Goal: Task Accomplishment & Management: Use online tool/utility

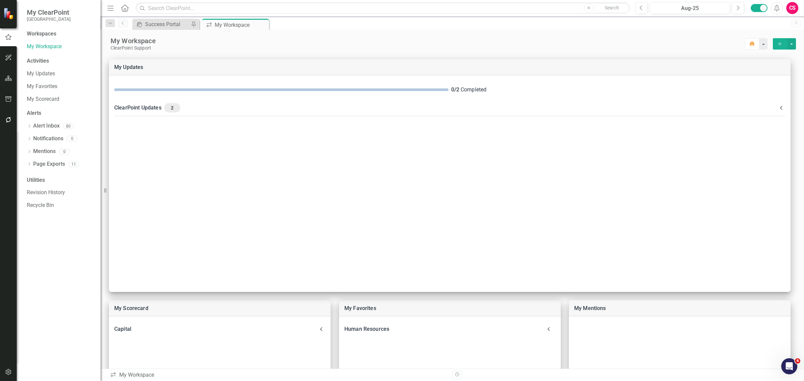
click at [8, 80] on icon "button" at bounding box center [8, 78] width 7 height 5
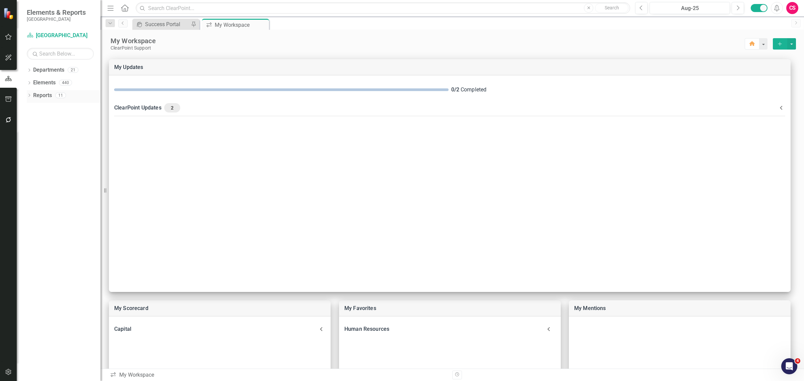
drag, startPoint x: 43, startPoint y: 92, endPoint x: 87, endPoint y: 104, distance: 46.1
click at [43, 92] on link "Reports" at bounding box center [42, 96] width 19 height 8
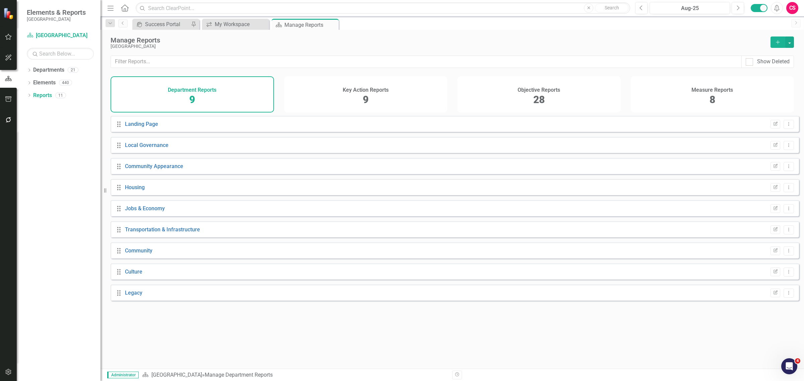
click at [778, 41] on icon "Add" at bounding box center [778, 42] width 6 height 5
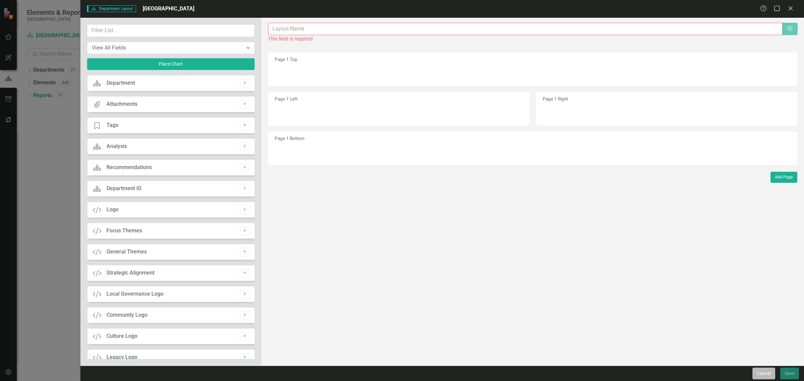
click at [756, 371] on button "Cancel" at bounding box center [763, 374] width 23 height 12
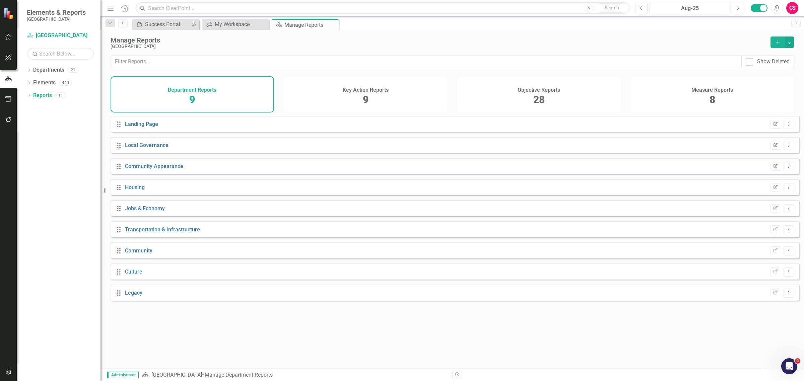
click at [554, 91] on h4 "Objective Reports" at bounding box center [538, 90] width 43 height 6
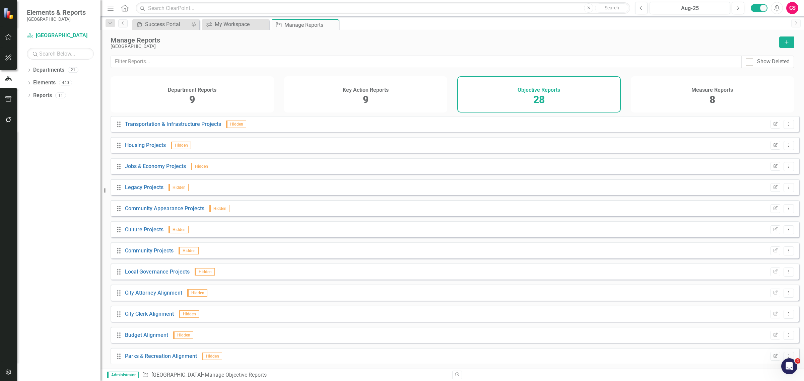
drag, startPoint x: 750, startPoint y: 94, endPoint x: 782, endPoint y: 39, distance: 63.8
click at [750, 93] on div "Measure Reports 8" at bounding box center [712, 94] width 163 height 36
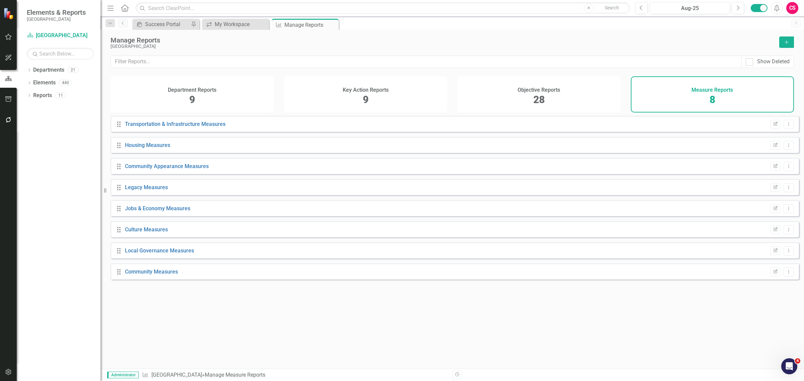
click at [786, 40] on icon "Add" at bounding box center [786, 42] width 6 height 5
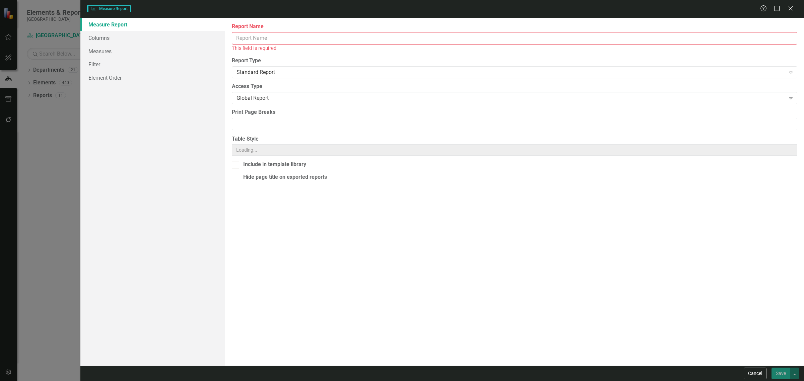
click at [318, 36] on input "Report Name" at bounding box center [514, 38] width 565 height 12
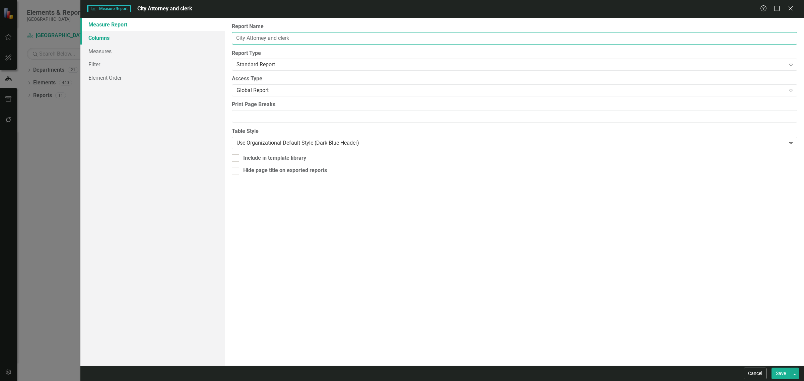
type input "City Attorney and clerk"
click at [152, 33] on link "Columns" at bounding box center [152, 37] width 145 height 13
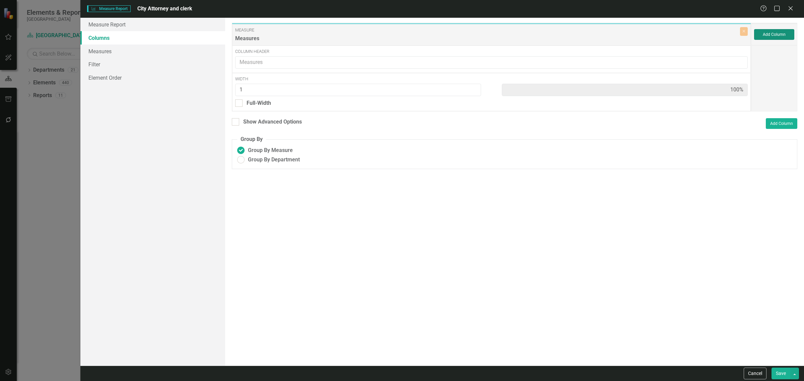
click at [784, 35] on button "Add Column" at bounding box center [774, 34] width 40 height 11
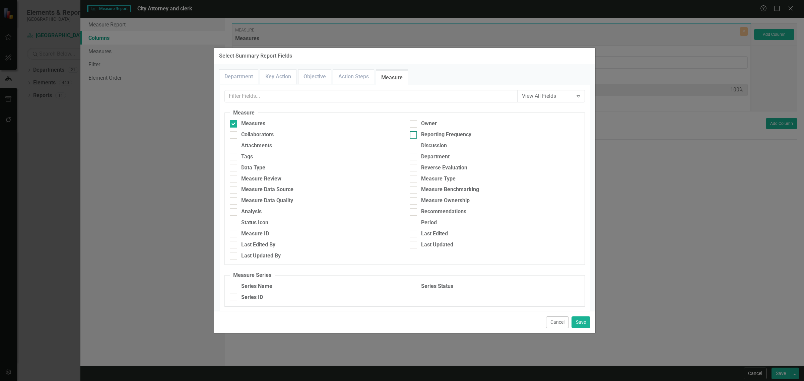
click at [427, 138] on div "Reporting Frequency" at bounding box center [446, 135] width 50 height 8
click at [414, 136] on input "Reporting Frequency" at bounding box center [412, 133] width 4 height 4
checkbox input "true"
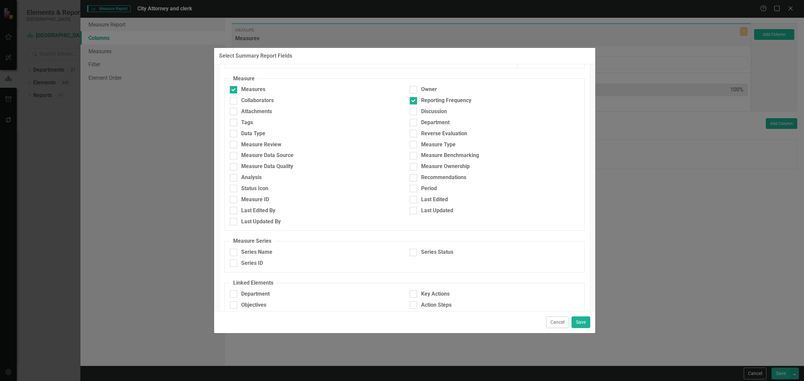
scroll to position [81, 0]
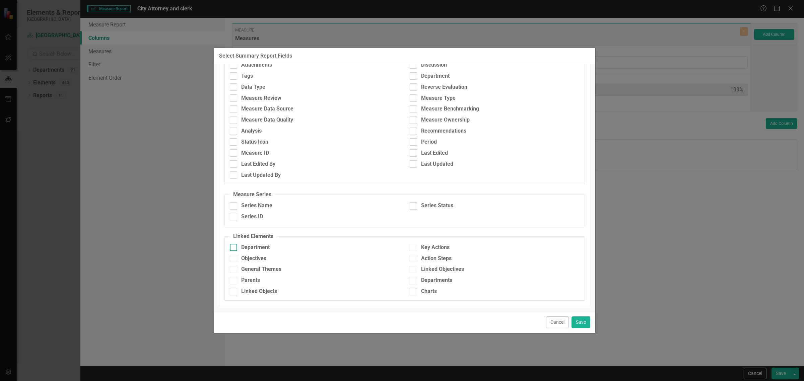
drag, startPoint x: 258, startPoint y: 246, endPoint x: 306, endPoint y: 247, distance: 48.6
click at [259, 246] on div "Department" at bounding box center [255, 248] width 28 height 8
click at [234, 246] on input "Department" at bounding box center [232, 246] width 4 height 4
checkbox input "true"
click at [576, 329] on div "Cancel Save" at bounding box center [404, 322] width 381 height 22
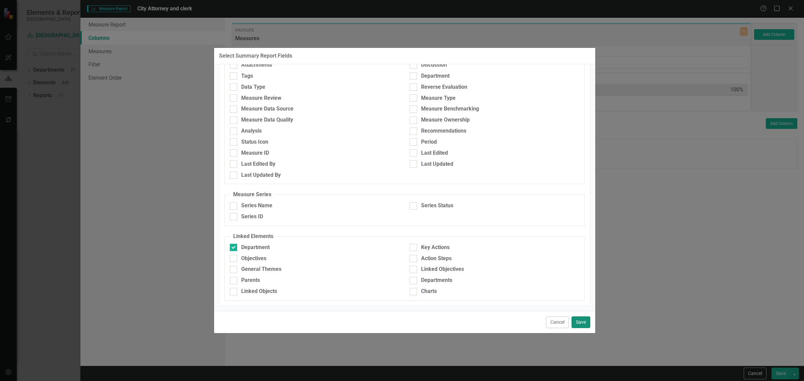
click at [576, 326] on button "Save" at bounding box center [580, 323] width 19 height 12
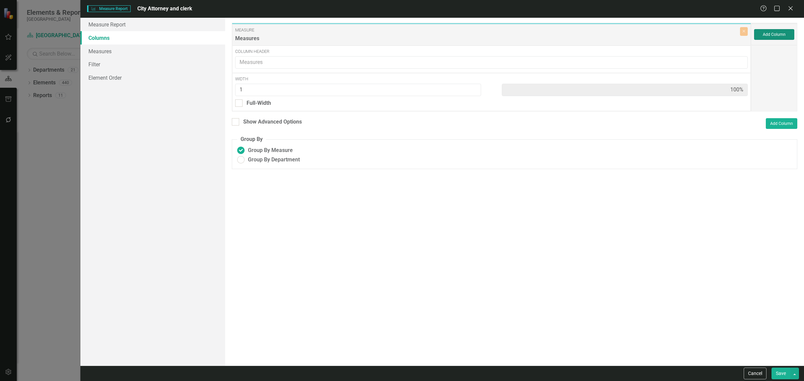
type input "33%"
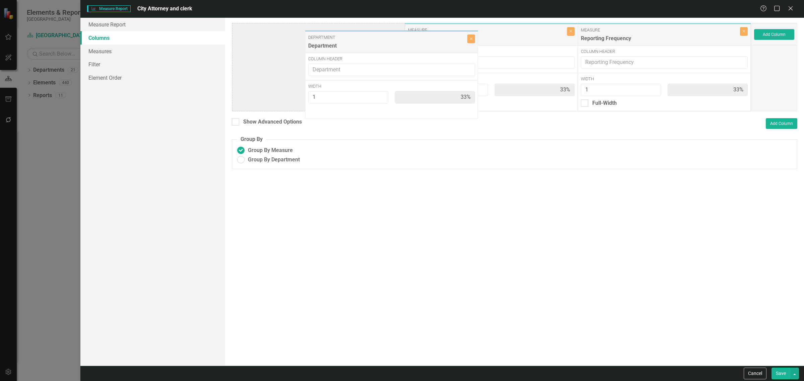
drag, startPoint x: 464, startPoint y: 38, endPoint x: 363, endPoint y: 45, distance: 101.7
click at [363, 45] on div "Measure Measures Close Column Header Width 1 33% Full-Width Department Departme…" at bounding box center [491, 67] width 519 height 89
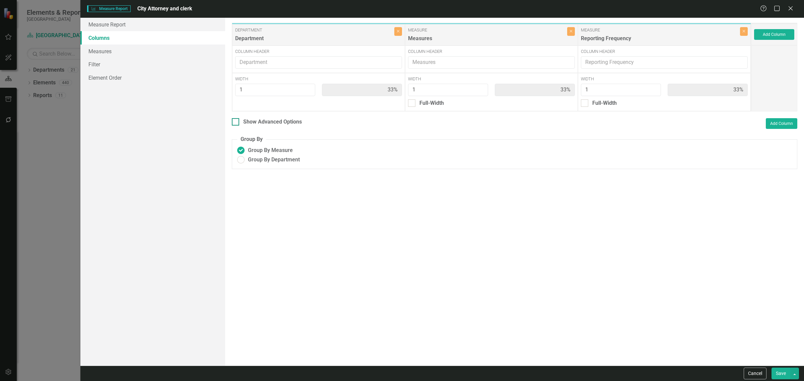
click at [262, 120] on div "Show Advanced Options" at bounding box center [272, 122] width 59 height 8
click at [236, 120] on input "Show Advanced Options" at bounding box center [234, 120] width 4 height 4
checkbox input "true"
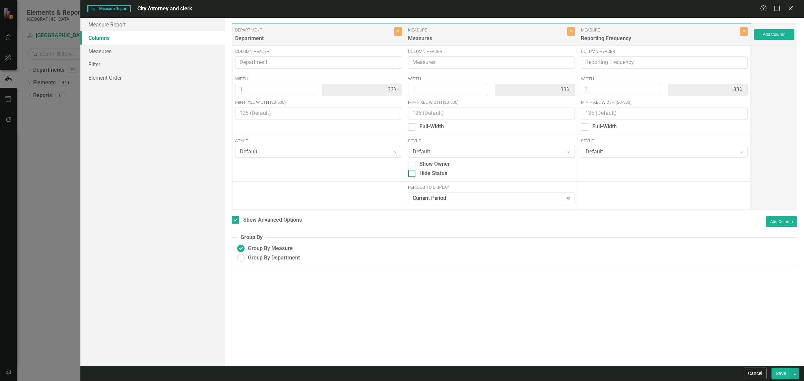
click at [440, 170] on div "Hide Status" at bounding box center [433, 174] width 28 height 8
click at [412, 170] on input "Hide Status" at bounding box center [410, 172] width 4 height 4
checkbox input "true"
drag, startPoint x: 146, startPoint y: 48, endPoint x: 151, endPoint y: 49, distance: 5.3
click at [145, 47] on link "Measures" at bounding box center [152, 51] width 145 height 13
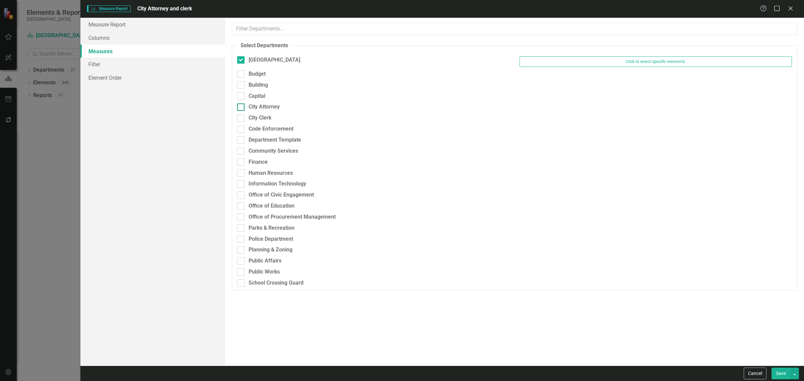
click at [269, 108] on div "City Attorney" at bounding box center [264, 107] width 31 height 8
click at [241, 108] on input "City Attorney" at bounding box center [239, 105] width 4 height 4
checkbox input "true"
click at [260, 125] on div "City Clerk" at bounding box center [260, 122] width 23 height 8
click at [241, 122] on input "City Clerk" at bounding box center [239, 120] width 4 height 4
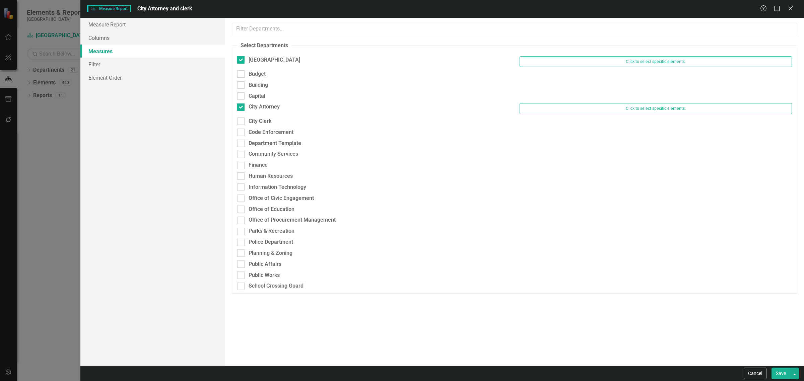
checkbox input "true"
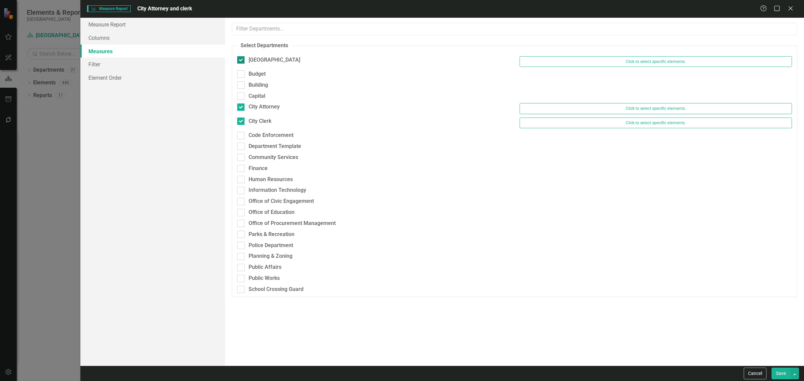
click at [250, 62] on div "[GEOGRAPHIC_DATA]" at bounding box center [275, 60] width 52 height 8
click at [241, 61] on input "[GEOGRAPHIC_DATA]" at bounding box center [239, 58] width 4 height 4
checkbox input "false"
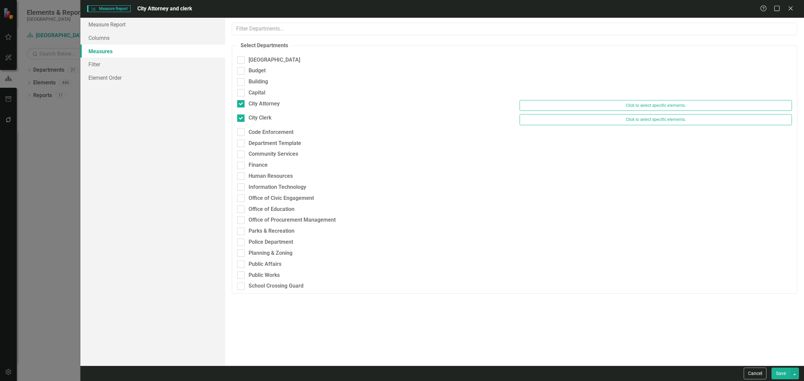
click at [777, 374] on button "Save" at bounding box center [780, 374] width 19 height 12
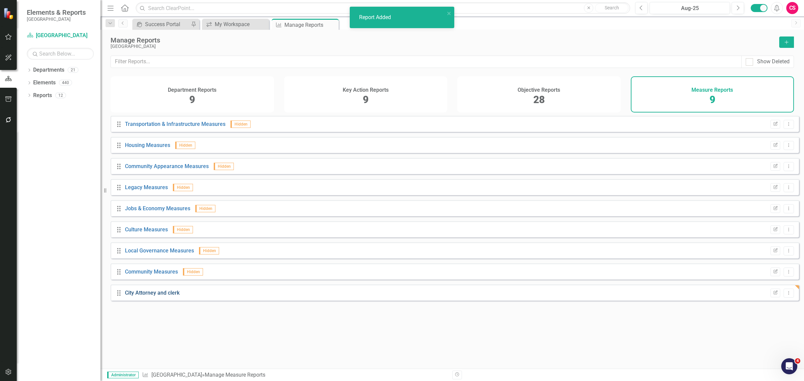
click at [166, 296] on link "City Attorney and clerk" at bounding box center [152, 293] width 55 height 6
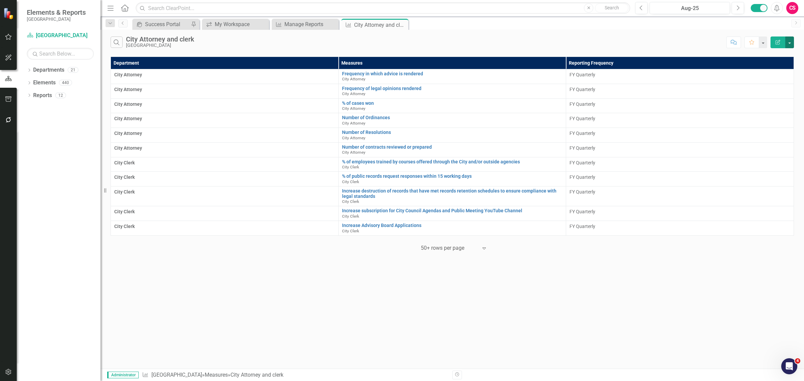
click at [790, 45] on button "button" at bounding box center [789, 43] width 9 height 12
click at [785, 78] on link "Excel Export to Excel" at bounding box center [767, 81] width 53 height 12
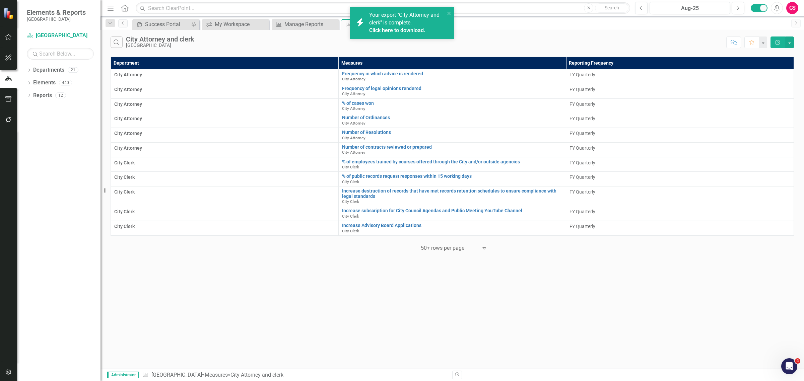
click at [399, 29] on link "Click here to download." at bounding box center [397, 30] width 56 height 6
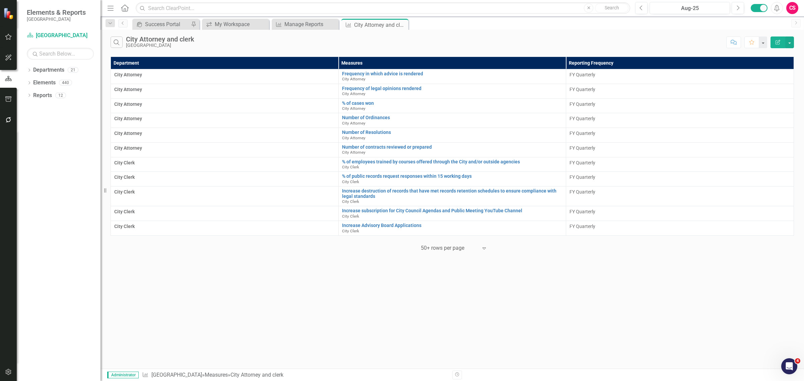
click at [7, 371] on icon "button" at bounding box center [8, 371] width 7 height 5
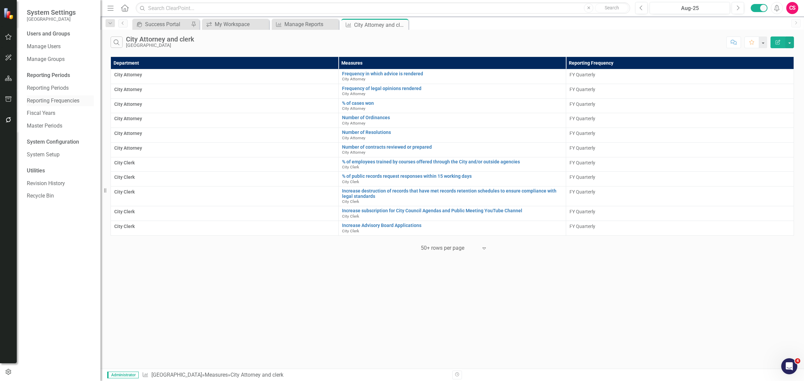
click at [54, 96] on div "Reporting Frequencies" at bounding box center [60, 100] width 67 height 11
click at [52, 99] on link "Reporting Frequencies" at bounding box center [60, 101] width 67 height 8
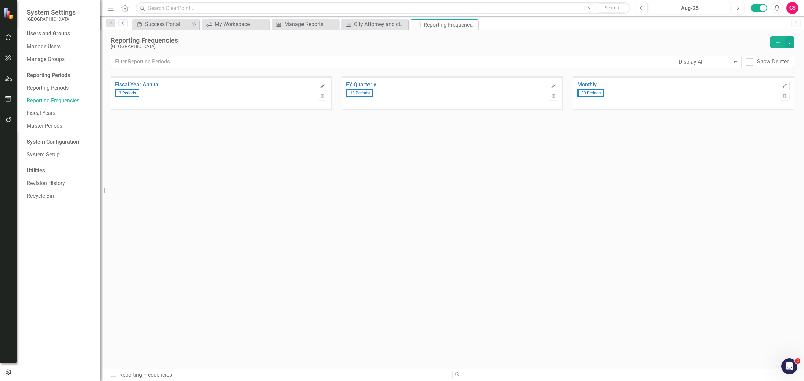
click at [326, 87] on button "Edit" at bounding box center [323, 86] width 10 height 9
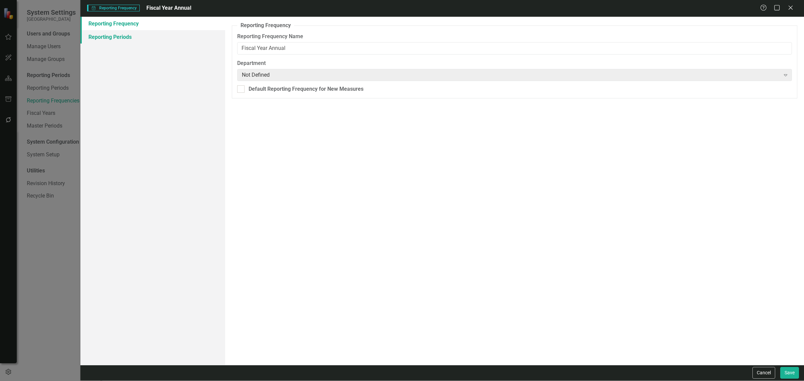
click at [121, 34] on link "Reporting Periods" at bounding box center [152, 36] width 145 height 13
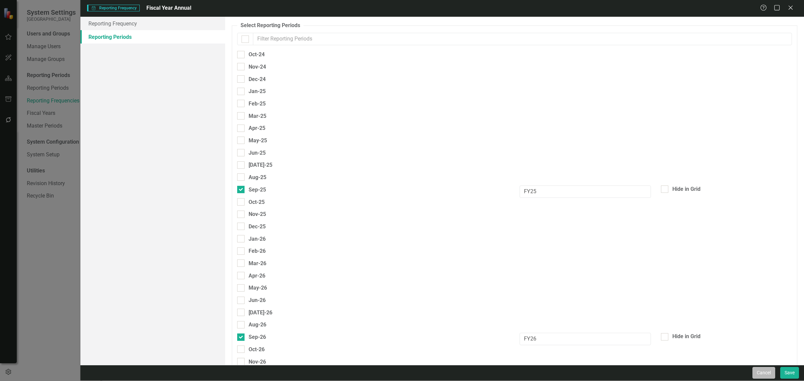
click at [753, 369] on button "Cancel" at bounding box center [763, 373] width 23 height 12
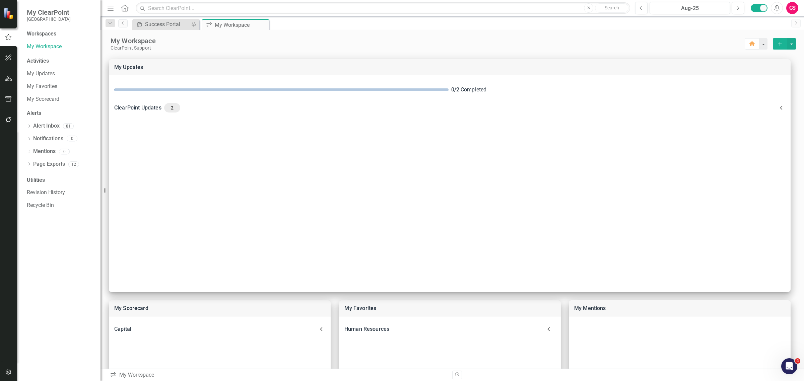
click at [794, 6] on div "CS" at bounding box center [792, 8] width 12 height 12
click at [774, 23] on link "User Edit Profile" at bounding box center [771, 20] width 53 height 12
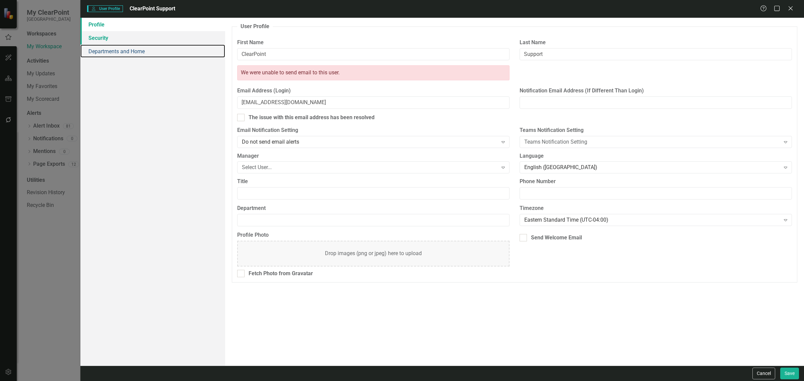
drag, startPoint x: 163, startPoint y: 45, endPoint x: 156, endPoint y: 40, distance: 8.8
click at [163, 45] on link "Departments and Home" at bounding box center [152, 51] width 145 height 13
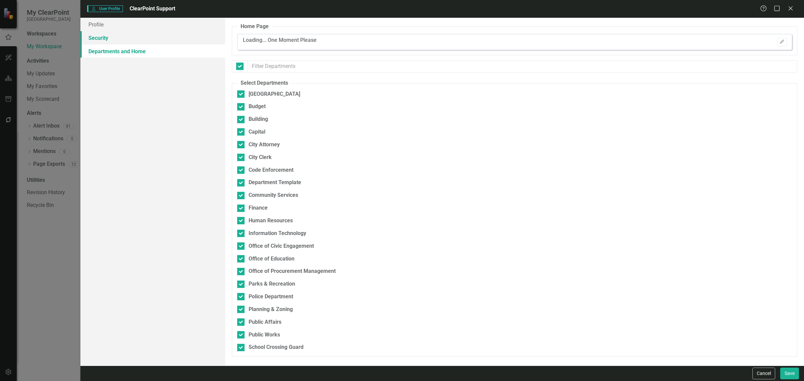
click at [151, 34] on link "Security" at bounding box center [152, 37] width 145 height 13
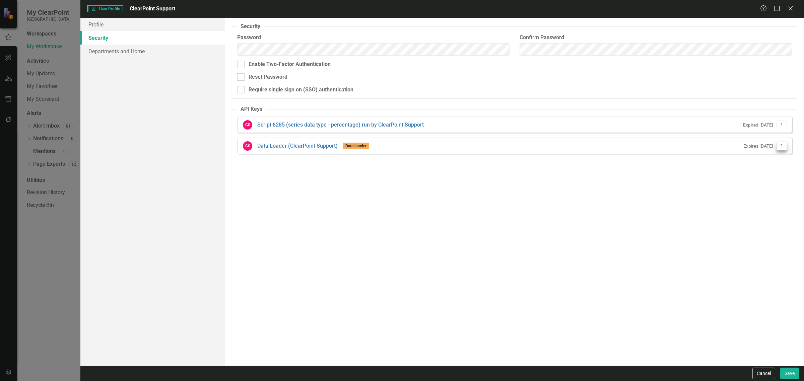
click at [781, 146] on icon at bounding box center [781, 145] width 1 height 3
click at [761, 160] on link "API Key Edit API Key" at bounding box center [759, 157] width 53 height 12
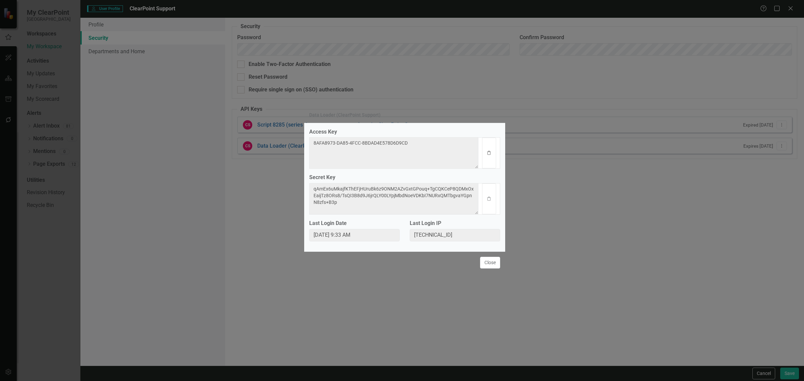
click at [488, 152] on icon "Clipboard" at bounding box center [488, 153] width 5 height 4
drag, startPoint x: 493, startPoint y: 201, endPoint x: 405, endPoint y: 212, distance: 88.8
click at [493, 201] on button "Clipboard" at bounding box center [489, 199] width 14 height 31
drag, startPoint x: 493, startPoint y: 267, endPoint x: 539, endPoint y: 287, distance: 49.8
click at [493, 267] on button "Close" at bounding box center [490, 263] width 20 height 12
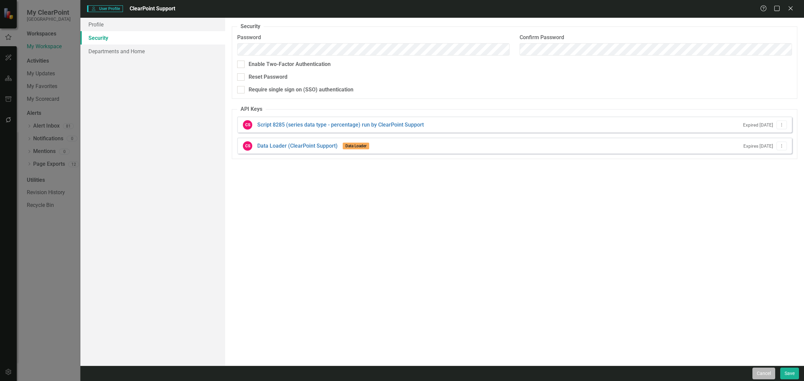
click at [757, 378] on button "Cancel" at bounding box center [763, 374] width 23 height 12
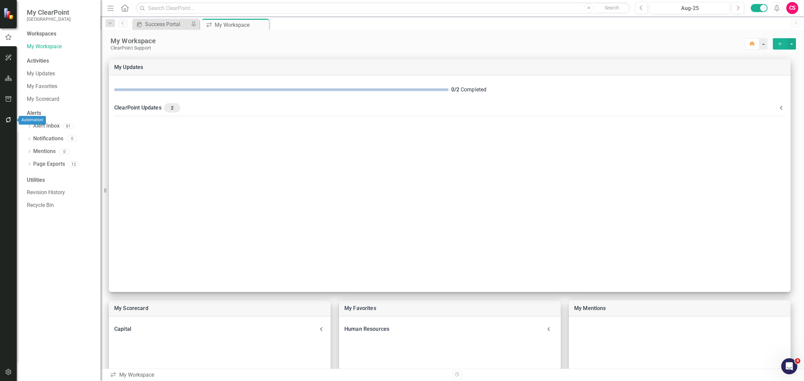
click at [4, 115] on button "button" at bounding box center [8, 120] width 15 height 14
click at [41, 211] on link "Bulk Changes" at bounding box center [60, 211] width 67 height 8
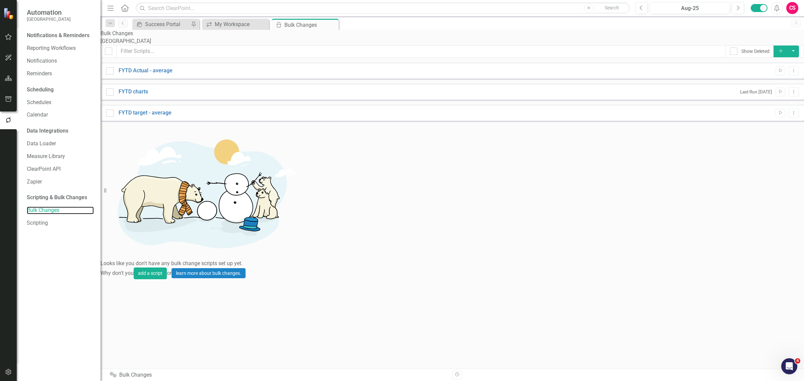
checkbox input "false"
click at [779, 53] on icon "Add" at bounding box center [781, 51] width 6 height 5
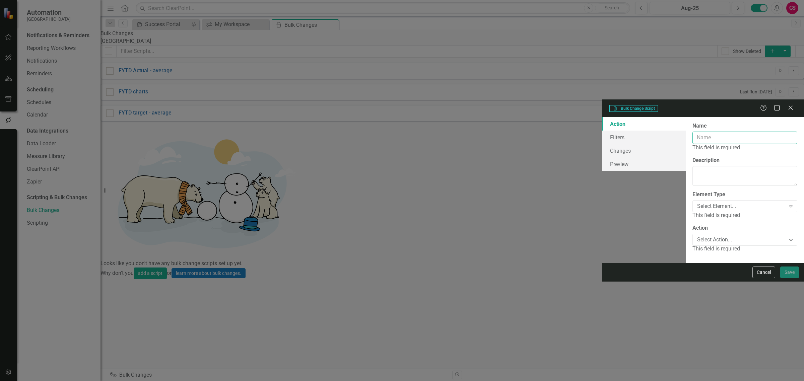
click at [692, 132] on input "Name" at bounding box center [744, 138] width 105 height 12
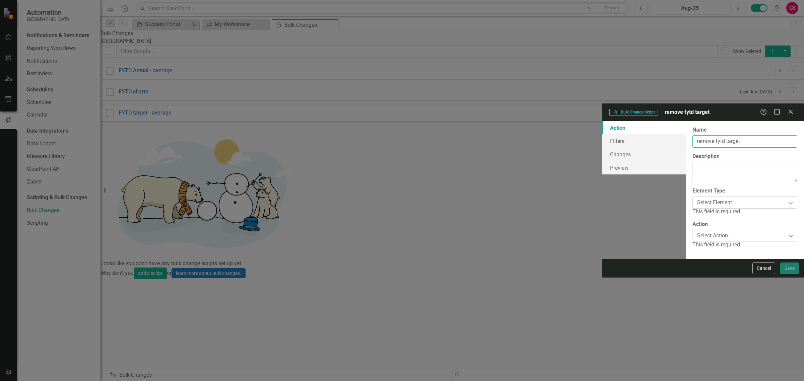
type input "remove fytd target"
click at [692, 197] on div "Select Element... Expand" at bounding box center [744, 203] width 105 height 12
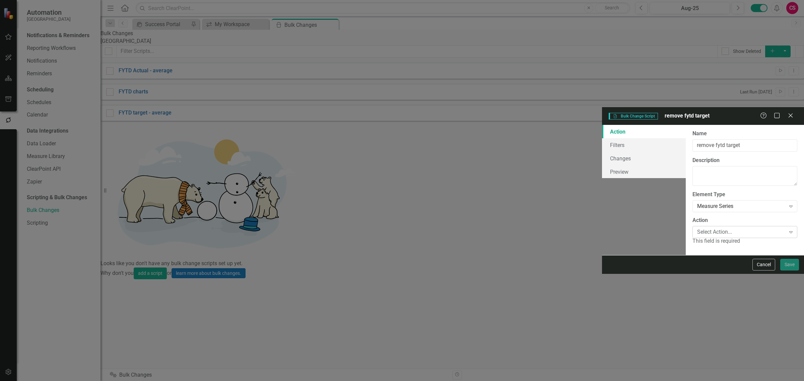
click at [692, 226] on div "Select Action... Expand" at bounding box center [744, 232] width 105 height 12
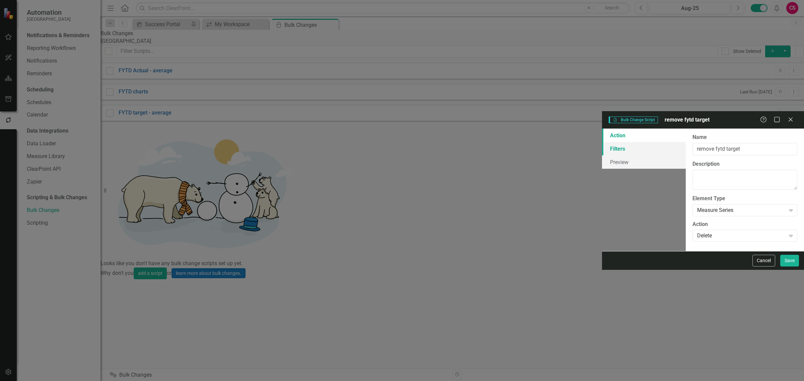
click at [602, 142] on link "Filters" at bounding box center [644, 148] width 84 height 13
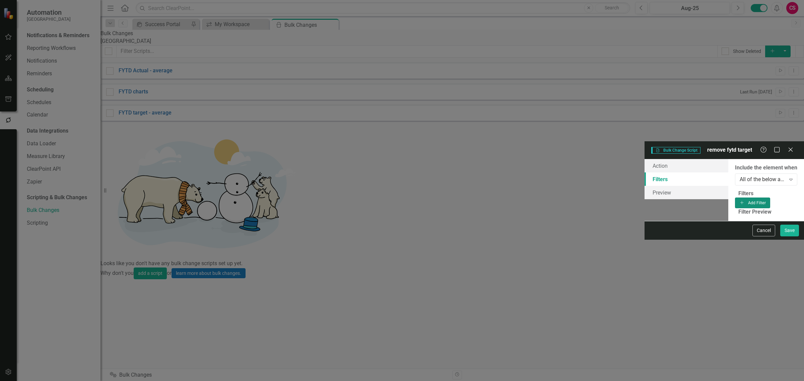
click at [770, 198] on button "Add Add Filter" at bounding box center [752, 203] width 35 height 11
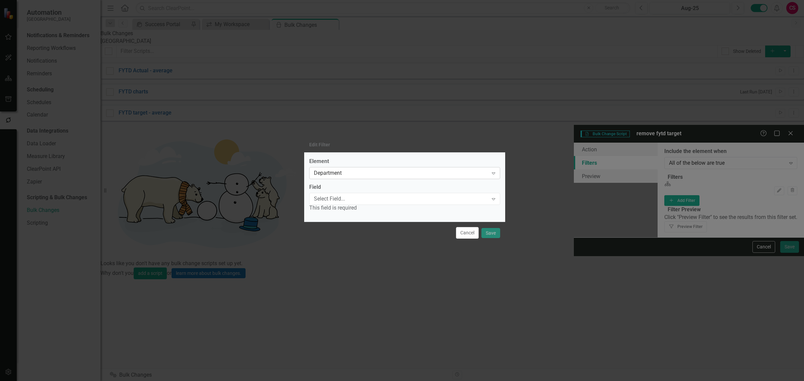
click at [338, 175] on div "Department" at bounding box center [401, 173] width 174 height 8
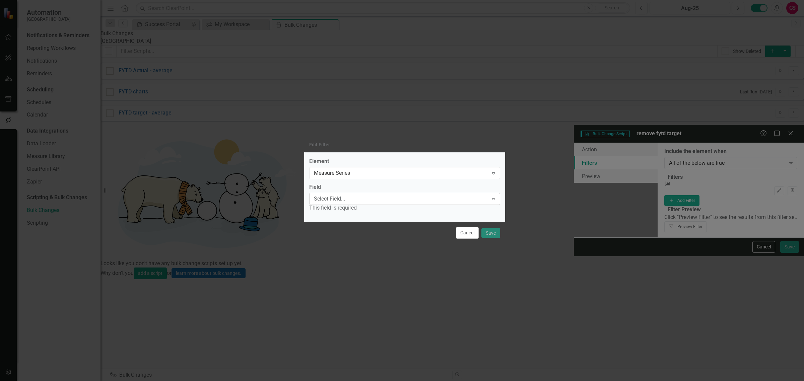
click at [335, 200] on div "Select Field..." at bounding box center [401, 199] width 174 height 8
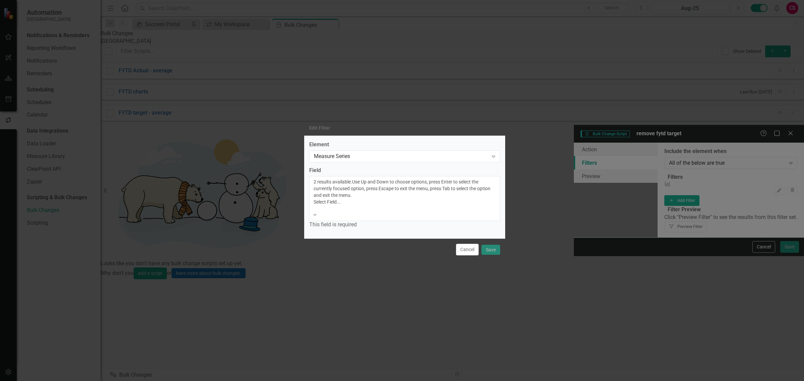
click at [332, 381] on div "Name" at bounding box center [402, 385] width 804 height 8
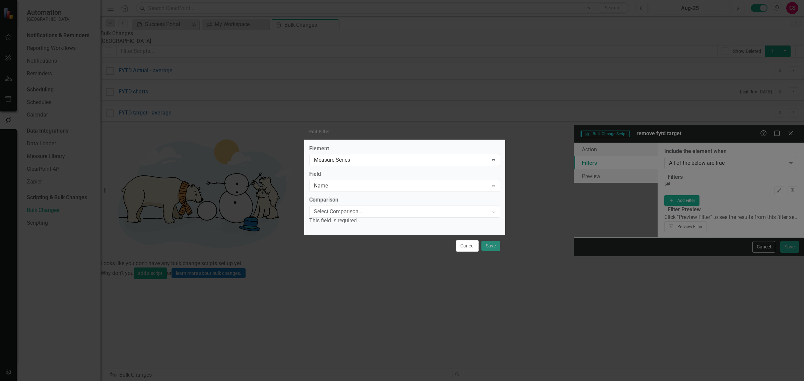
click at [332, 215] on div "Select Comparison..." at bounding box center [401, 212] width 174 height 8
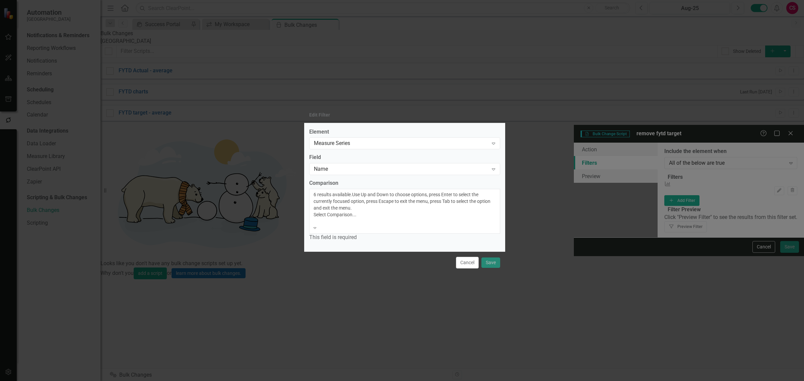
click at [333, 381] on div "Equals" at bounding box center [402, 385] width 804 height 8
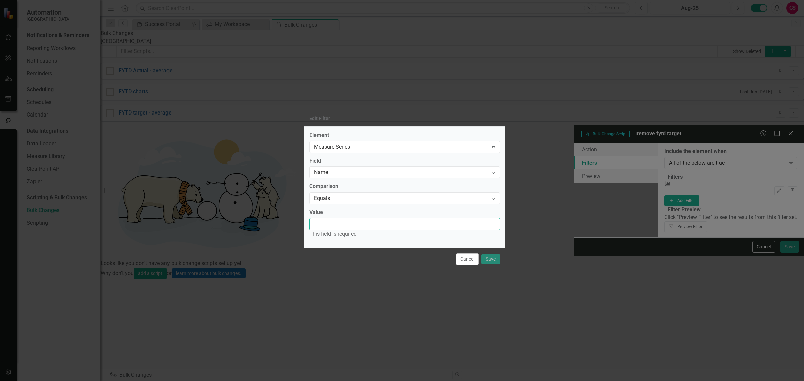
click at [333, 226] on input "Value" at bounding box center [404, 224] width 191 height 12
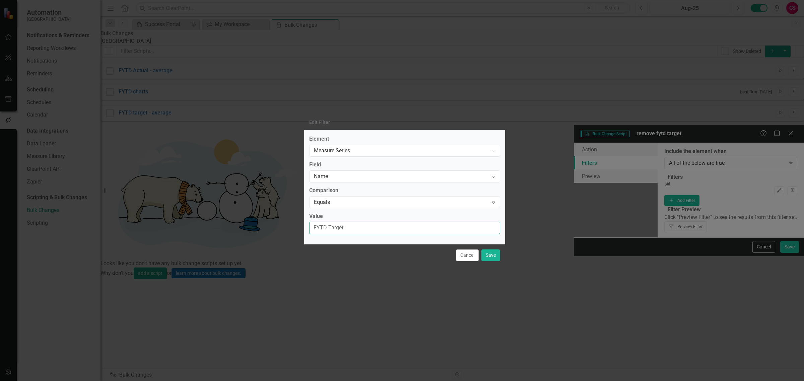
type input "FYTD Target"
click at [490, 262] on div "Cancel Save" at bounding box center [404, 255] width 201 height 22
drag, startPoint x: 496, startPoint y: 254, endPoint x: 600, endPoint y: 244, distance: 104.6
click at [496, 255] on button "Save" at bounding box center [490, 256] width 19 height 12
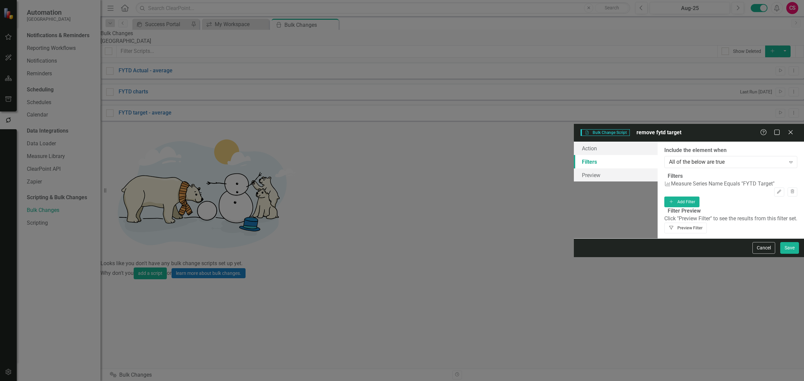
click at [707, 223] on button "Filter Preview Filter" at bounding box center [685, 228] width 43 height 11
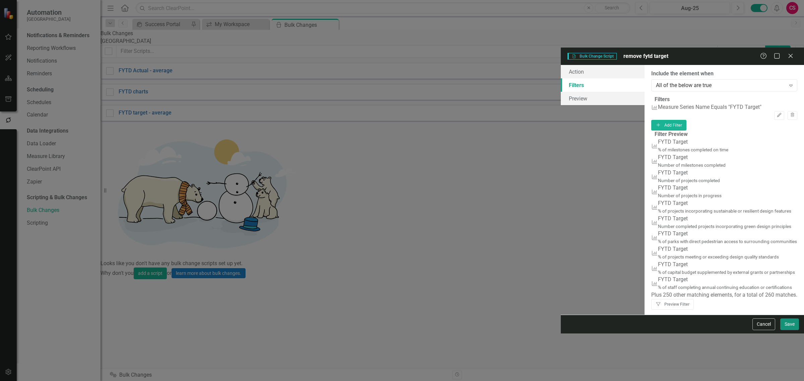
click at [787, 330] on button "Save" at bounding box center [789, 325] width 19 height 12
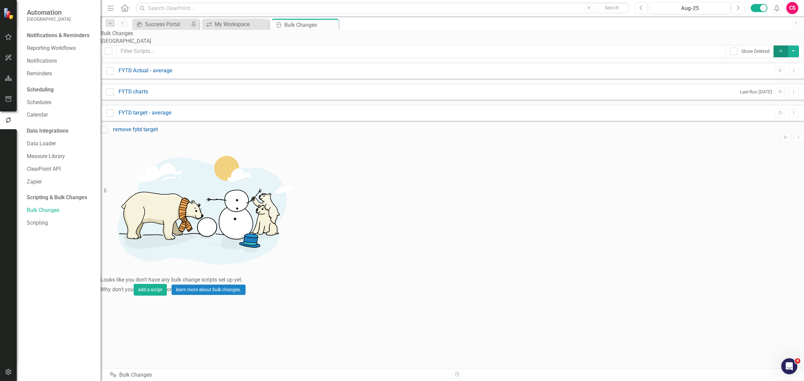
click at [773, 57] on button "Add" at bounding box center [780, 52] width 15 height 12
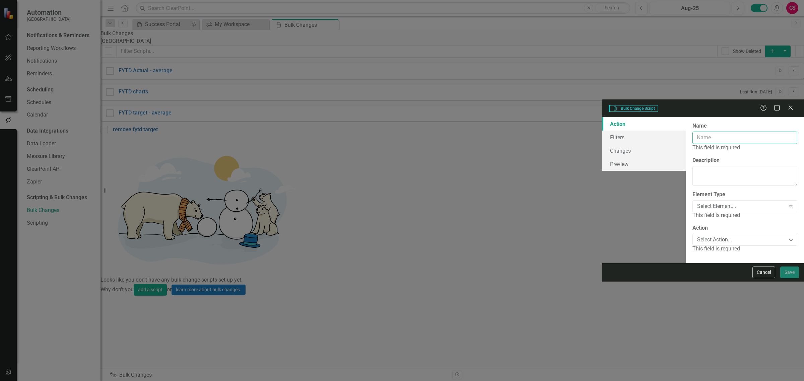
click at [692, 132] on input "Name" at bounding box center [744, 138] width 105 height 12
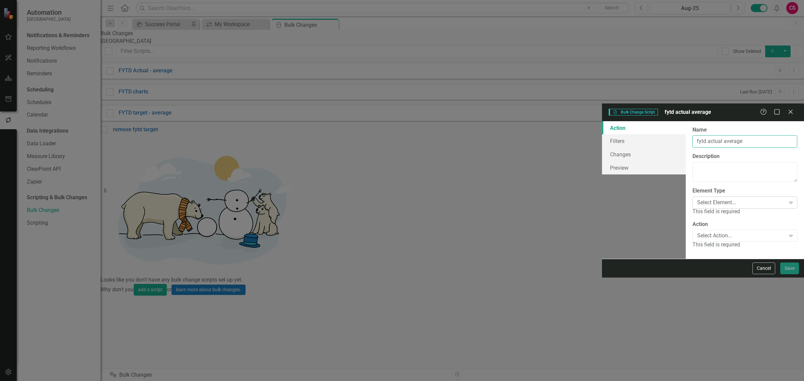
type input "fytd actual average"
click at [697, 199] on div "Select Element..." at bounding box center [741, 203] width 88 height 8
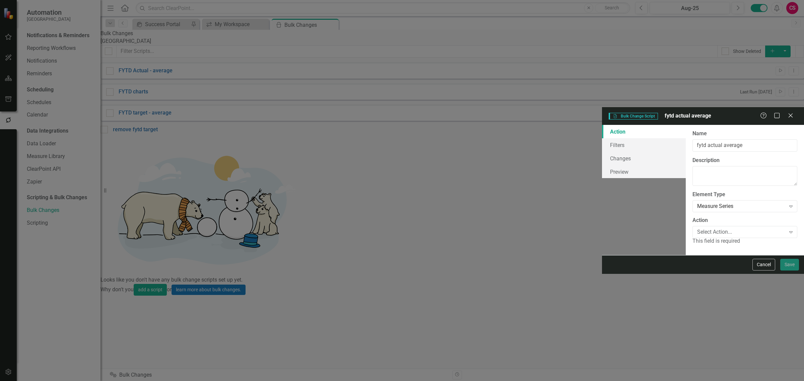
click at [692, 217] on div "Action Select Action... Expand This field is required" at bounding box center [744, 231] width 105 height 28
click at [697, 228] on div "Select Action..." at bounding box center [741, 232] width 88 height 8
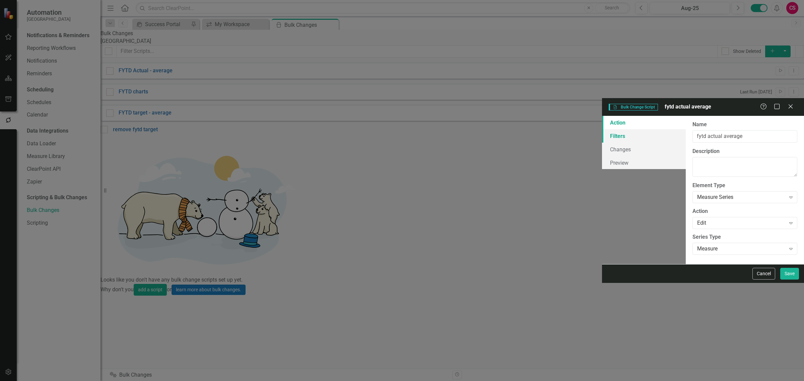
click at [602, 129] on link "Filters" at bounding box center [644, 135] width 84 height 13
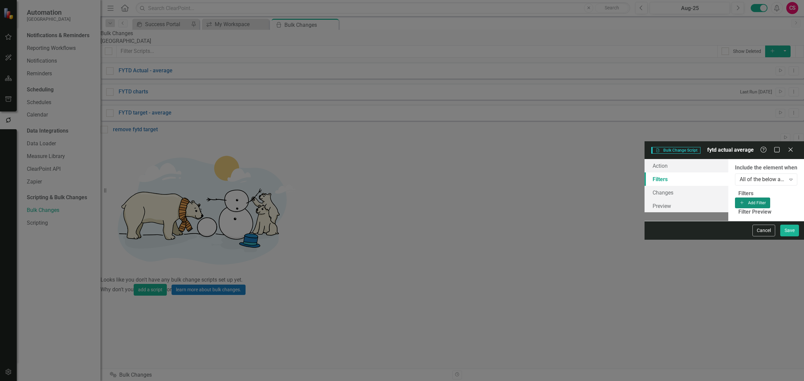
click at [770, 198] on button "Add Add Filter" at bounding box center [752, 203] width 35 height 11
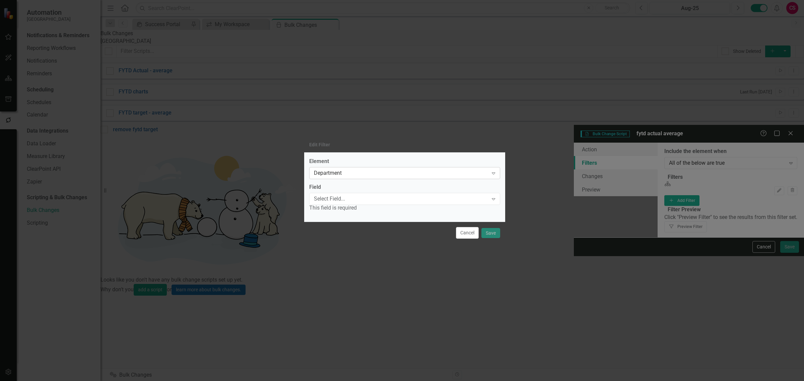
click at [338, 177] on div "Department" at bounding box center [401, 173] width 174 height 8
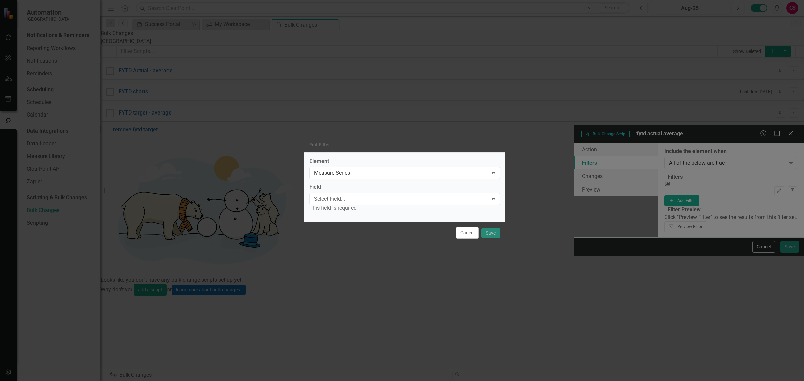
click at [335, 193] on div "Field Select Field... Expand This field is required" at bounding box center [404, 198] width 191 height 28
click at [331, 200] on div "Select Field..." at bounding box center [401, 199] width 174 height 8
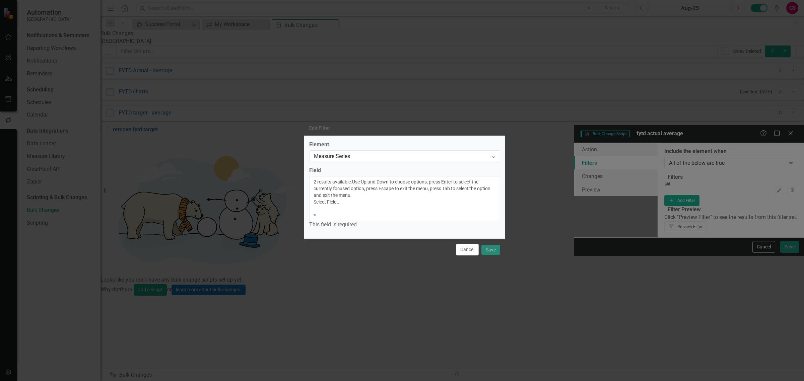
click at [327, 381] on div "Name" at bounding box center [402, 385] width 804 height 8
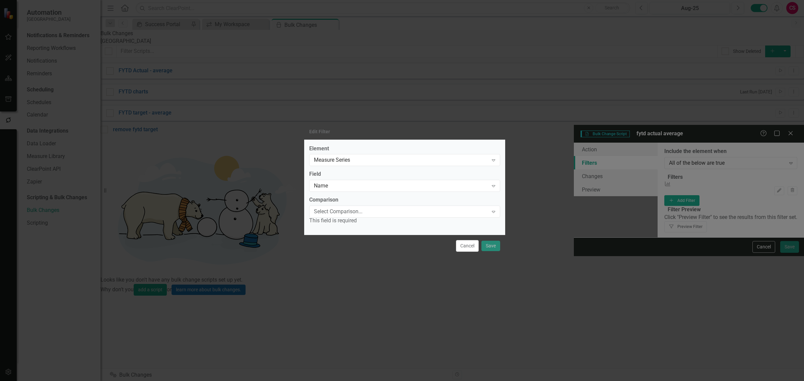
click at [329, 208] on div "Select Comparison..." at bounding box center [401, 212] width 174 height 8
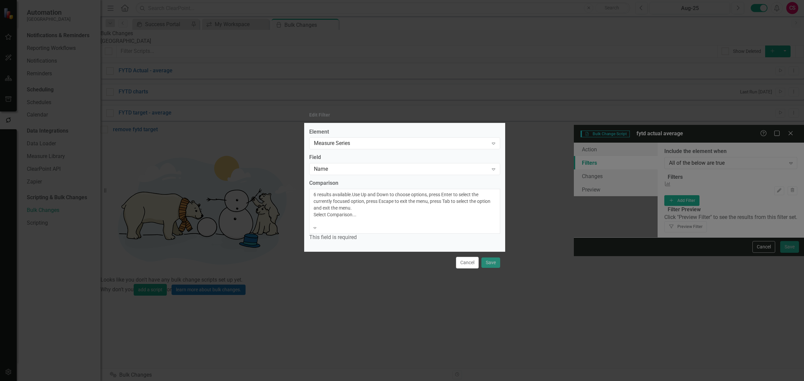
click at [327, 381] on div "Equals" at bounding box center [402, 385] width 804 height 8
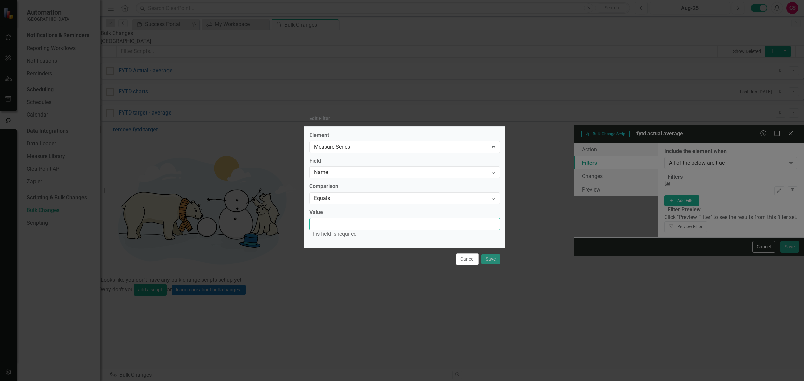
click at [327, 220] on input "Value" at bounding box center [404, 224] width 191 height 12
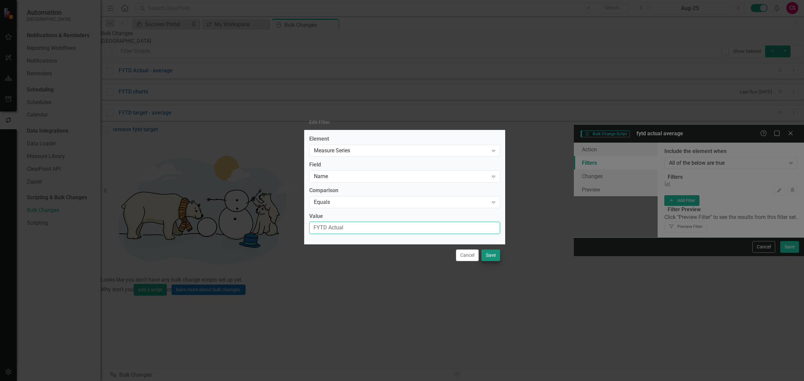
type input "FYTD Actual"
click at [490, 259] on button "Save" at bounding box center [490, 256] width 19 height 12
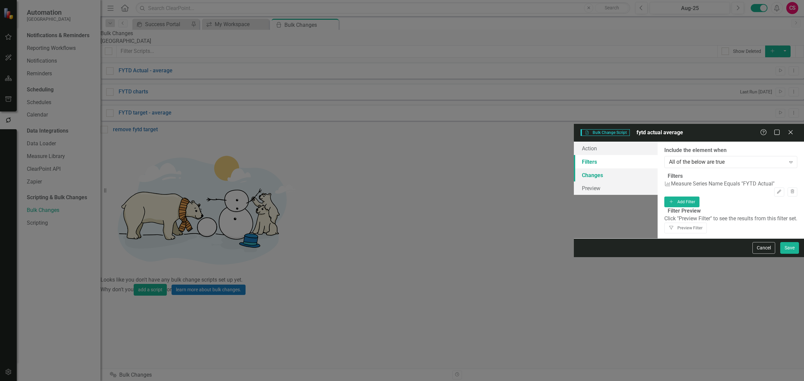
click at [574, 168] on link "Changes" at bounding box center [616, 174] width 84 height 13
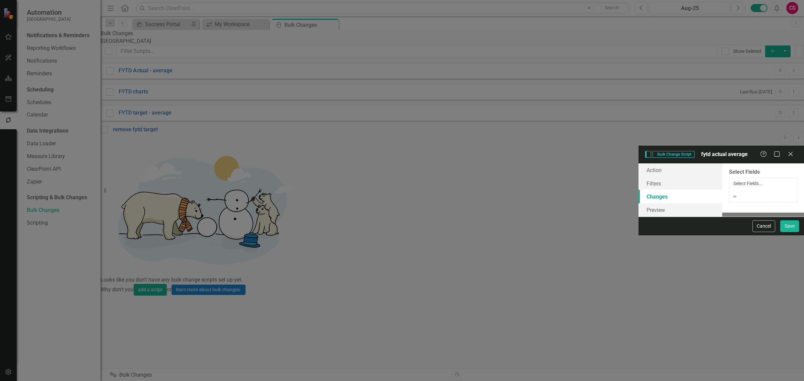
click at [733, 187] on div at bounding box center [763, 190] width 60 height 7
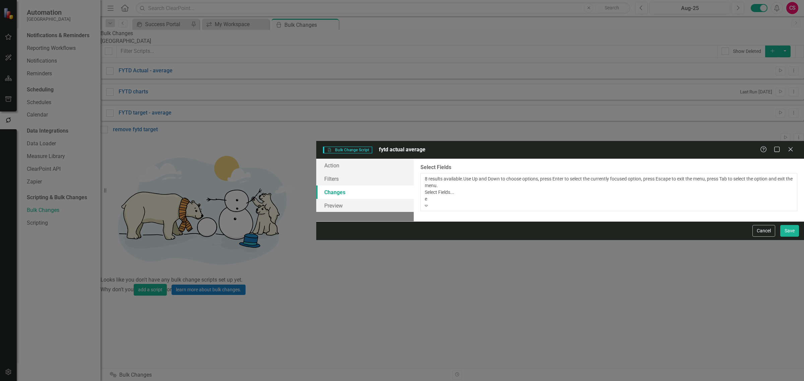
type input "ev"
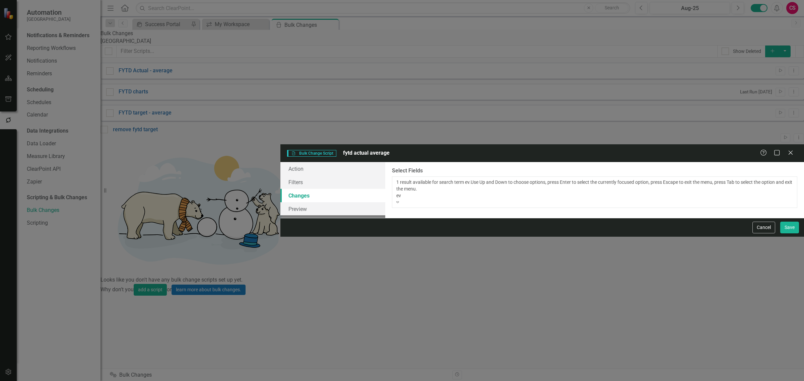
click at [372, 381] on div "Ev aluation" at bounding box center [402, 385] width 804 height 8
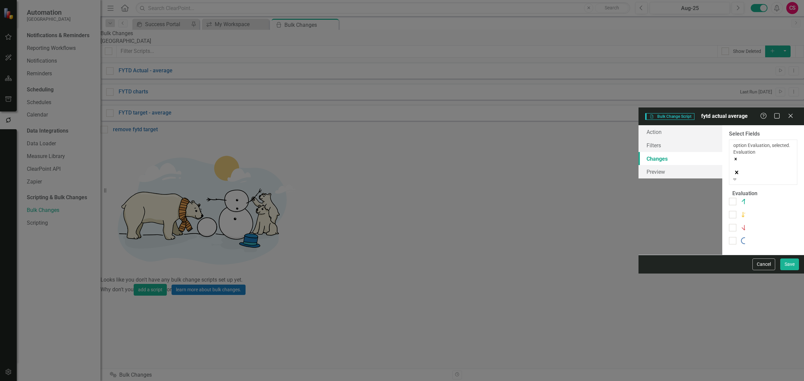
click at [729, 190] on fieldset "Evaluation You can define a default evaluation for this series by selecting the…" at bounding box center [763, 220] width 68 height 60
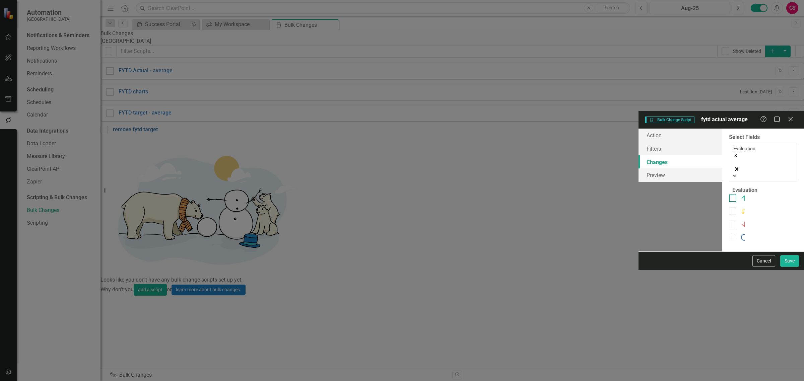
click at [740, 194] on div "On Target" at bounding box center [756, 198] width 32 height 8
click at [729, 195] on input "On Target" at bounding box center [731, 197] width 4 height 4
checkbox input "true"
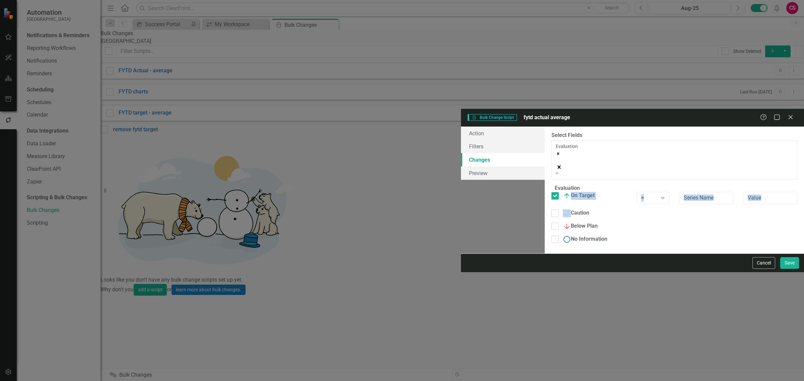
drag, startPoint x: 328, startPoint y: 89, endPoint x: 324, endPoint y: 102, distance: 13.8
click at [551, 185] on fieldset "Evaluation You can define a default evaluation for this series by selecting the…" at bounding box center [674, 217] width 246 height 64
click at [563, 222] on img at bounding box center [567, 226] width 8 height 8
click at [551, 223] on input "Below Plan" at bounding box center [553, 225] width 4 height 4
checkbox input "true"
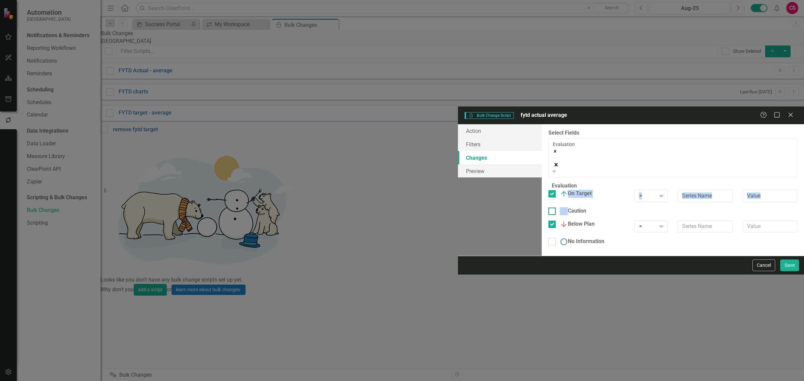
click at [560, 207] on img at bounding box center [564, 211] width 8 height 8
click at [548, 208] on input "Caution" at bounding box center [550, 210] width 4 height 4
checkbox input "true"
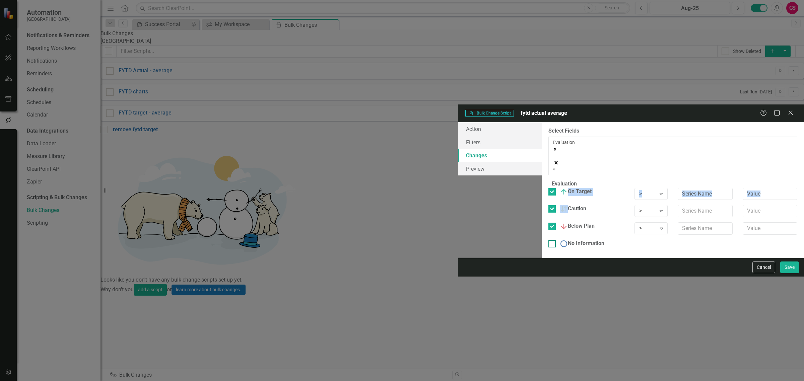
click at [560, 240] on img at bounding box center [564, 244] width 8 height 8
click at [548, 240] on input "No Information" at bounding box center [550, 242] width 4 height 4
checkbox input "true"
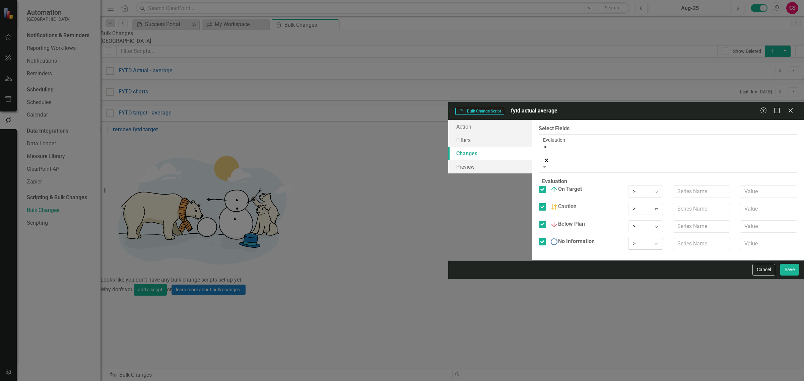
click at [628, 238] on div "> Expand" at bounding box center [645, 244] width 35 height 12
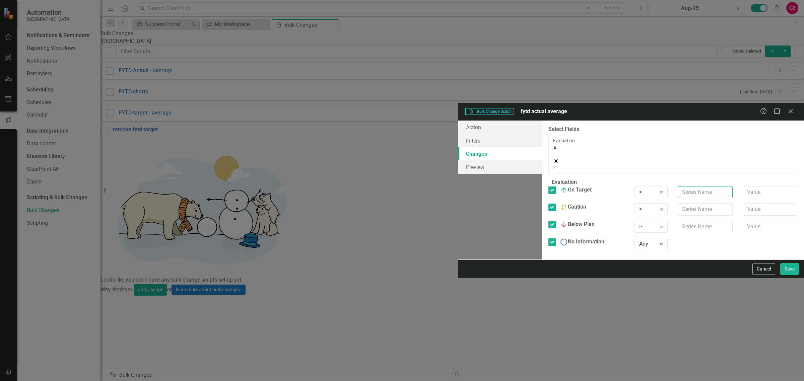
click at [678, 186] on input "text" at bounding box center [705, 192] width 55 height 12
type input "Target"
click at [678, 203] on input "text" at bounding box center [705, 209] width 55 height 12
click at [678, 186] on input "Target" at bounding box center [705, 192] width 55 height 12
drag, startPoint x: 570, startPoint y: 98, endPoint x: 575, endPoint y: 101, distance: 6.1
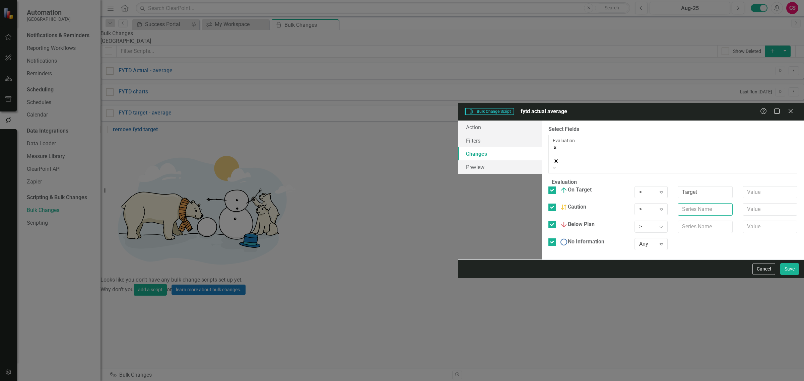
click at [678, 203] on input "text" at bounding box center [705, 209] width 55 height 12
type input "Target"
click at [678, 221] on input "text" at bounding box center [705, 227] width 55 height 12
type input "Target"
click at [743, 203] on input "text" at bounding box center [770, 209] width 55 height 12
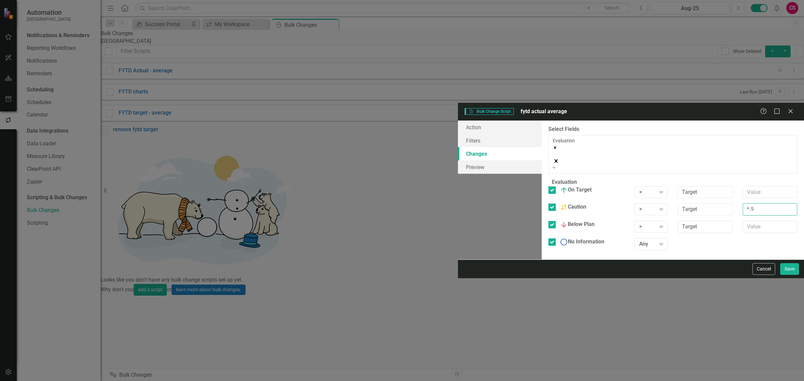
type input "*.9"
click at [595, 200] on div "You can now select the fields you would like to change. Select the fields from …" at bounding box center [673, 190] width 262 height 139
click at [548, 179] on fieldset "Evaluation You can define a default evaluation for this series by selecting the…" at bounding box center [672, 217] width 249 height 76
click at [639, 188] on div ">" at bounding box center [647, 192] width 16 height 8
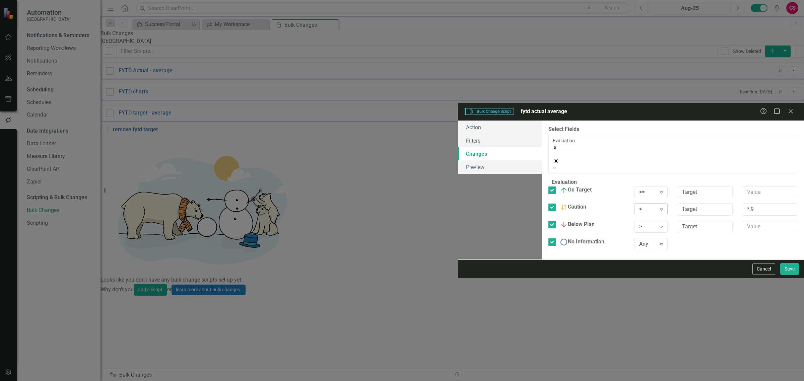
click at [634, 203] on div "> Expand" at bounding box center [650, 209] width 33 height 12
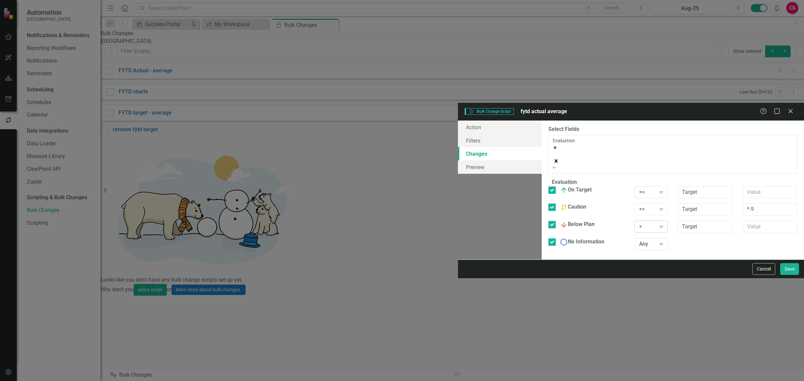
click at [639, 223] on div ">" at bounding box center [647, 227] width 16 height 8
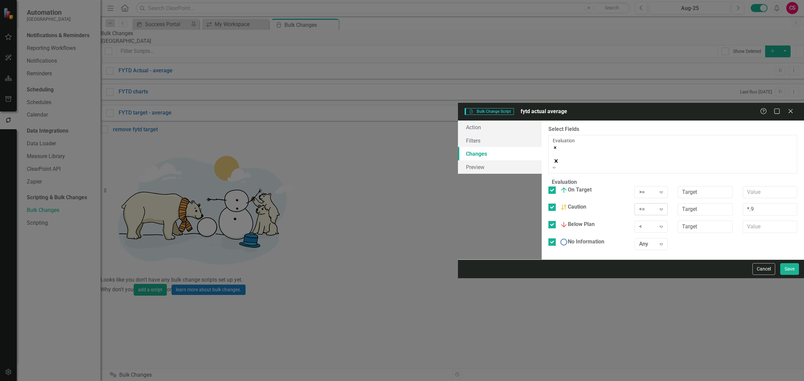
click at [639, 206] on div "<=" at bounding box center [647, 210] width 16 height 8
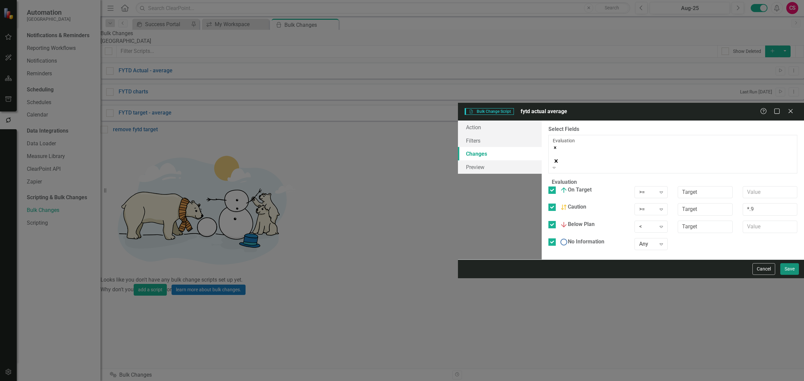
click at [783, 275] on button "Save" at bounding box center [789, 269] width 19 height 12
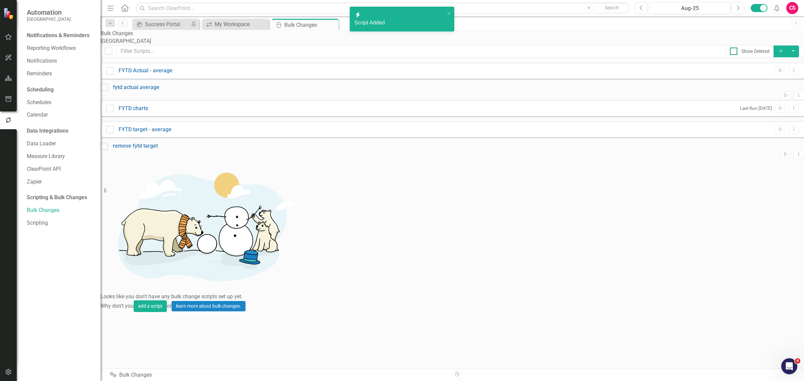
click at [741, 55] on div "Show Deleted" at bounding box center [755, 51] width 28 height 7
click at [734, 52] on input "Show Deleted" at bounding box center [732, 50] width 4 height 4
click at [741, 55] on div "Show Deleted" at bounding box center [755, 51] width 28 height 7
click at [734, 52] on input "Show Deleted" at bounding box center [732, 50] width 4 height 4
checkbox input "false"
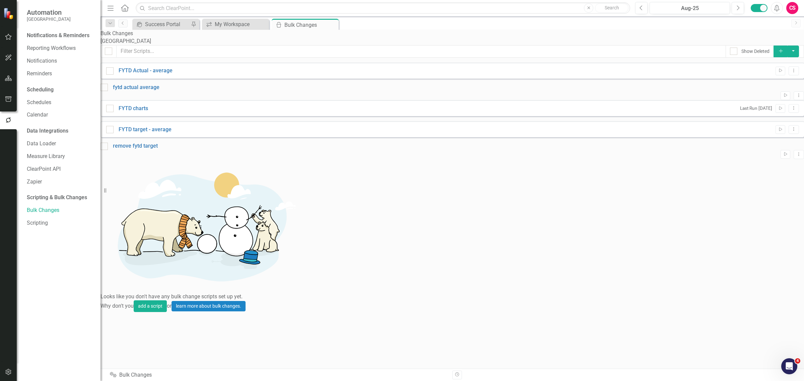
click at [6, 76] on icon "button" at bounding box center [8, 78] width 7 height 5
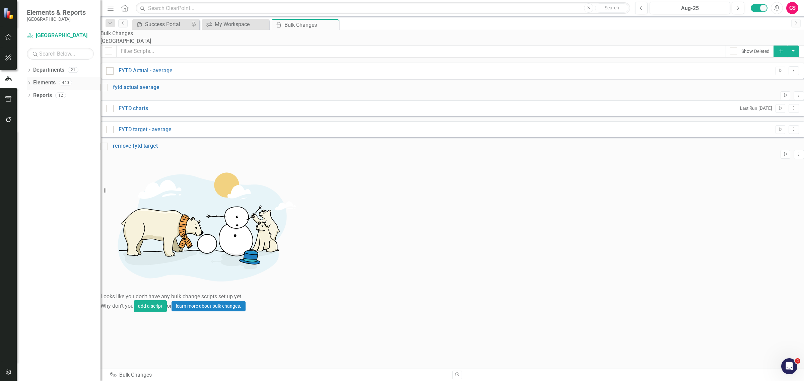
click at [30, 83] on icon "Dropdown" at bounding box center [29, 84] width 5 height 4
click at [21, 120] on icon "Dropdown" at bounding box center [19, 122] width 5 height 4
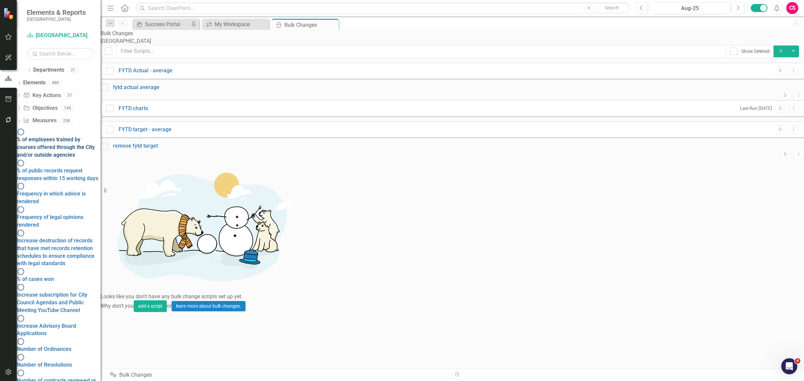
click at [58, 136] on div "% of employees trained by courses offered through the City and/or outside agenc…" at bounding box center [59, 147] width 84 height 23
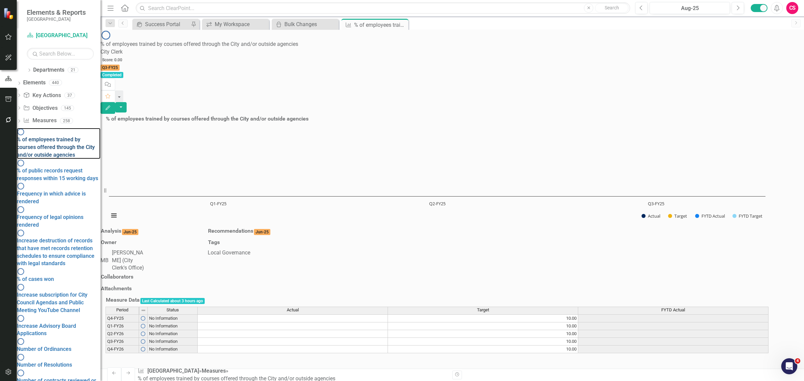
scroll to position [55, 0]
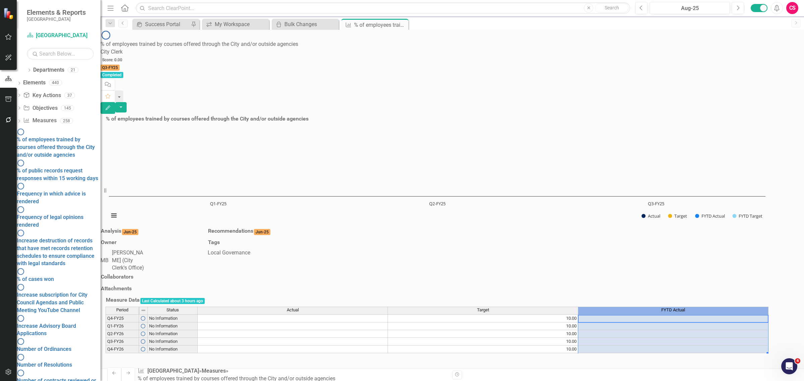
click at [637, 307] on div "FYTD Actual" at bounding box center [673, 310] width 190 height 6
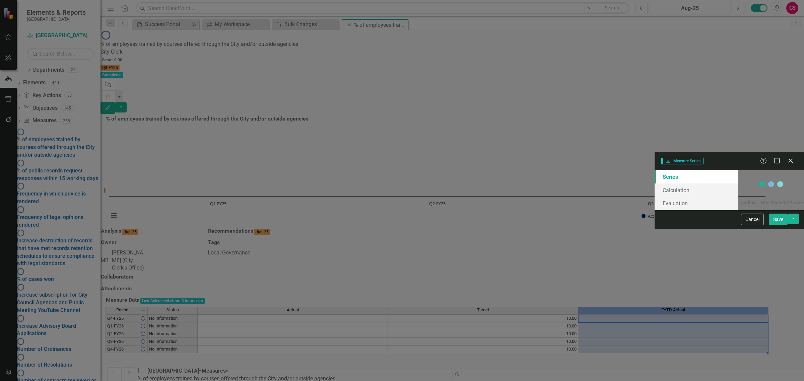
scroll to position [0, 0]
click at [654, 197] on link "Evaluation" at bounding box center [696, 203] width 84 height 13
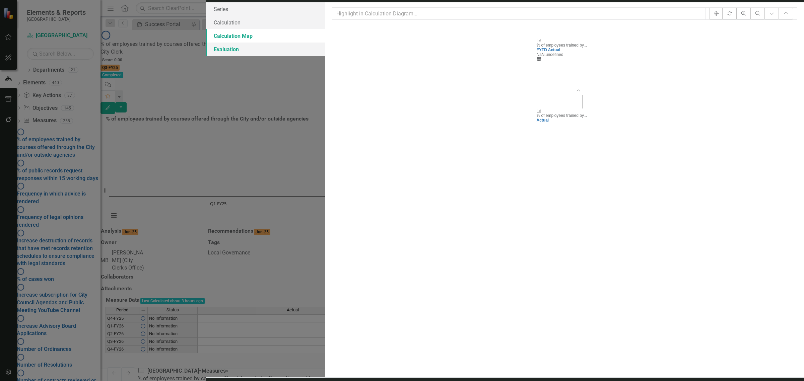
click at [206, 56] on link "Evaluation" at bounding box center [266, 49] width 120 height 13
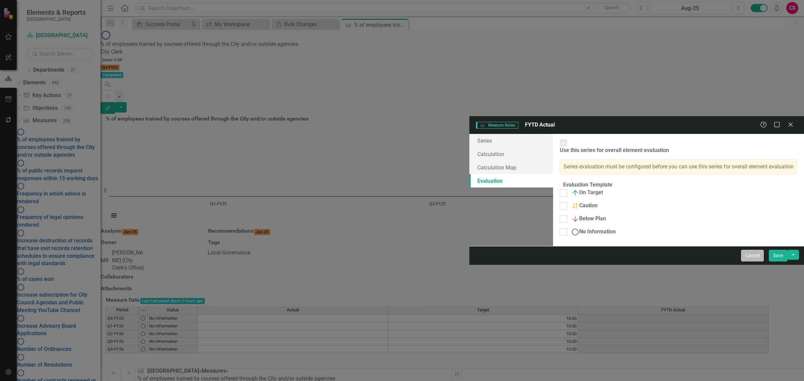
click at [764, 262] on button "Cancel" at bounding box center [752, 256] width 23 height 12
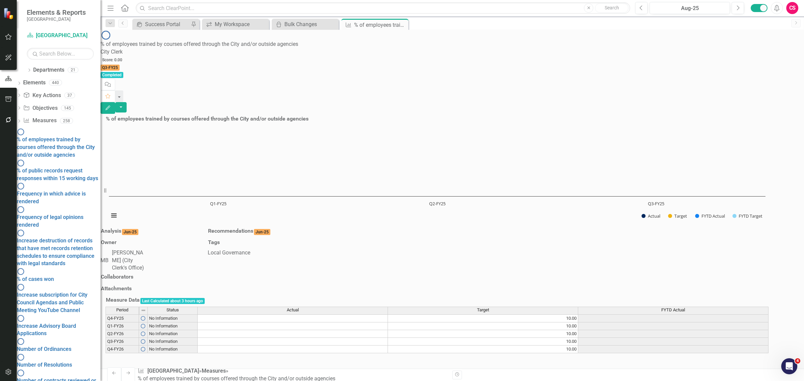
click at [280, 307] on div "Actual" at bounding box center [293, 310] width 190 height 6
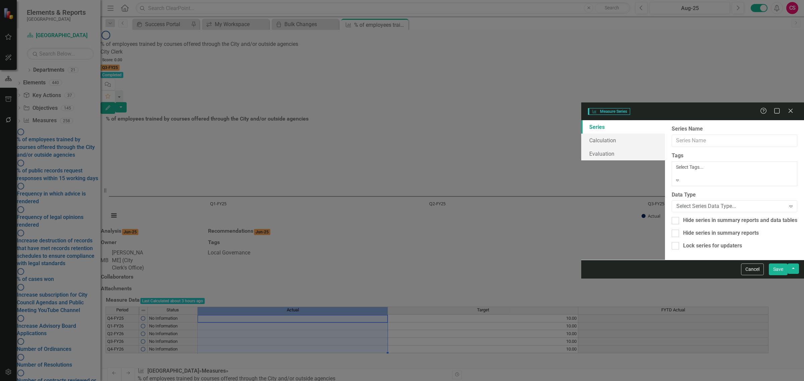
type input "Actual"
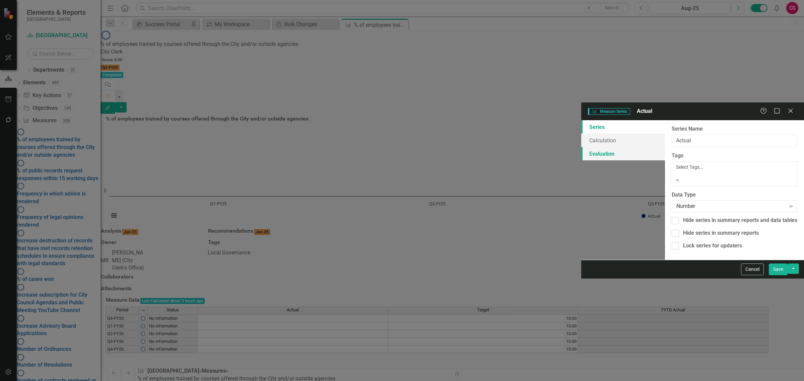
click at [581, 147] on link "Evaluation" at bounding box center [623, 153] width 84 height 13
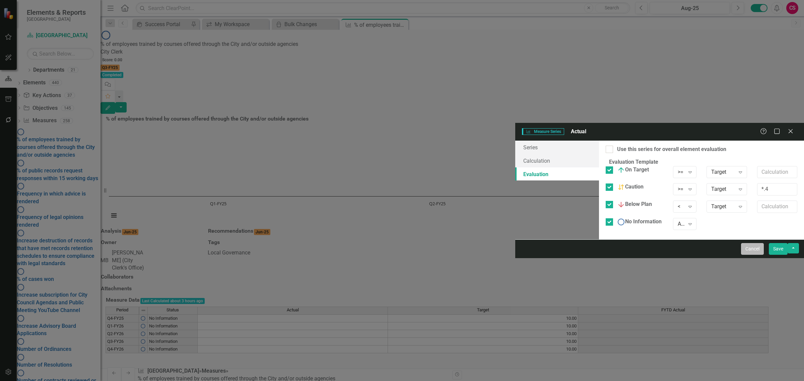
click at [762, 255] on button "Cancel" at bounding box center [752, 249] width 23 height 12
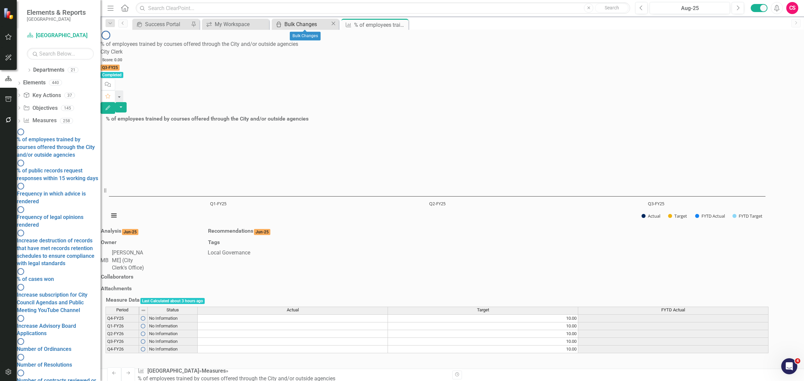
click at [307, 22] on div "Bulk Changes" at bounding box center [307, 24] width 46 height 8
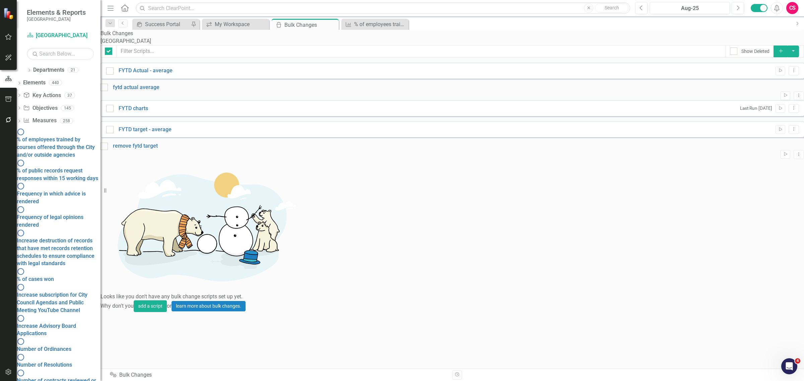
checkbox input "false"
click at [742, 55] on div "Show Deleted" at bounding box center [755, 51] width 28 height 7
click at [734, 52] on input "Show Deleted" at bounding box center [732, 50] width 4 height 4
click at [742, 55] on div "Show Deleted" at bounding box center [755, 51] width 28 height 7
click at [734, 52] on input "Show Deleted" at bounding box center [732, 50] width 4 height 4
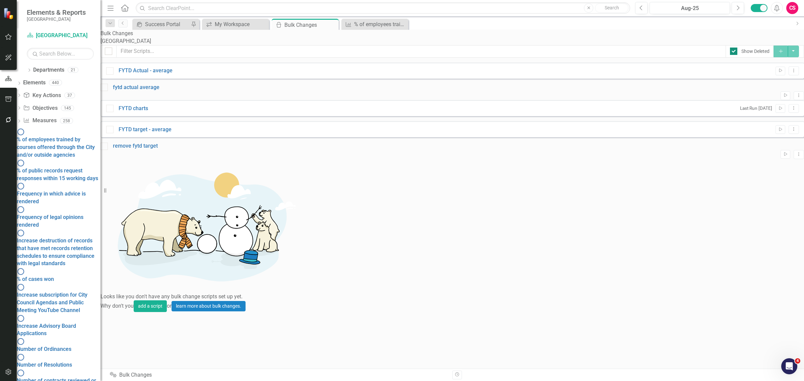
checkbox input "false"
click at [774, 57] on button "Add" at bounding box center [780, 52] width 15 height 12
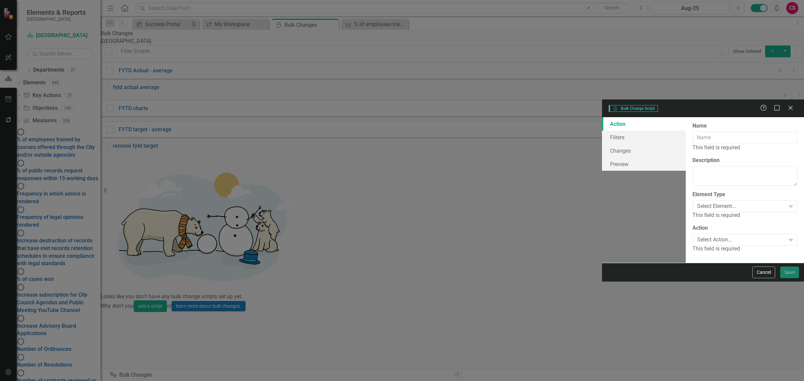
click at [692, 122] on div "Name This field is required" at bounding box center [744, 136] width 105 height 29
click at [692, 132] on input "Name" at bounding box center [744, 138] width 105 height 12
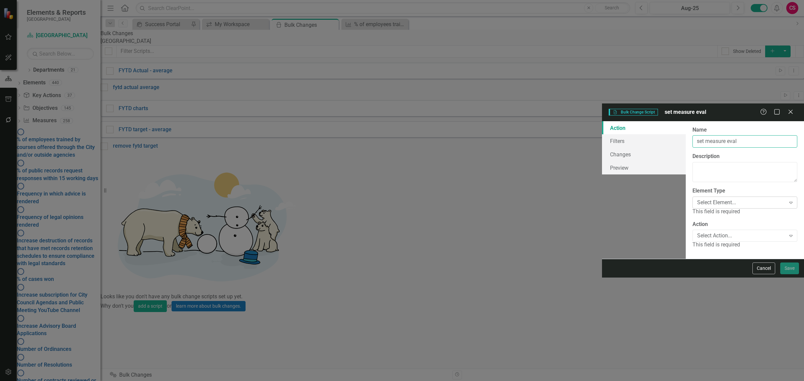
type input "set measure eval"
click at [697, 199] on div "Select Element..." at bounding box center [741, 203] width 88 height 8
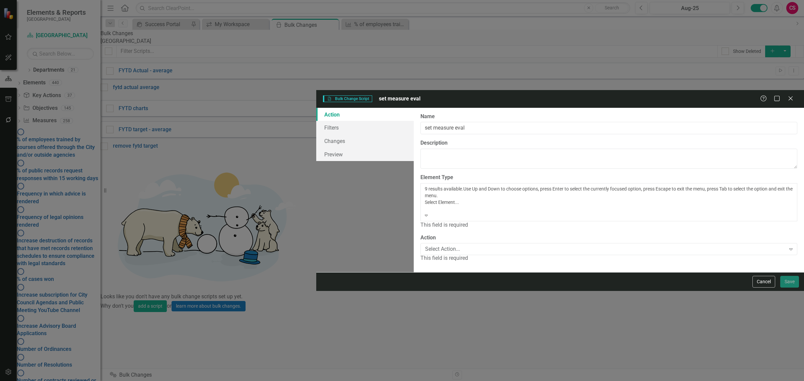
drag, startPoint x: 340, startPoint y: 189, endPoint x: 339, endPoint y: 144, distance: 44.2
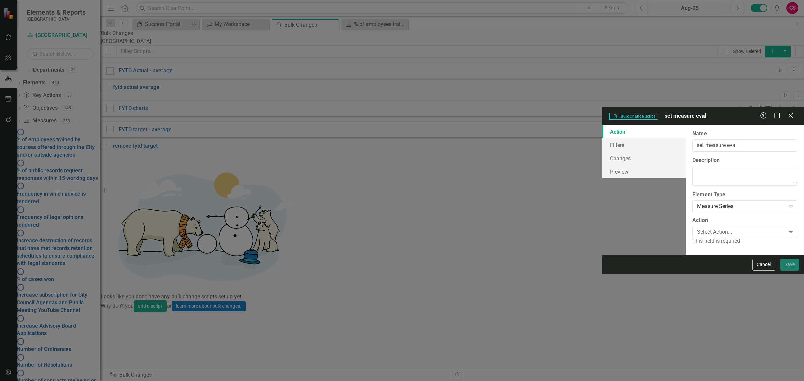
click at [692, 237] on div "This field is required" at bounding box center [744, 241] width 105 height 8
click at [697, 228] on div "Select Action..." at bounding box center [741, 232] width 88 height 8
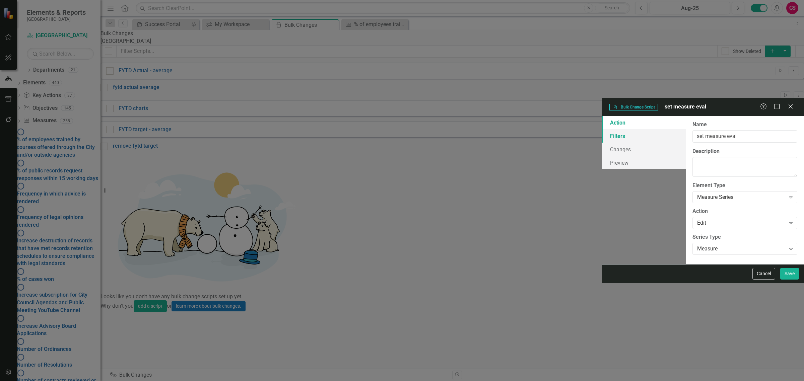
click at [602, 129] on link "Filters" at bounding box center [644, 135] width 84 height 13
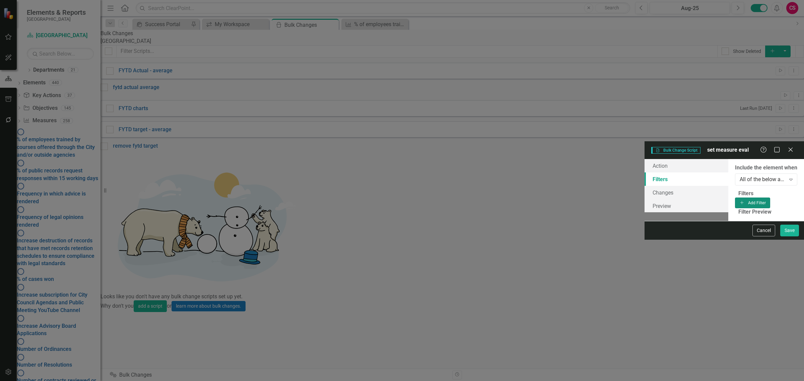
click at [770, 198] on button "Add Add Filter" at bounding box center [752, 203] width 35 height 11
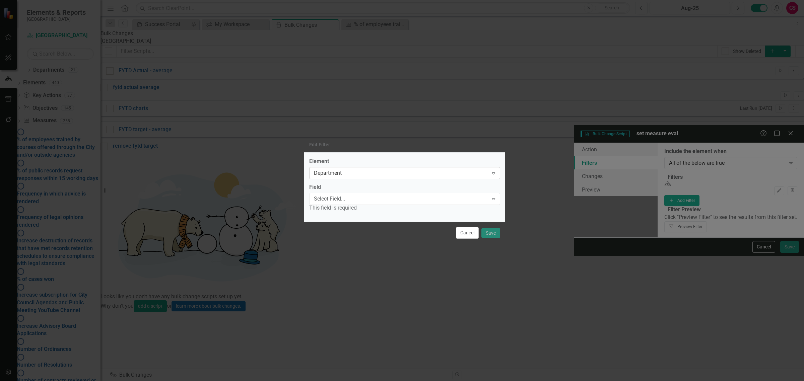
click at [335, 176] on div "Department" at bounding box center [401, 173] width 174 height 8
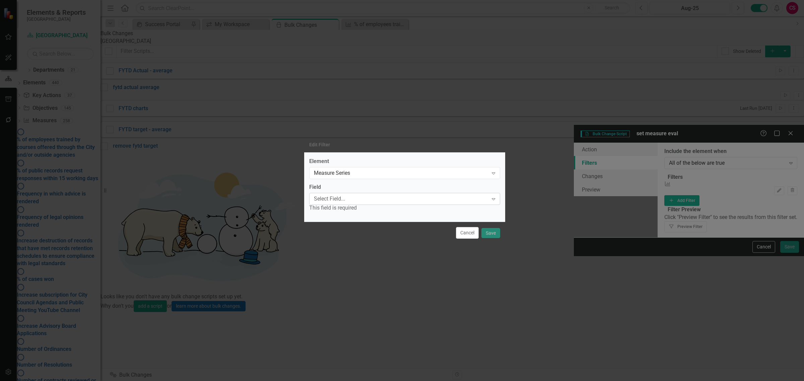
click at [346, 202] on div "Select Field..." at bounding box center [401, 199] width 174 height 8
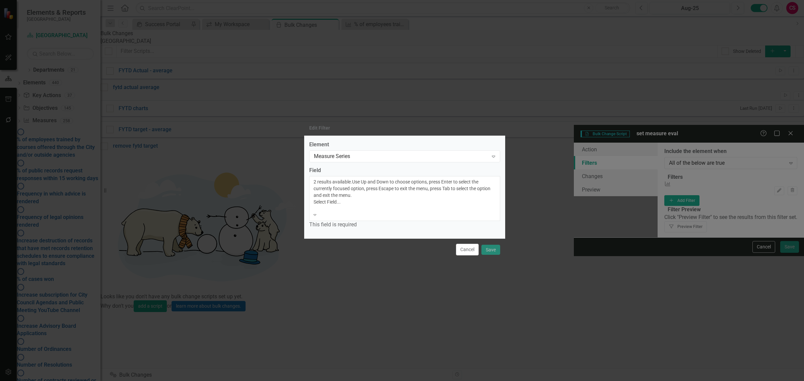
click at [341, 381] on div "Name" at bounding box center [402, 385] width 804 height 8
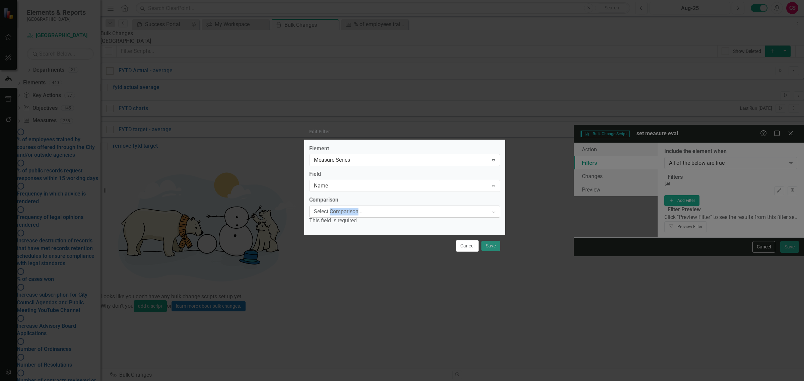
click at [340, 214] on div "Select Comparison..." at bounding box center [401, 212] width 174 height 8
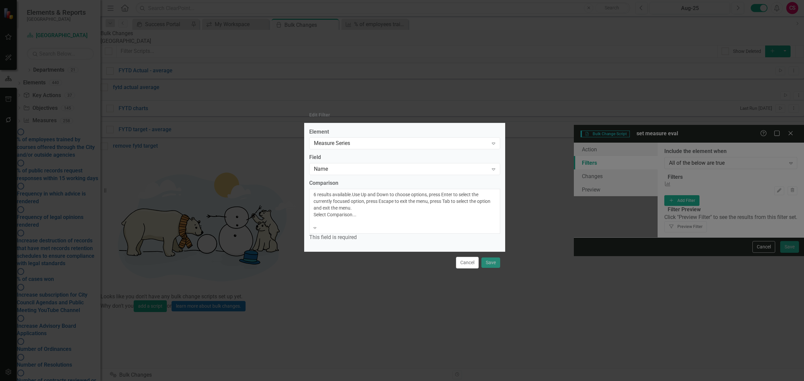
click at [331, 381] on div "Equals" at bounding box center [402, 385] width 804 height 8
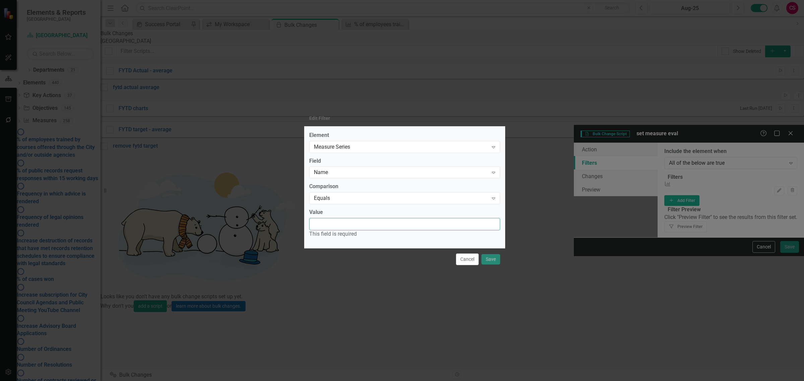
drag, startPoint x: 332, startPoint y: 224, endPoint x: 329, endPoint y: 214, distance: 9.7
click at [332, 224] on input "Value" at bounding box center [404, 224] width 191 height 12
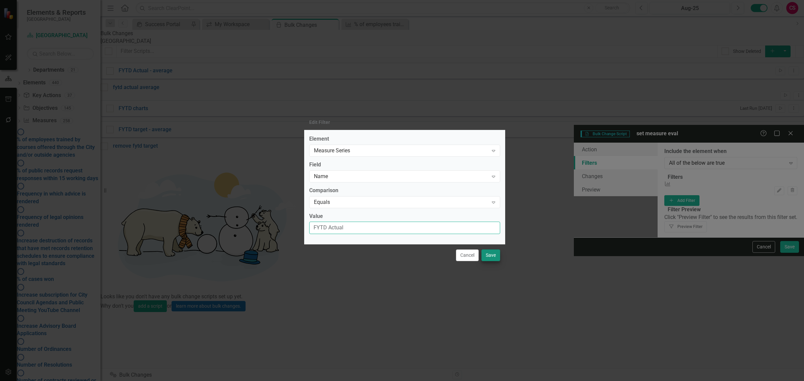
type input "FYTD Actual"
drag, startPoint x: 497, startPoint y: 253, endPoint x: 476, endPoint y: 213, distance: 46.0
click at [497, 255] on button "Save" at bounding box center [490, 256] width 19 height 12
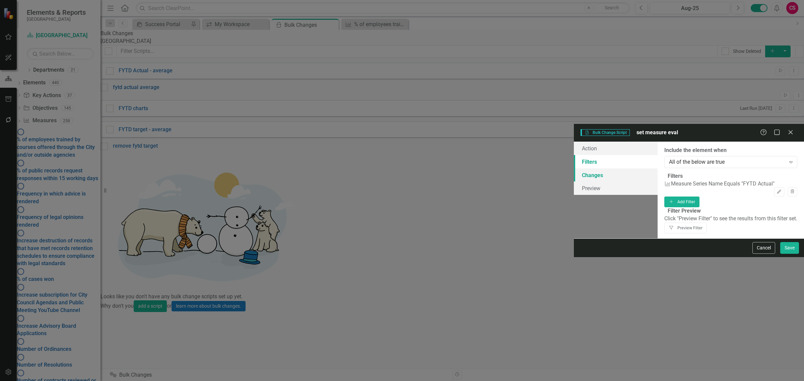
click at [574, 168] on link "Changes" at bounding box center [616, 174] width 84 height 13
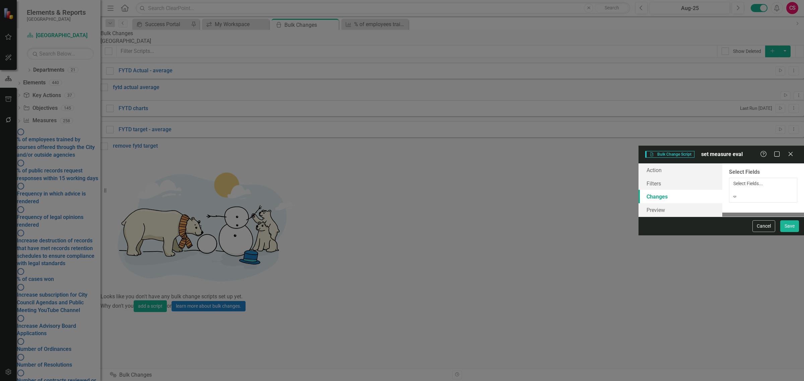
click at [733, 180] on div "Select Fields... Expand" at bounding box center [763, 190] width 60 height 20
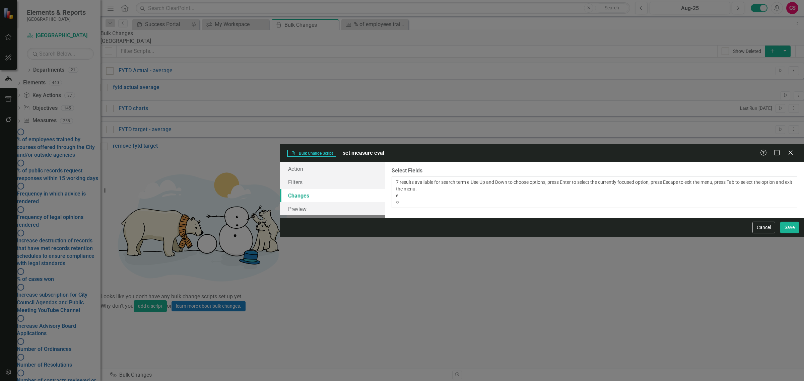
type input "ev"
click at [25, 381] on span "Ev aluation" at bounding box center [12, 384] width 25 height 6
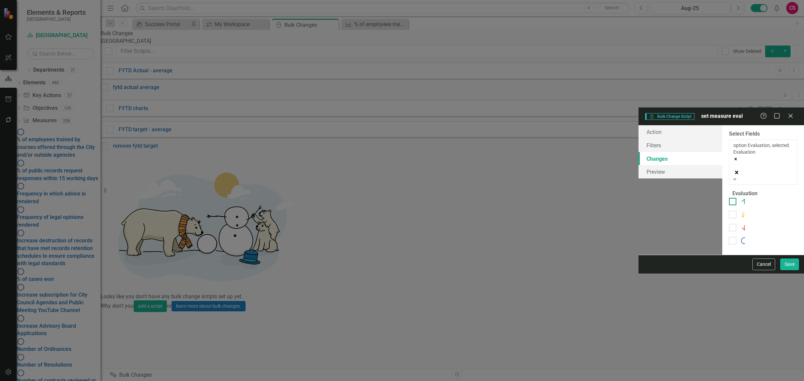
click at [740, 198] on div "On Target" at bounding box center [756, 202] width 32 height 8
click at [729, 198] on input "On Target" at bounding box center [731, 200] width 4 height 4
checkbox input "true"
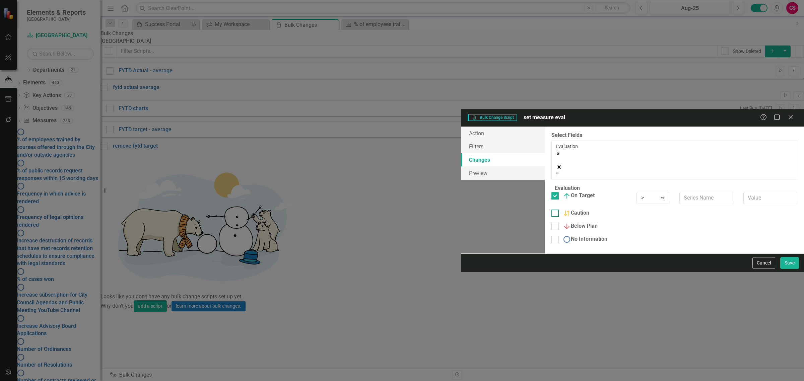
click at [563, 209] on div "Caution" at bounding box center [576, 213] width 26 height 8
click at [551, 210] on input "Caution" at bounding box center [553, 212] width 4 height 4
checkbox input "true"
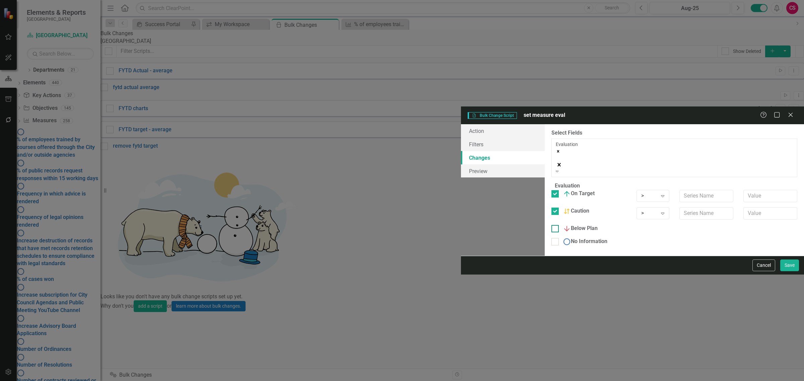
click at [563, 225] on div "Below Plan" at bounding box center [580, 229] width 35 height 8
click at [551, 225] on input "Below Plan" at bounding box center [553, 227] width 4 height 4
checkbox input "true"
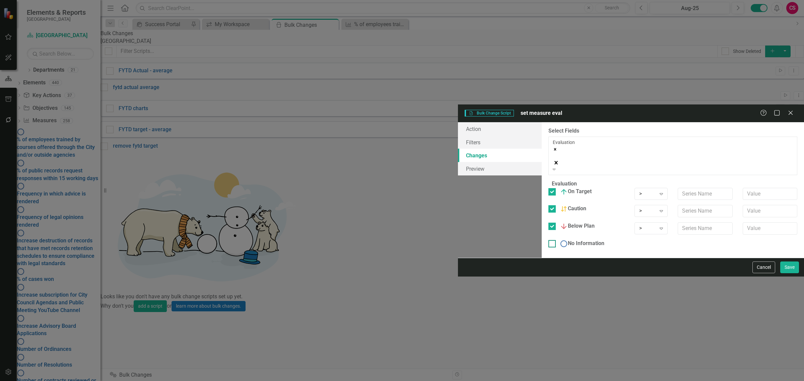
click at [560, 240] on div "No Information" at bounding box center [582, 244] width 45 height 8
click at [548, 240] on input "No Information" at bounding box center [550, 242] width 4 height 4
checkbox input "true"
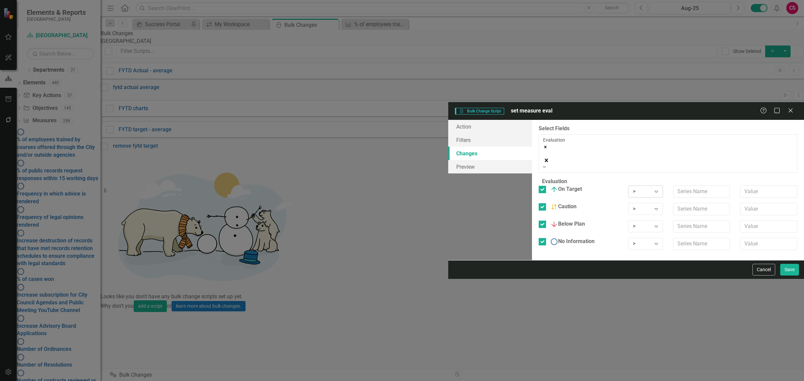
click at [633, 188] on div ">" at bounding box center [642, 192] width 18 height 8
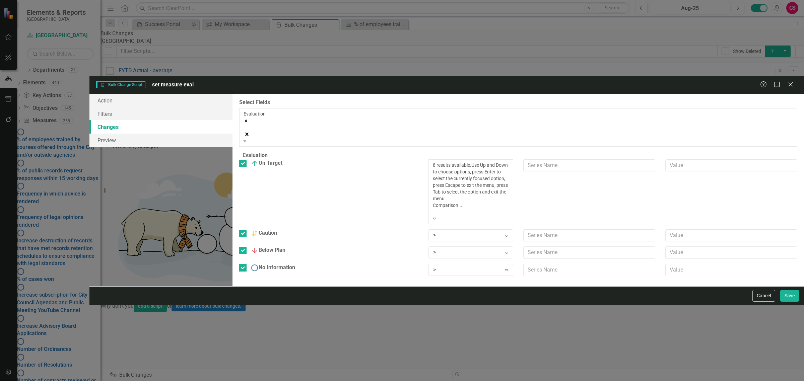
click at [486, 381] on div ">" at bounding box center [402, 385] width 804 height 8
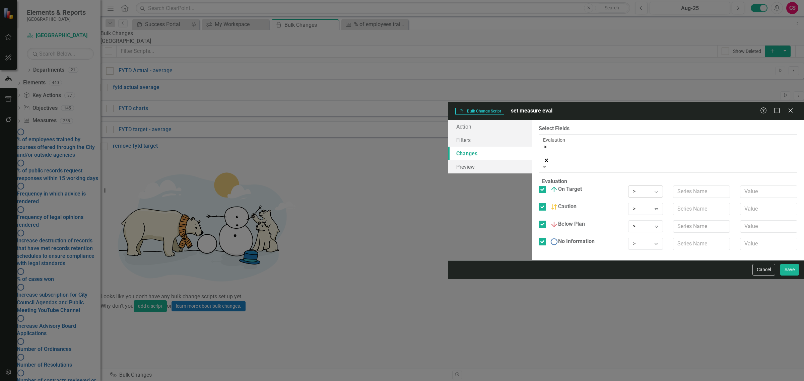
click at [633, 188] on div ">" at bounding box center [642, 192] width 18 height 8
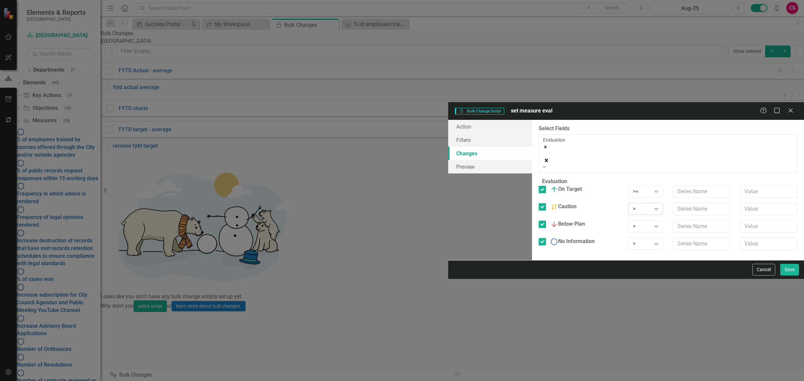
click at [633, 205] on div ">" at bounding box center [642, 209] width 18 height 8
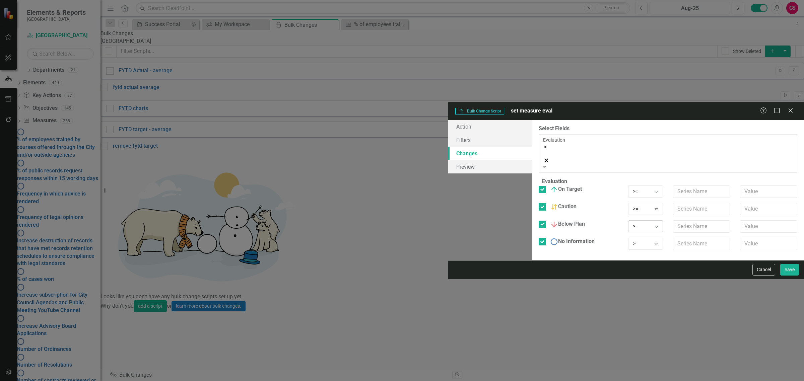
click at [633, 223] on div ">" at bounding box center [642, 227] width 18 height 8
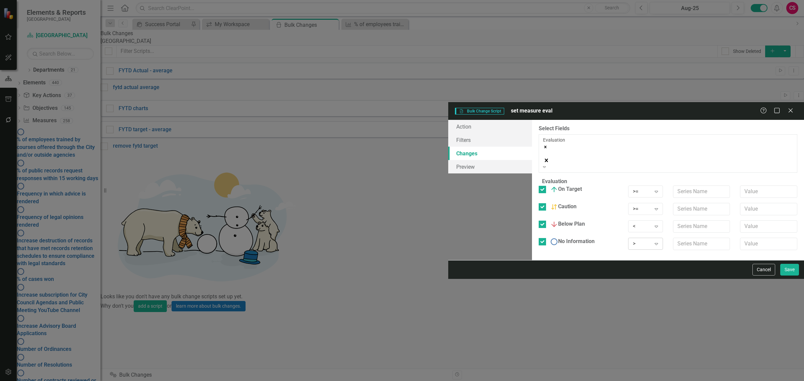
click at [633, 240] on div ">" at bounding box center [642, 244] width 18 height 8
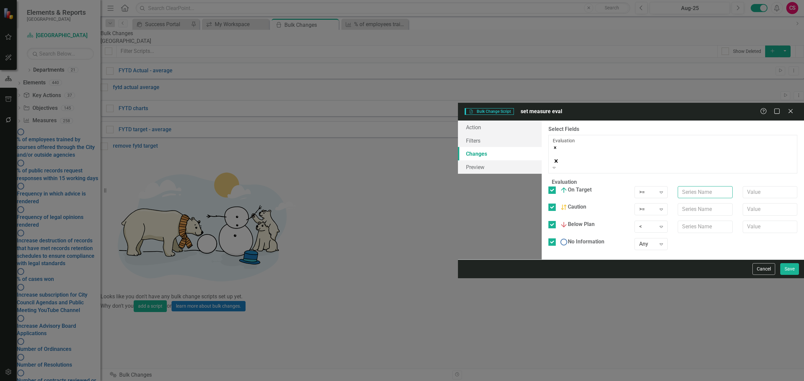
click at [678, 186] on input "text" at bounding box center [705, 192] width 55 height 12
type input "Target"
drag, startPoint x: 568, startPoint y: 97, endPoint x: 590, endPoint y: 103, distance: 22.8
click at [678, 203] on input "text" at bounding box center [705, 209] width 55 height 12
click at [678, 221] on input "text" at bounding box center [705, 227] width 55 height 12
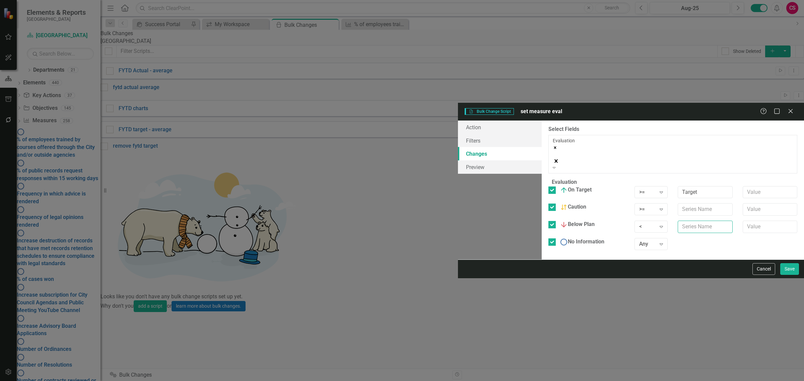
type input "Target"
drag, startPoint x: 585, startPoint y: 101, endPoint x: 591, endPoint y: 103, distance: 6.0
click at [678, 203] on input "text" at bounding box center [705, 209] width 55 height 12
type input "Target"
click at [743, 203] on input "text" at bounding box center [770, 209] width 55 height 12
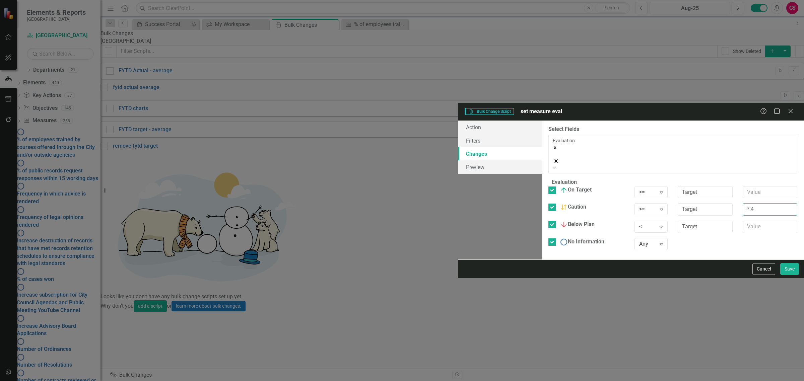
type input "*.4"
click at [673, 230] on div "You can now select the fields you would like to change. Select the fields from …" at bounding box center [673, 190] width 262 height 139
click at [803, 278] on div "Cancel Save" at bounding box center [631, 269] width 346 height 19
click at [793, 275] on button "Save" at bounding box center [789, 269] width 19 height 12
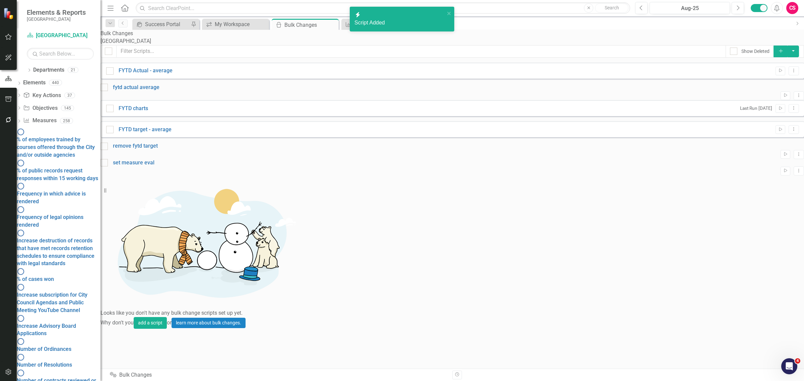
click at [781, 176] on div "set measure eval Run Script Dropdown Menu" at bounding box center [451, 167] width 703 height 16
click at [793, 176] on button "Dropdown Menu" at bounding box center [798, 170] width 10 height 9
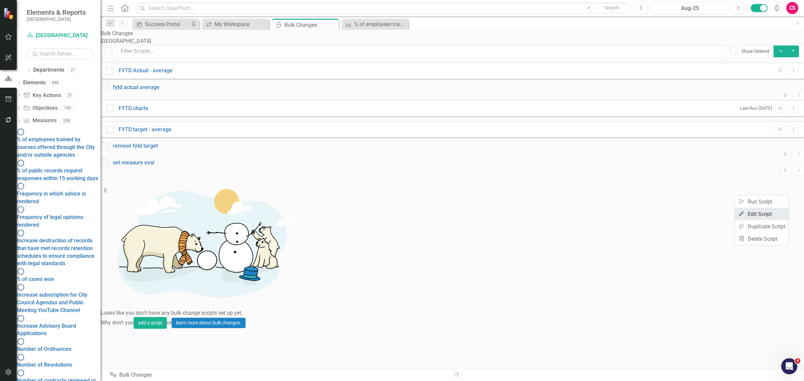
click at [774, 211] on link "Edit Edit Script" at bounding box center [762, 214] width 54 height 12
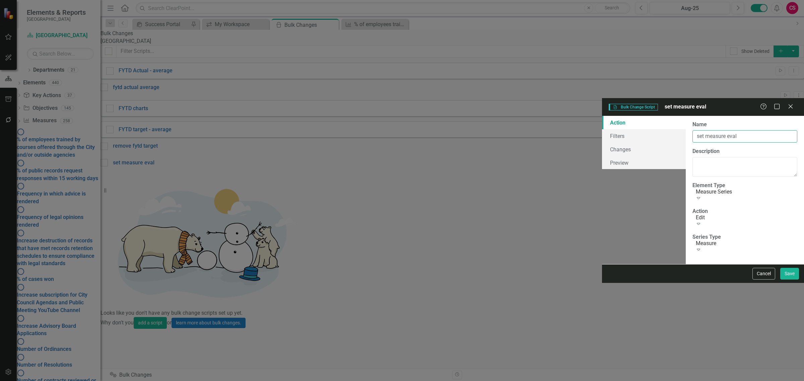
click at [692, 130] on input "set measure eval" at bounding box center [744, 136] width 105 height 12
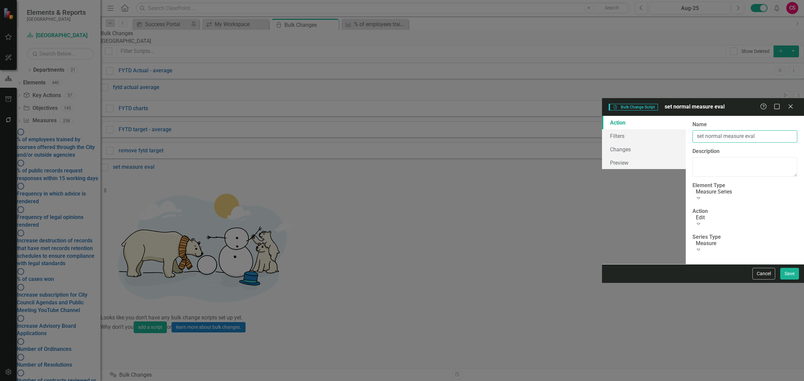
type input "set normal measure eval"
click at [780, 268] on button "Save" at bounding box center [789, 274] width 19 height 12
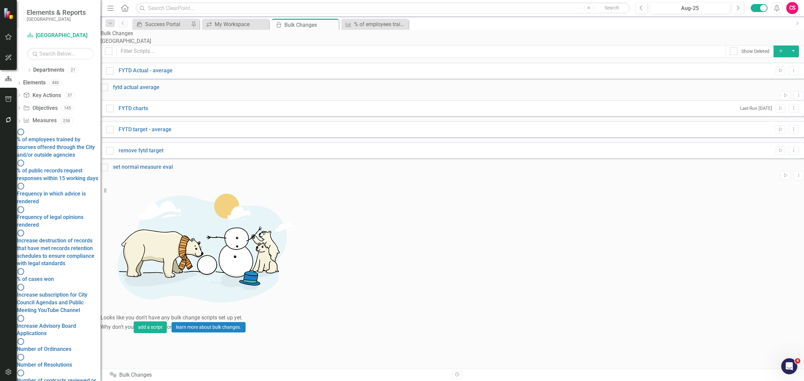
click at [334, 277] on div "Show Deleted Add FYTD Actual - average Run Script Dropdown Menu fytd actual ave…" at bounding box center [451, 189] width 703 height 288
click at [4, 375] on button "button" at bounding box center [8, 372] width 15 height 14
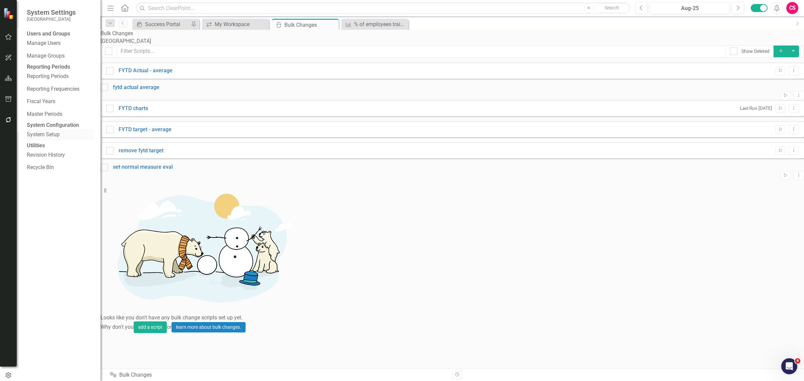
click at [54, 139] on link "System Setup" at bounding box center [60, 135] width 67 height 8
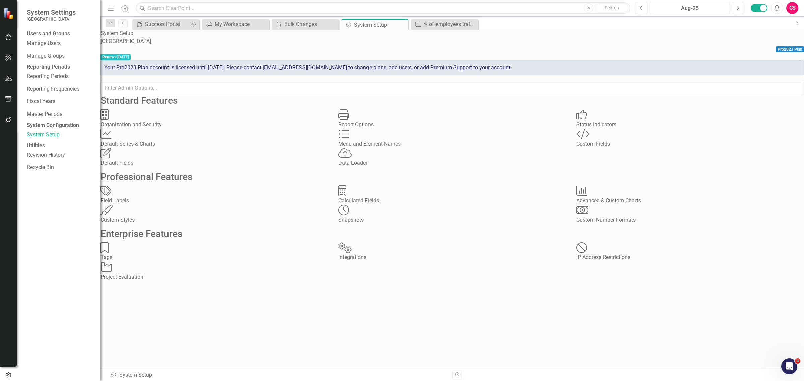
click at [608, 148] on div "Custom Fields" at bounding box center [690, 144] width 228 height 8
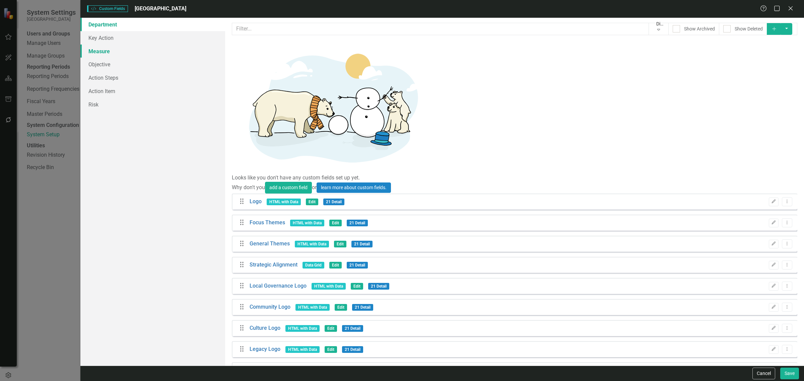
click at [115, 48] on link "Measure" at bounding box center [152, 51] width 145 height 13
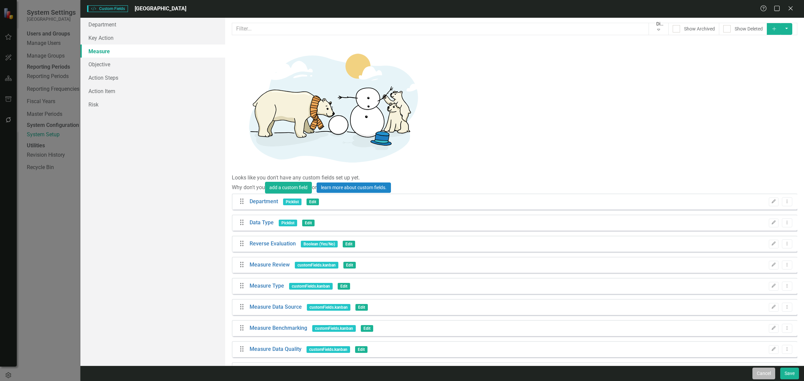
click at [764, 376] on button "Cancel" at bounding box center [763, 374] width 23 height 12
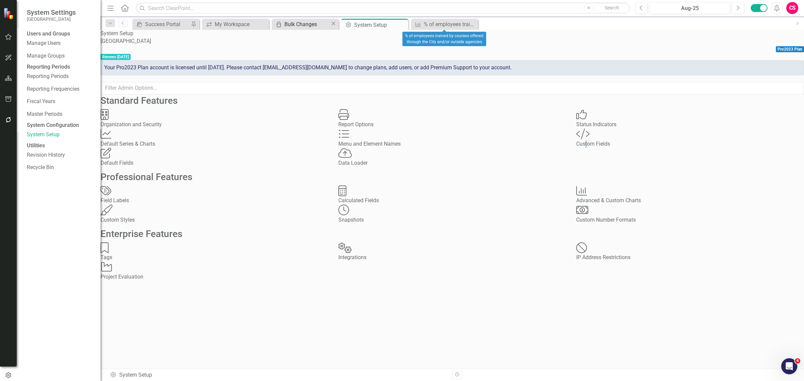
click at [300, 27] on div "Bulk Changes" at bounding box center [307, 24] width 46 height 8
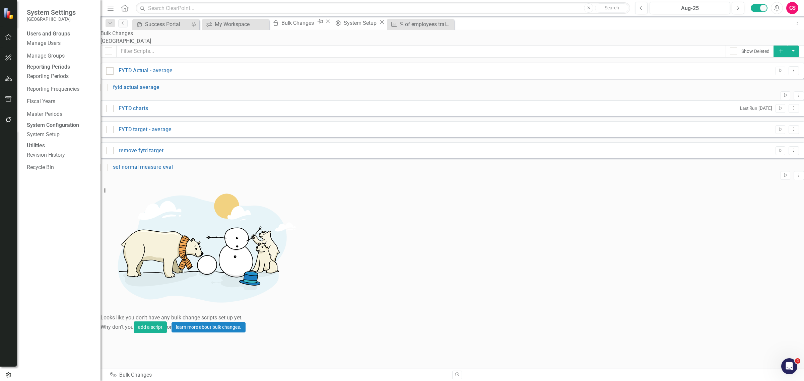
checkbox input "false"
click at [793, 180] on button "Dropdown Menu" at bounding box center [798, 175] width 10 height 9
click at [772, 213] on link "Edit Edit Script" at bounding box center [762, 214] width 54 height 12
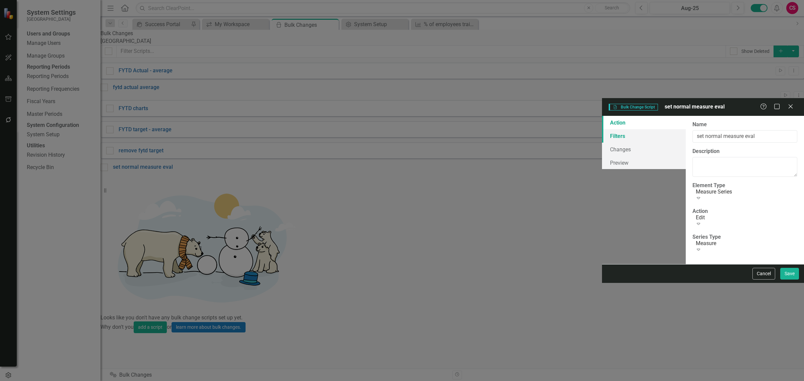
click at [602, 129] on link "Filters" at bounding box center [644, 135] width 84 height 13
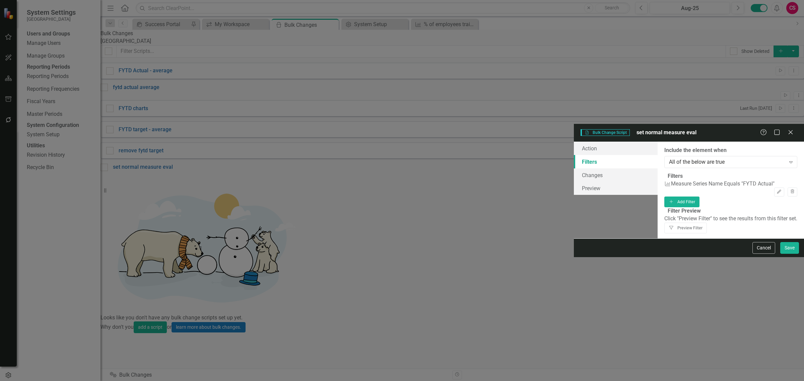
click at [766, 172] on fieldset "Filters Measure Series Measure Series Name Equals "FYTD Actual" Edit Trash Add …" at bounding box center [730, 189] width 133 height 35
click at [699, 197] on button "Add Add Filter" at bounding box center [681, 202] width 35 height 11
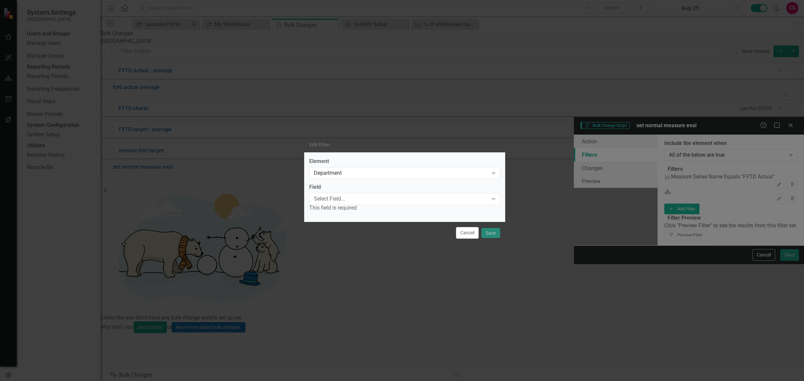
click at [334, 166] on div "Element Department Expand" at bounding box center [404, 168] width 191 height 21
click at [338, 170] on div "Department" at bounding box center [401, 173] width 174 height 8
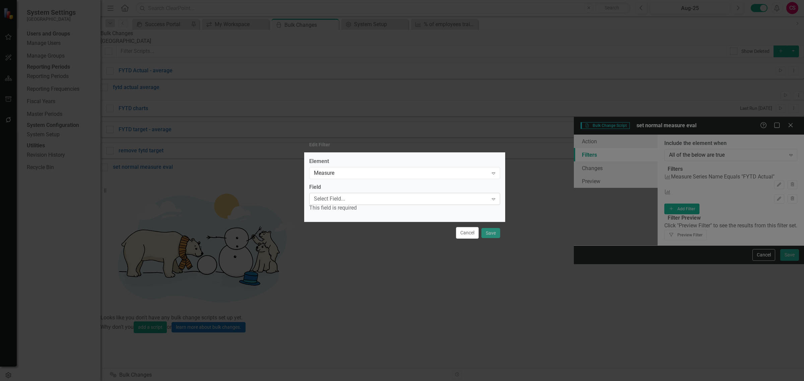
click at [337, 193] on div "Select Field... Expand" at bounding box center [404, 199] width 191 height 12
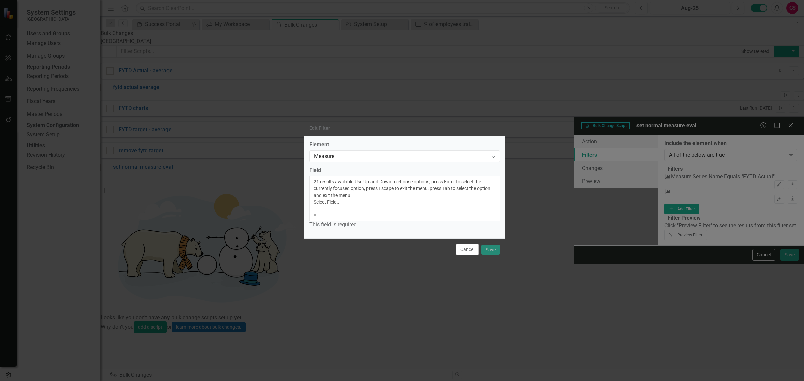
scroll to position [131, 0]
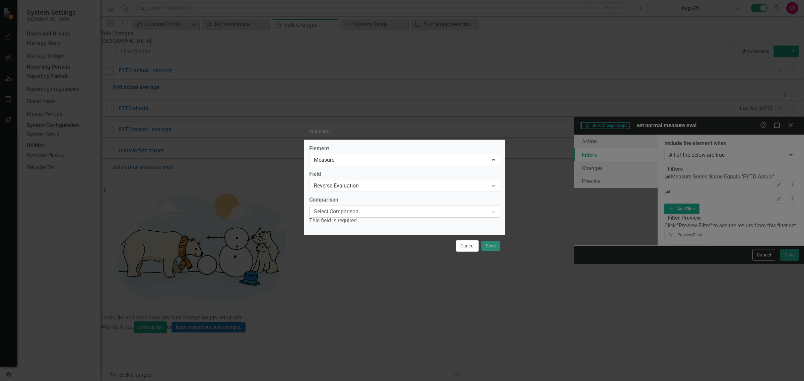
click at [330, 214] on div "Select Comparison..." at bounding box center [401, 212] width 174 height 8
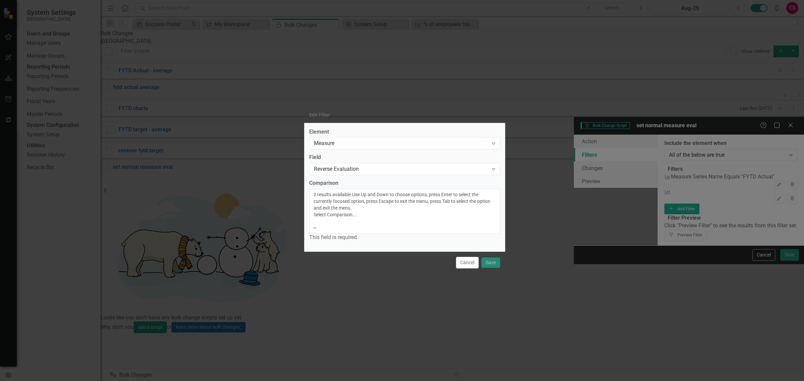
click at [330, 381] on div "Is True" at bounding box center [402, 385] width 804 height 8
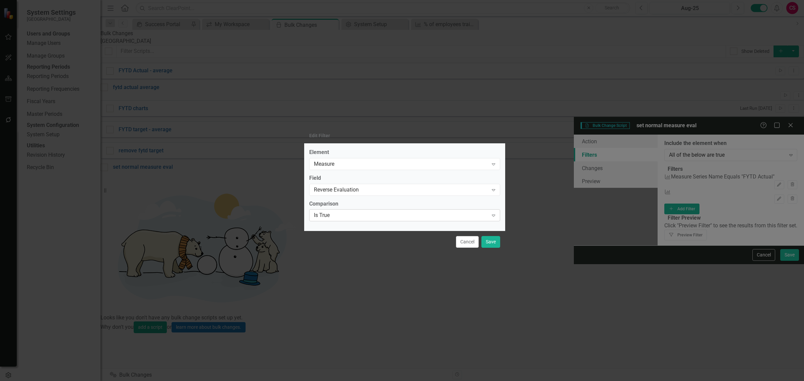
click at [331, 214] on div "Is True" at bounding box center [401, 216] width 174 height 8
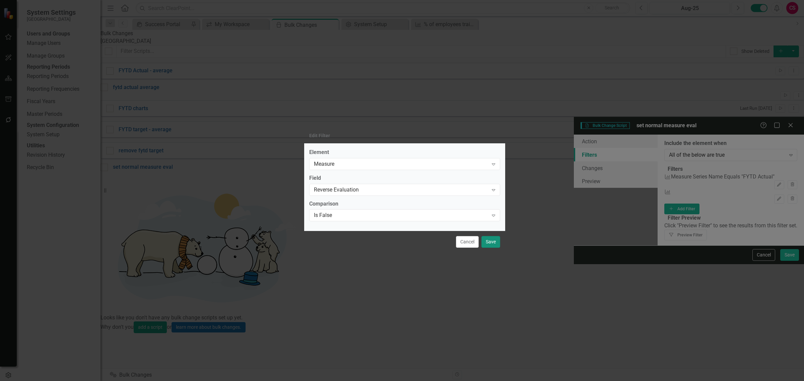
click at [490, 243] on button "Save" at bounding box center [490, 242] width 19 height 12
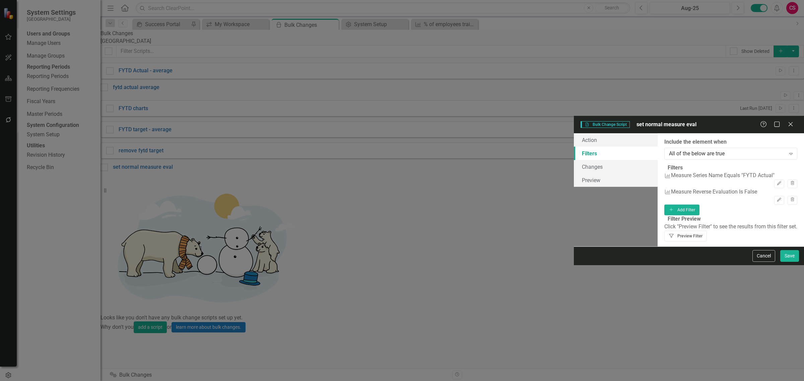
click at [707, 231] on button "Filter Preview Filter" at bounding box center [685, 236] width 43 height 11
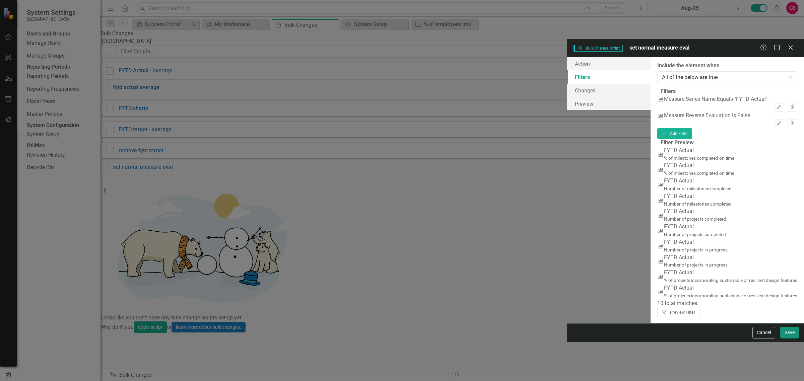
click at [783, 339] on button "Save" at bounding box center [789, 333] width 19 height 12
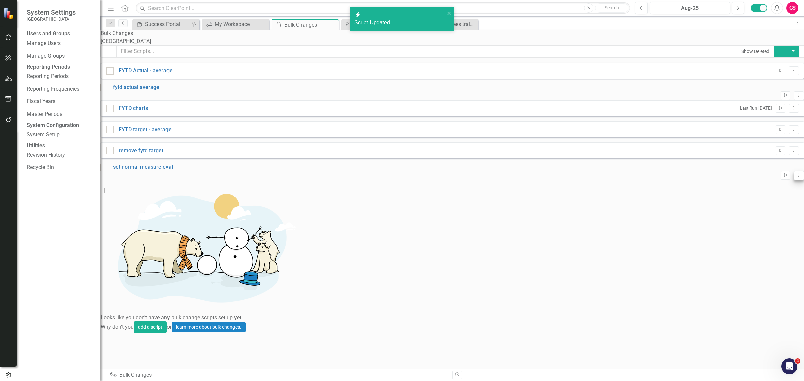
click at [796, 178] on icon "Dropdown Menu" at bounding box center [799, 175] width 6 height 4
click at [758, 229] on link "Copy Duplicate Script" at bounding box center [762, 226] width 54 height 12
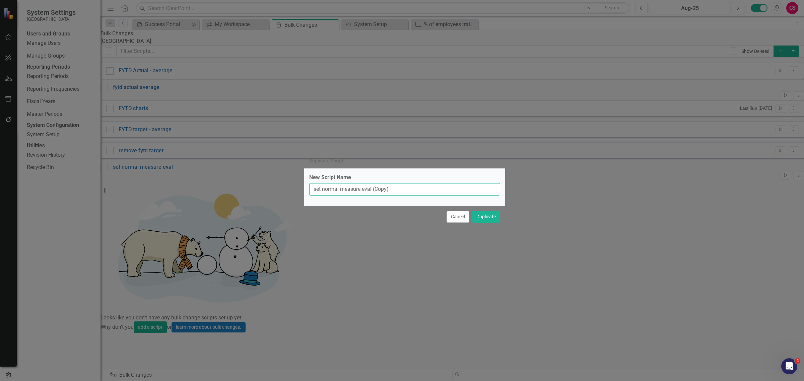
click at [332, 193] on input "set normal measure eval (Copy)" at bounding box center [404, 189] width 191 height 12
click at [337, 189] on input "set erverse measure eval" at bounding box center [404, 189] width 191 height 12
type input "set reverse measure eval"
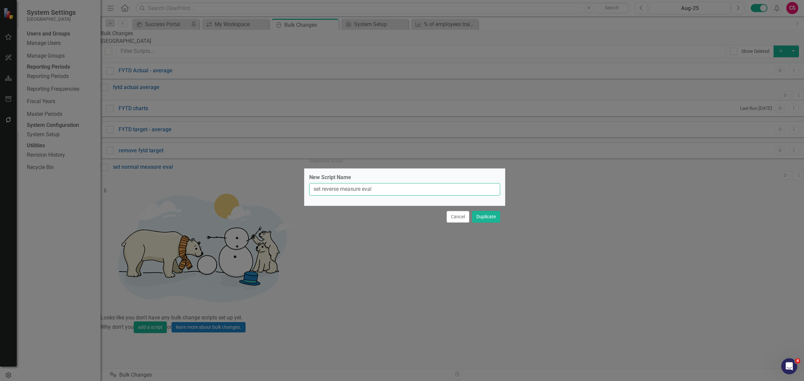
click at [472, 211] on button "Duplicate" at bounding box center [486, 217] width 28 height 12
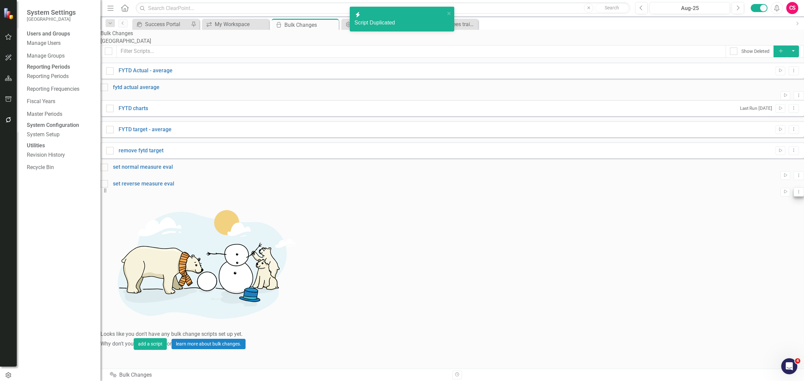
click at [796, 194] on icon "Dropdown Menu" at bounding box center [799, 192] width 6 height 4
click at [764, 233] on link "Edit Edit Script" at bounding box center [762, 235] width 54 height 12
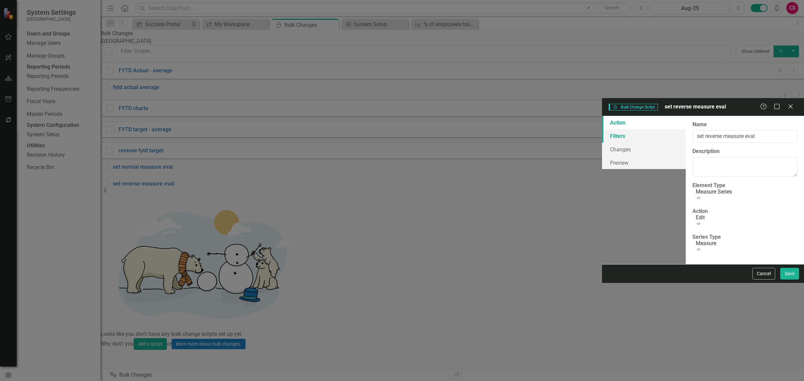
click at [602, 129] on link "Filters" at bounding box center [644, 135] width 84 height 13
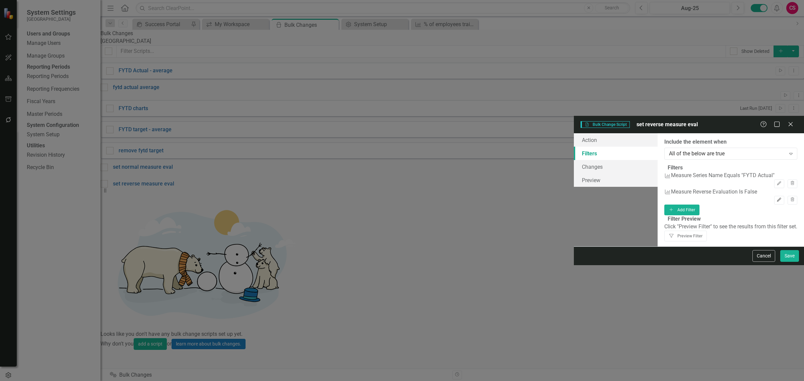
click at [774, 196] on button "Edit" at bounding box center [779, 200] width 10 height 9
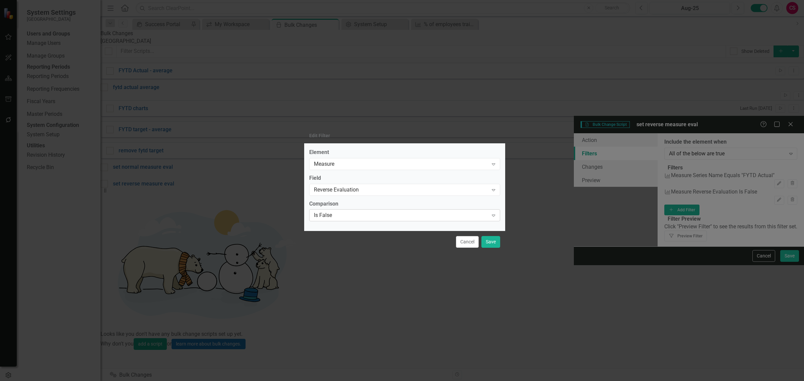
click at [320, 214] on div "Is False" at bounding box center [401, 216] width 174 height 8
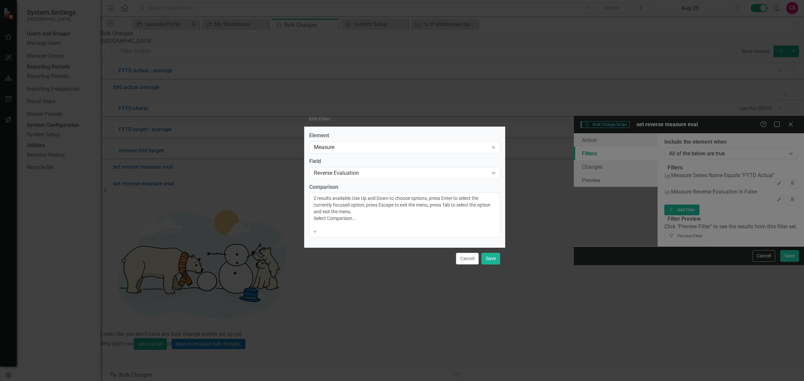
click at [321, 381] on div "Is True" at bounding box center [402, 385] width 804 height 8
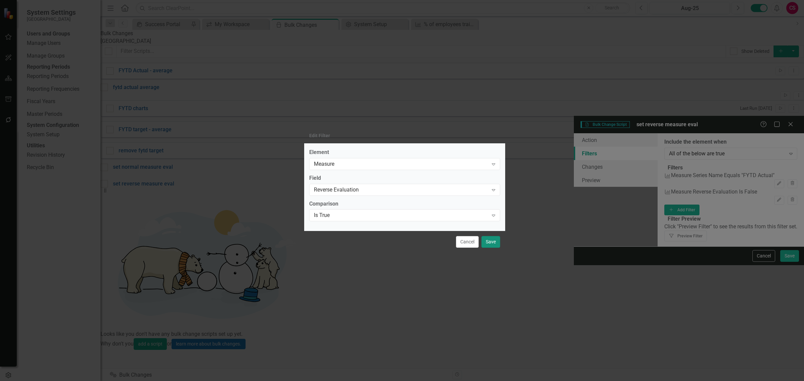
click at [488, 238] on button "Save" at bounding box center [490, 242] width 19 height 12
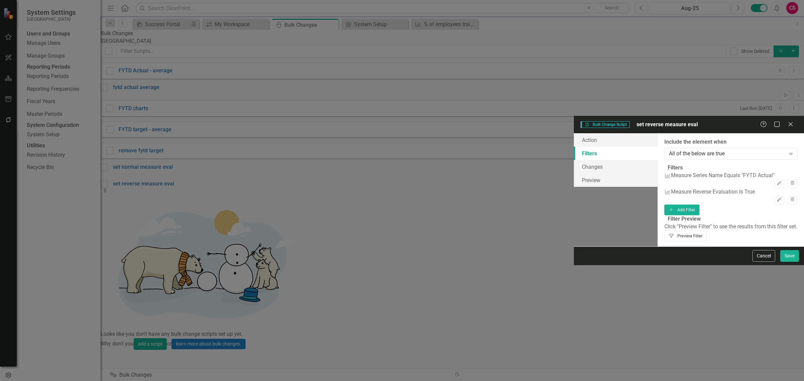
click at [707, 231] on button "Filter Preview Filter" at bounding box center [685, 236] width 43 height 11
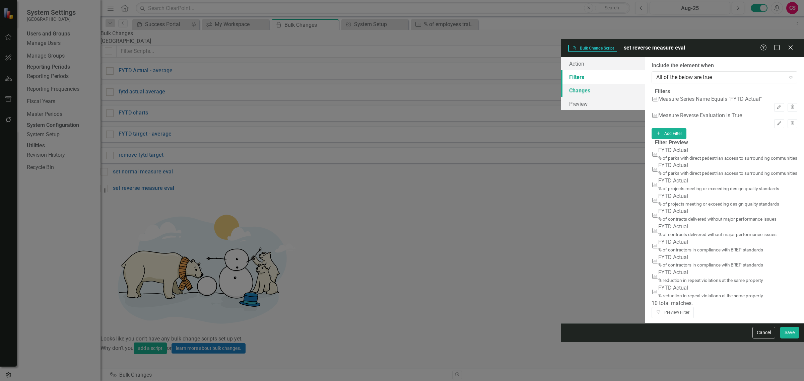
click at [561, 84] on link "Changes" at bounding box center [603, 90] width 84 height 13
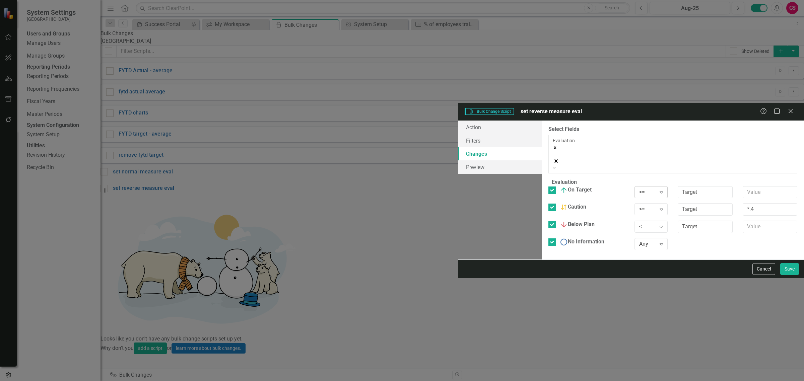
click at [639, 188] on div ">=" at bounding box center [647, 192] width 16 height 8
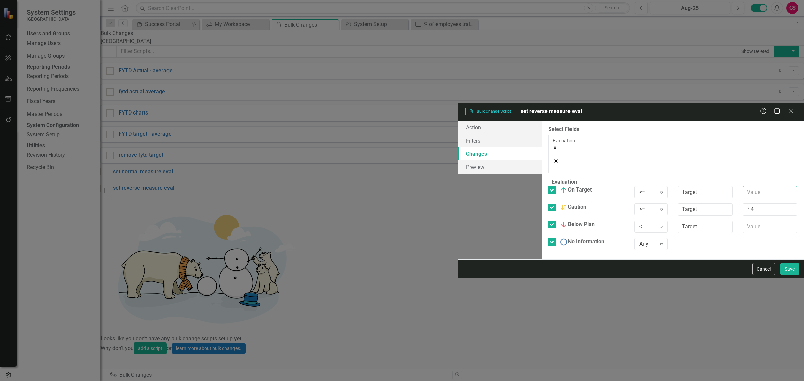
click at [743, 186] on input "text" at bounding box center [770, 192] width 55 height 12
type input "*1.6"
drag, startPoint x: 711, startPoint y: 95, endPoint x: 666, endPoint y: 89, distance: 45.4
click at [667, 179] on fieldset "Evaluation You can define a default evaluation for this series by selecting the…" at bounding box center [672, 217] width 249 height 76
click at [639, 206] on div ">=" at bounding box center [647, 210] width 16 height 8
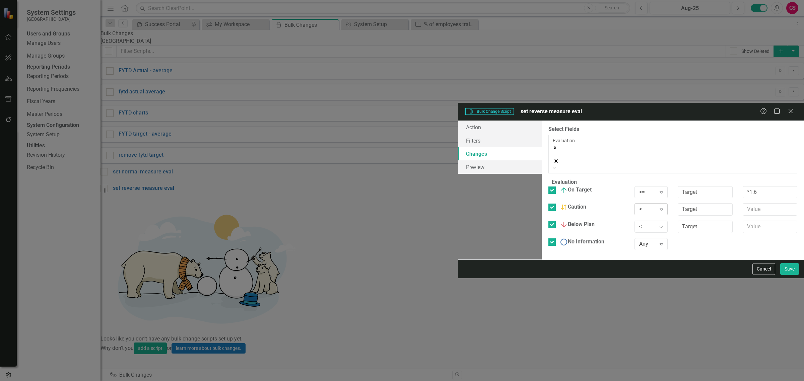
click at [634, 203] on div "< Expand" at bounding box center [650, 209] width 33 height 12
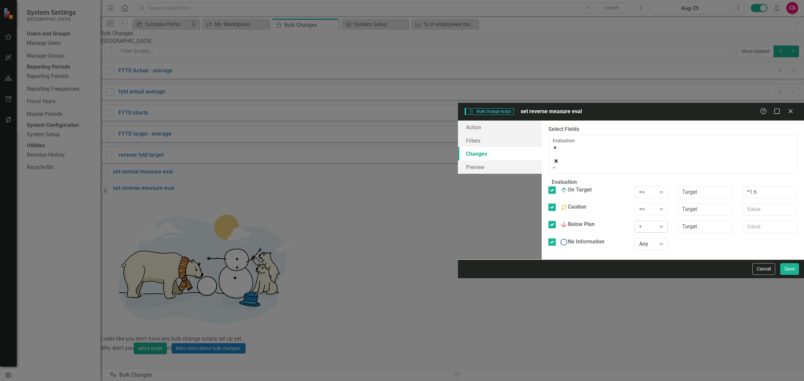
click at [634, 221] on div "< Expand" at bounding box center [650, 227] width 33 height 12
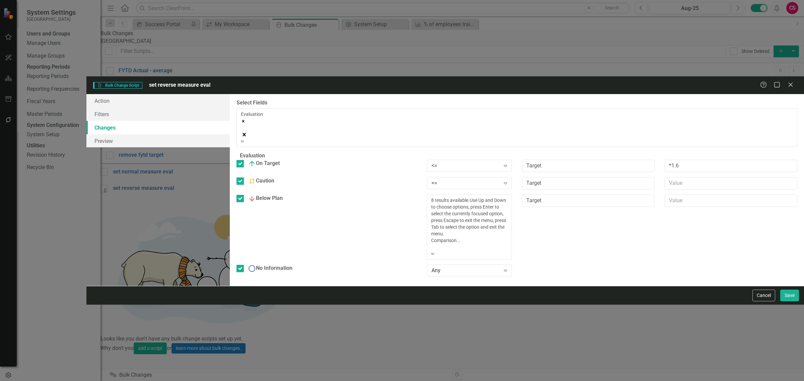
click at [489, 381] on div ">" at bounding box center [402, 385] width 804 height 8
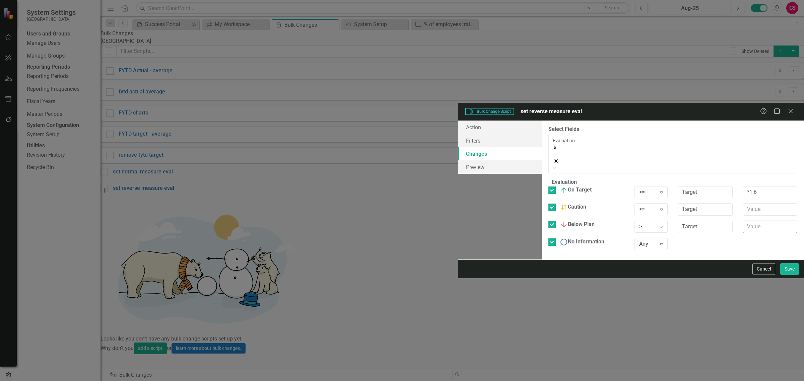
click at [743, 221] on input "text" at bounding box center [770, 227] width 55 height 12
click at [786, 275] on button "Save" at bounding box center [789, 269] width 19 height 12
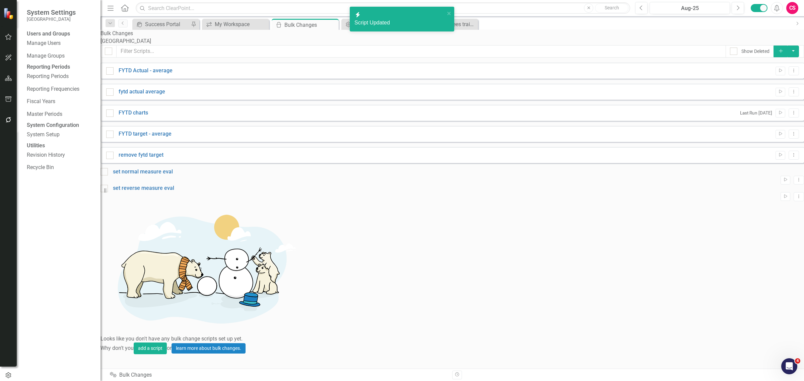
click at [786, 374] on html at bounding box center [789, 366] width 16 height 16
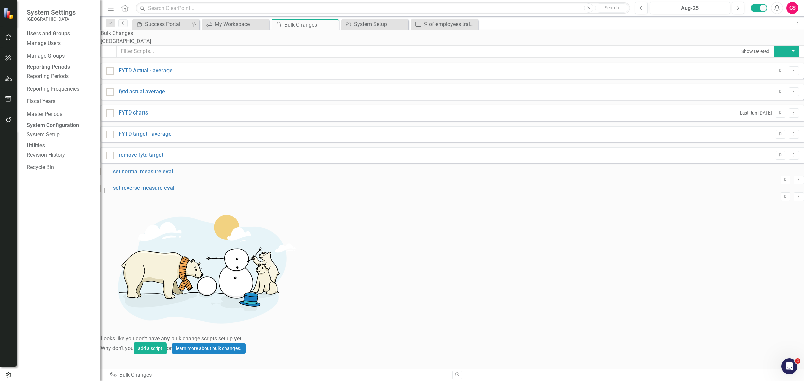
click at [786, 355] on div "Show Deleted Add FYTD Actual - average Run Script Dropdown Menu fytd actual ave…" at bounding box center [451, 199] width 703 height 309
click at [791, 364] on icon "Open Intercom Messenger" at bounding box center [788, 365] width 11 height 11
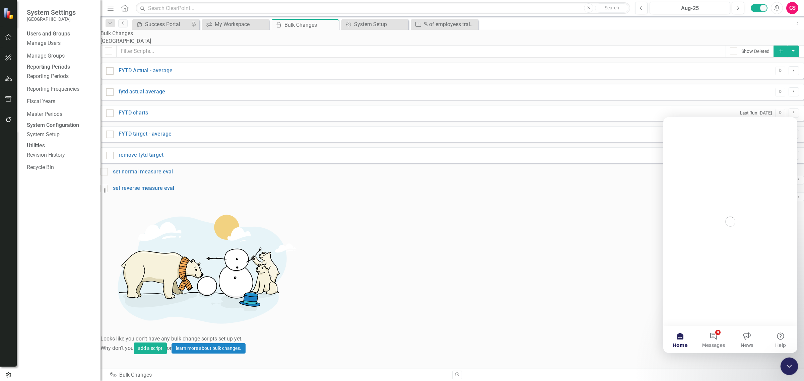
scroll to position [0, 0]
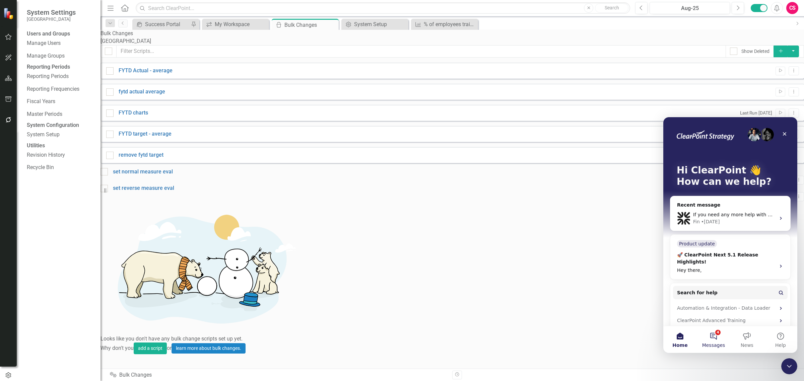
click at [717, 333] on button "4 Messages" at bounding box center [713, 339] width 33 height 27
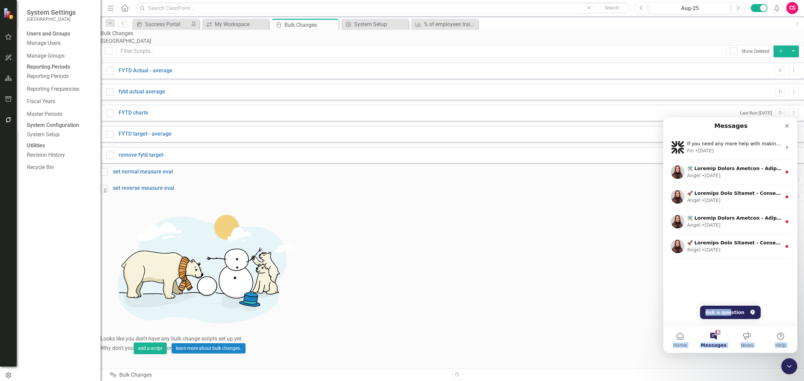
click at [729, 307] on main "Messages If you need any more help with making your updates, please let me know…" at bounding box center [730, 235] width 134 height 236
click at [729, 307] on button "Ask a question" at bounding box center [730, 312] width 61 height 13
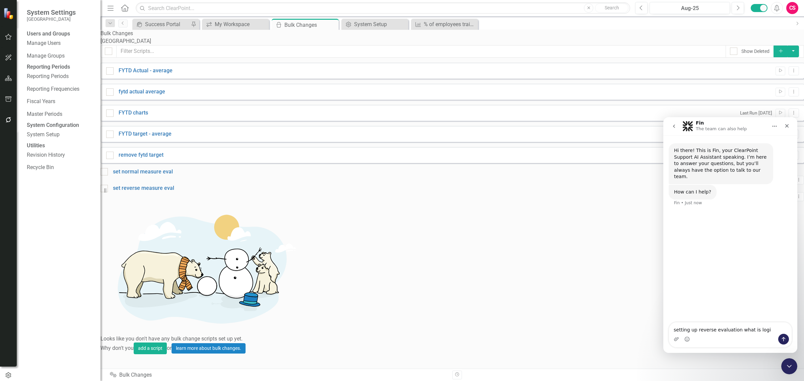
type textarea "setting up reverse evaluation what is logic"
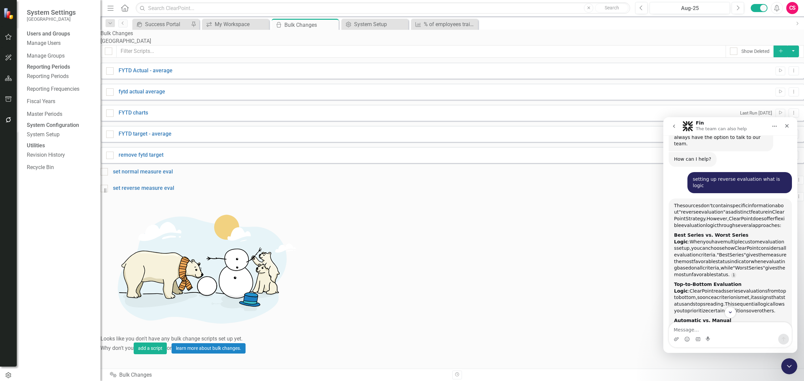
scroll to position [89, 0]
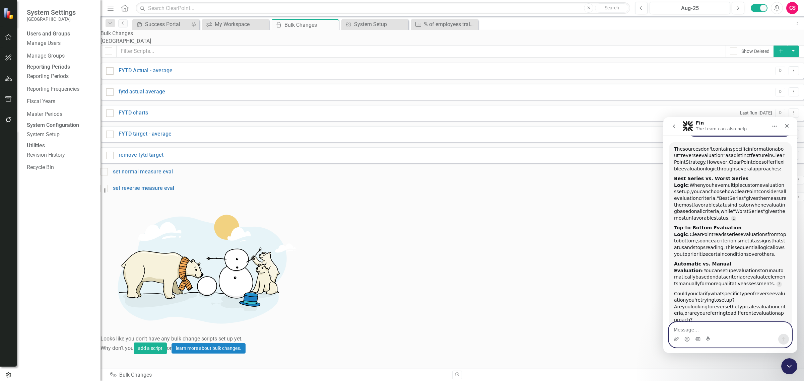
click at [693, 330] on textarea "Message…" at bounding box center [730, 328] width 123 height 11
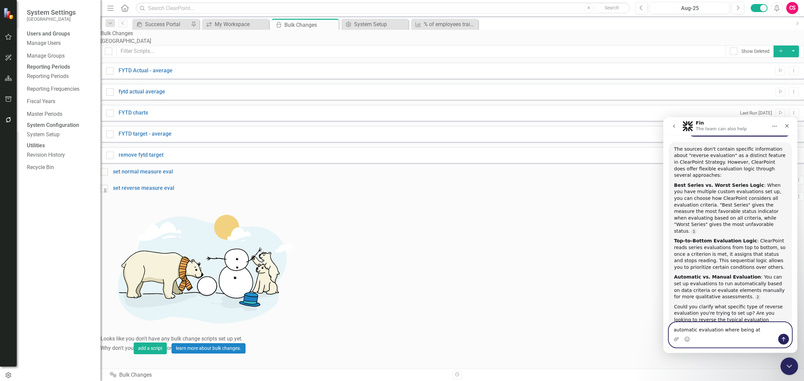
type textarea "automatic evaluation where being at"
drag, startPoint x: 792, startPoint y: 362, endPoint x: 1519, endPoint y: 685, distance: 795.1
click at [793, 362] on div "Close Intercom Messenger" at bounding box center [788, 365] width 16 height 16
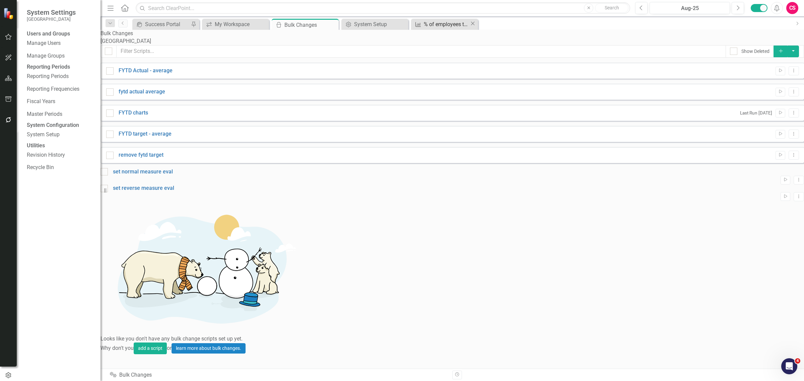
click at [462, 24] on div "% of employees trained by courses offered through the City and/or outside agenc…" at bounding box center [447, 24] width 46 height 8
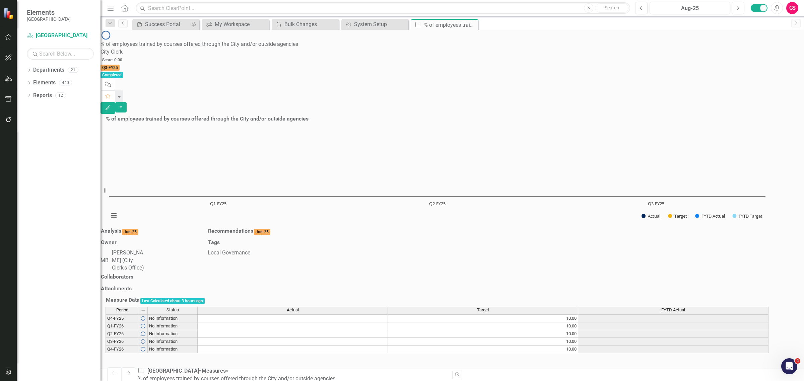
scroll to position [55, 0]
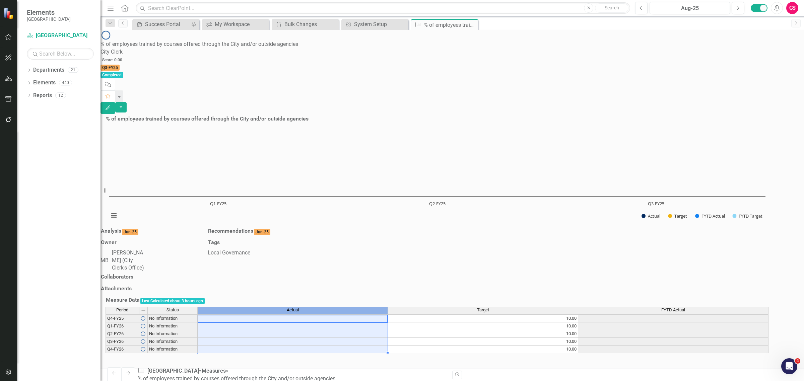
click at [290, 307] on div "Actual" at bounding box center [293, 310] width 190 height 6
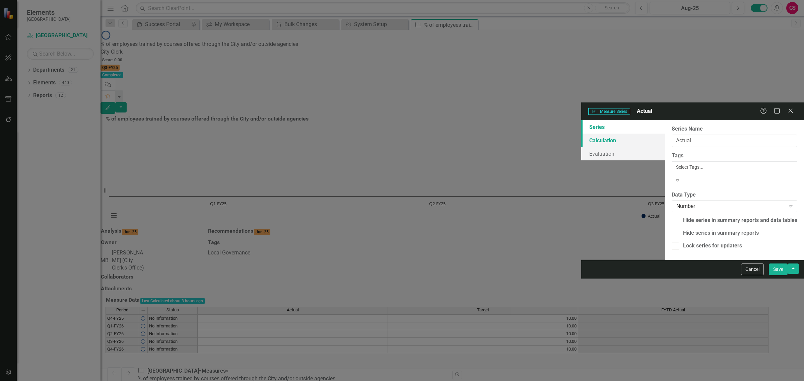
click at [581, 134] on link "Calculation" at bounding box center [623, 140] width 84 height 13
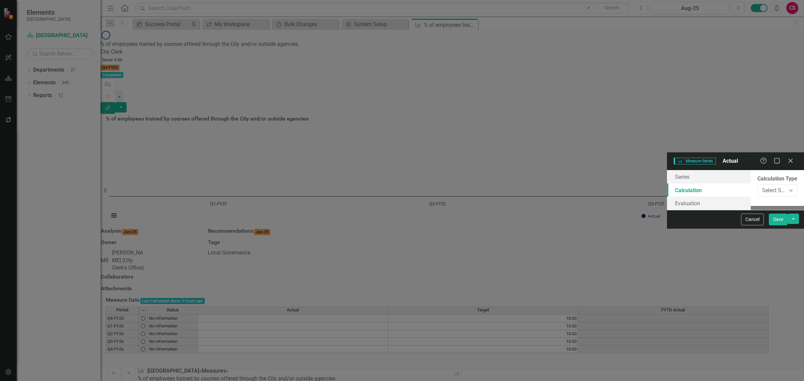
click at [667, 184] on link "Calculation" at bounding box center [709, 190] width 84 height 13
click at [667, 197] on link "Evaluation" at bounding box center [709, 203] width 84 height 13
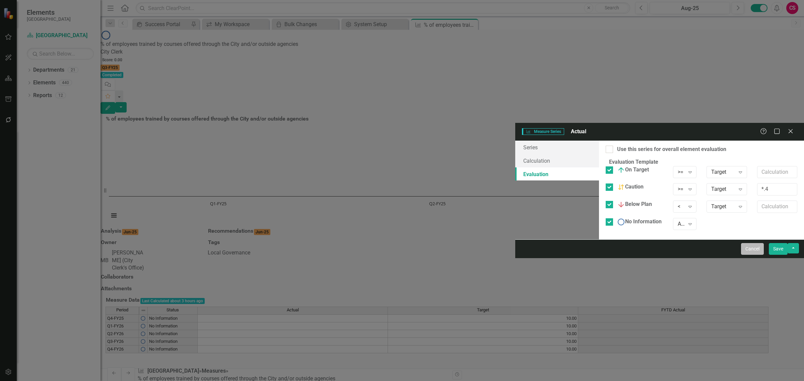
click at [760, 255] on button "Cancel" at bounding box center [752, 249] width 23 height 12
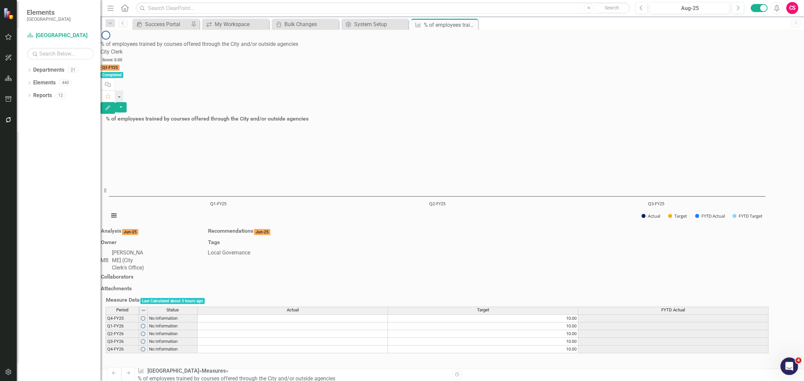
click at [794, 370] on div "Open Intercom Messenger" at bounding box center [788, 365] width 22 height 22
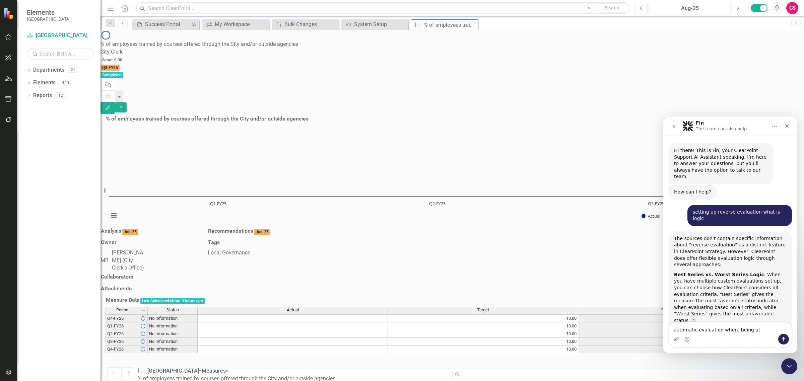
scroll to position [89, 0]
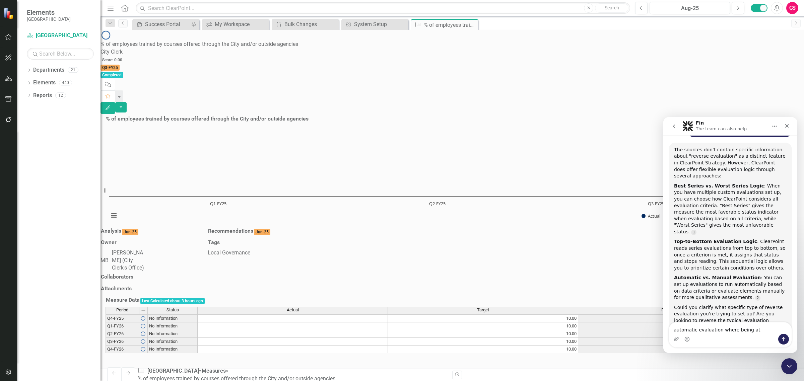
click at [756, 332] on textarea "automatic evaluation where being at" at bounding box center [730, 328] width 123 height 11
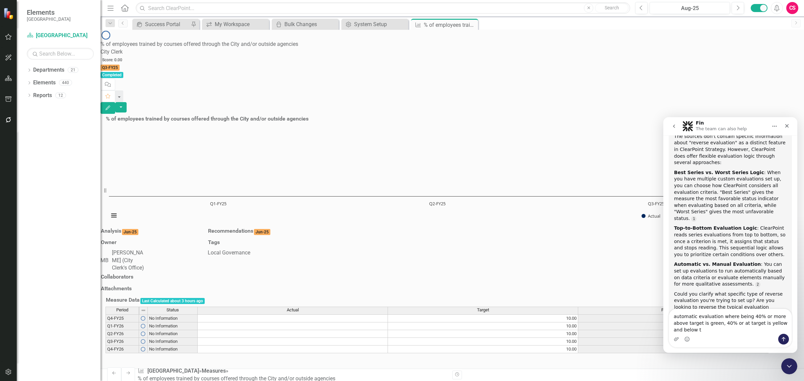
scroll to position [95, 0]
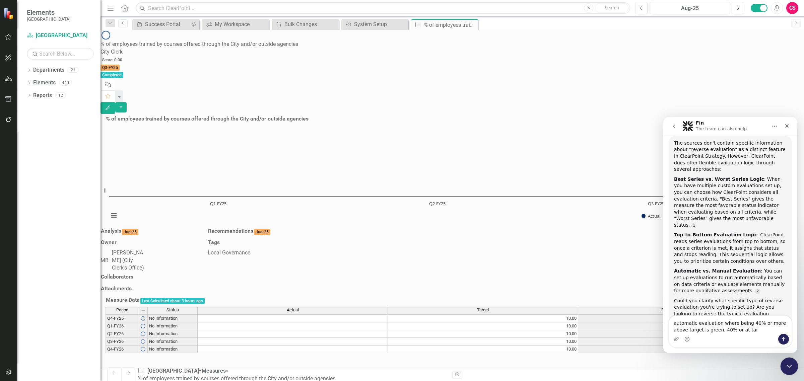
type textarea "automatic evaluation where being 40% or more above target is green, 40% or at t…"
click at [782, 362] on div "Close Intercom Messenger" at bounding box center [788, 365] width 16 height 16
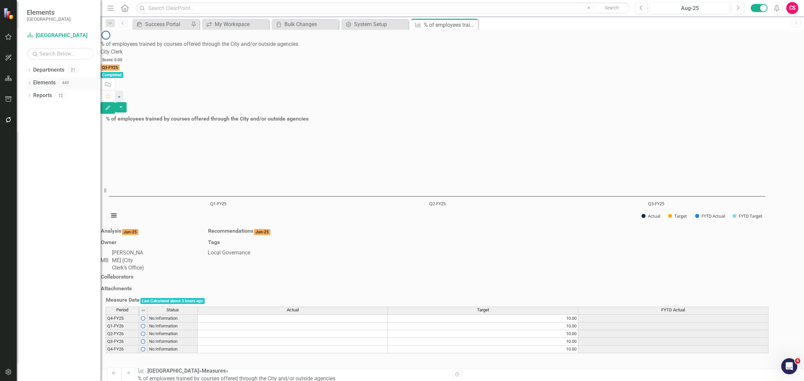
click at [31, 83] on icon "Dropdown" at bounding box center [29, 84] width 5 height 4
click at [21, 120] on icon "Dropdown" at bounding box center [19, 122] width 5 height 4
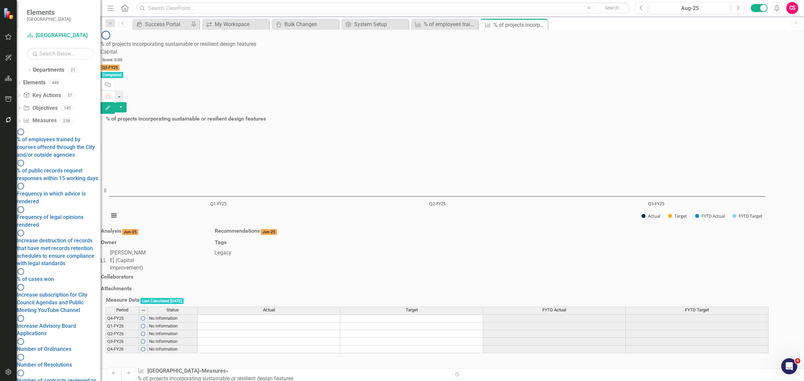
scroll to position [55, 0]
click at [5, 374] on icon "button" at bounding box center [8, 371] width 7 height 5
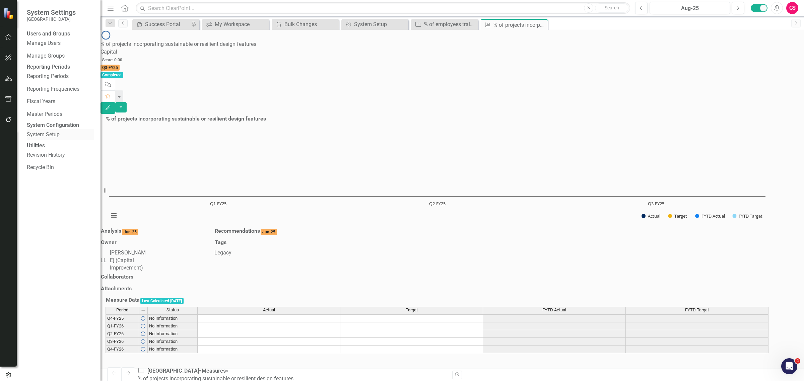
click at [45, 139] on link "System Setup" at bounding box center [60, 135] width 67 height 8
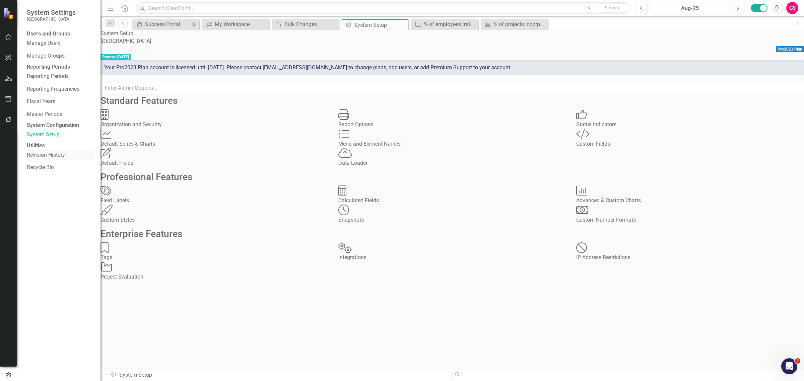
click at [41, 159] on link "Revision History" at bounding box center [60, 155] width 67 height 8
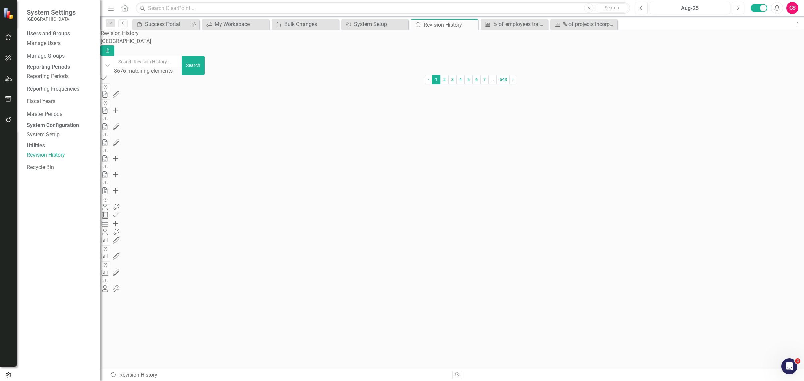
click at [371, 51] on div "Revision History Miami Gardens Excel" at bounding box center [451, 43] width 703 height 26
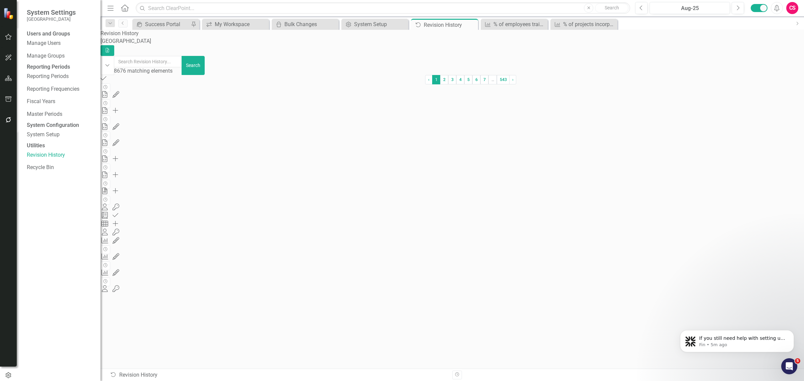
scroll to position [137, 0]
click at [4, 122] on button "button" at bounding box center [8, 120] width 15 height 14
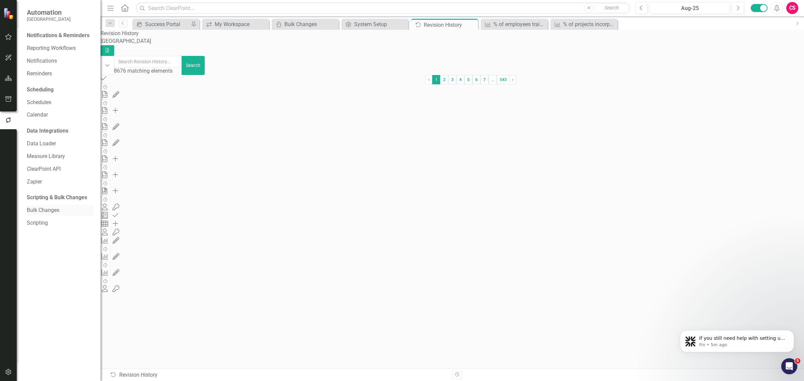
click at [44, 212] on link "Bulk Changes" at bounding box center [60, 211] width 67 height 8
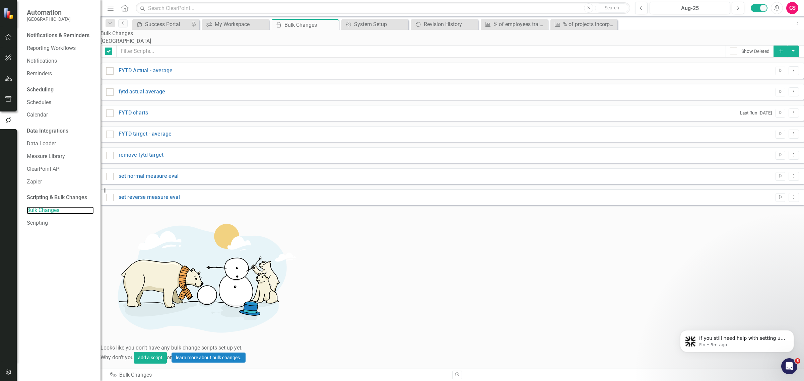
checkbox input "false"
click at [775, 160] on button "Run Script" at bounding box center [780, 155] width 10 height 9
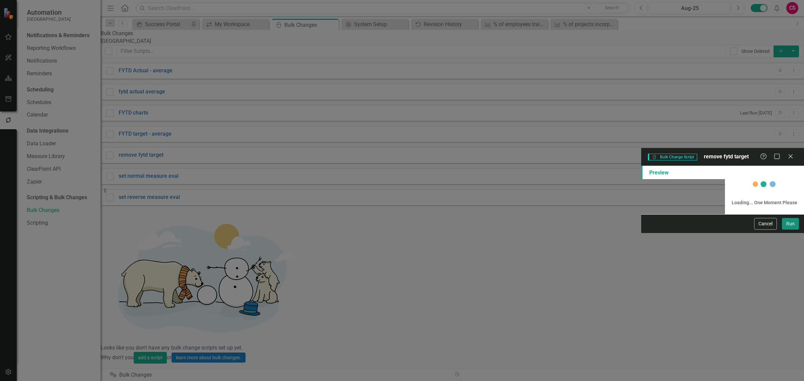
click at [796, 230] on button "Run" at bounding box center [790, 224] width 17 height 12
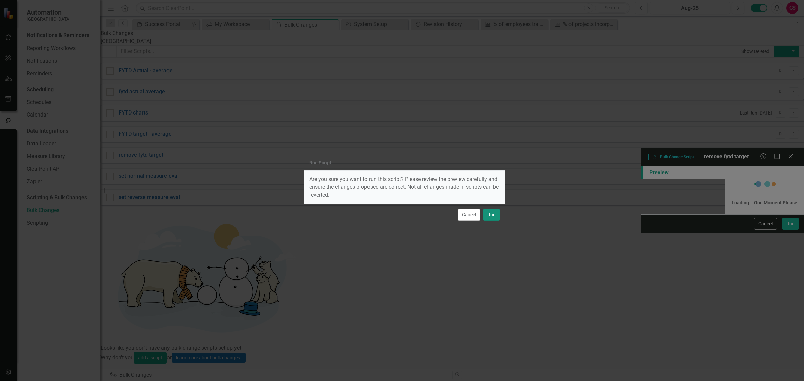
click at [486, 218] on button "Run" at bounding box center [491, 215] width 17 height 12
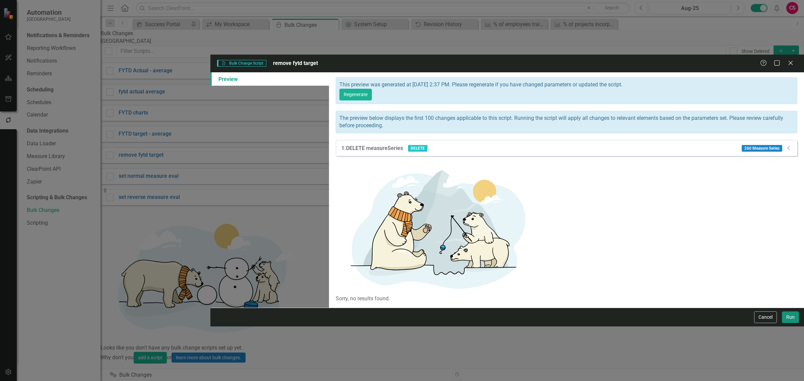
click at [789, 323] on button "Run" at bounding box center [790, 317] width 17 height 12
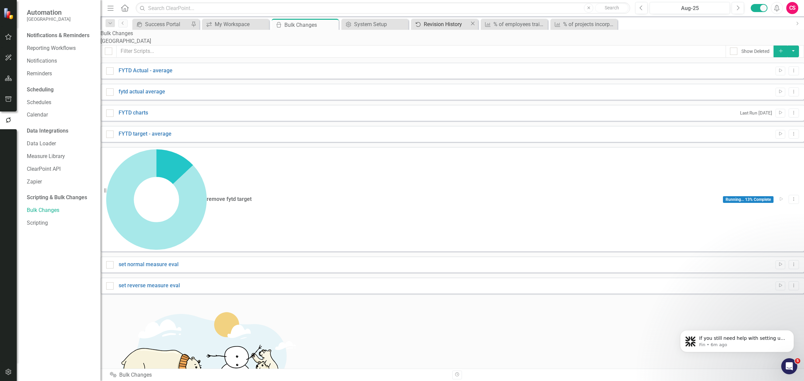
click at [437, 28] on div "Revision History" at bounding box center [447, 24] width 46 height 8
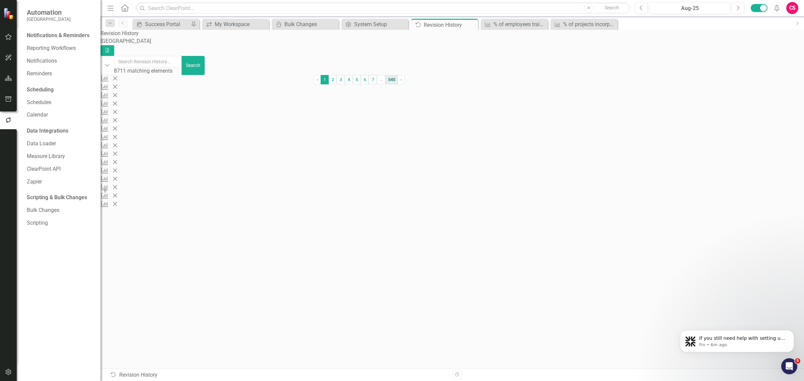
click at [398, 84] on link "545" at bounding box center [391, 79] width 13 height 9
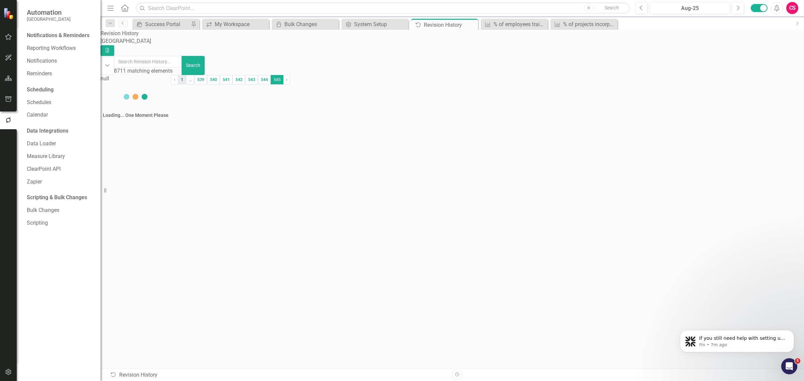
click at [186, 84] on link "1" at bounding box center [182, 79] width 8 height 9
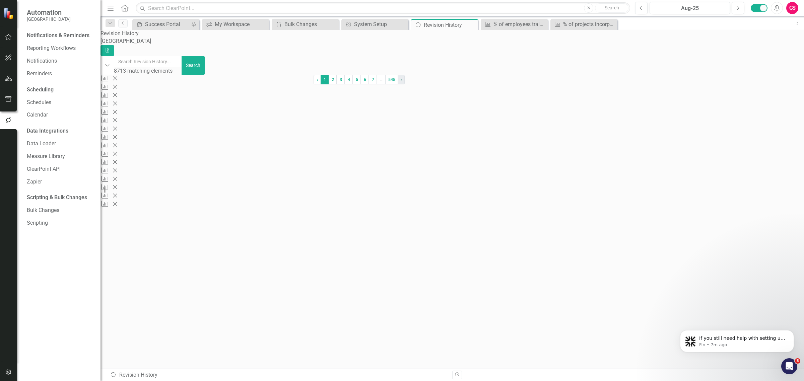
click at [402, 82] on span "›" at bounding box center [401, 79] width 1 height 5
click at [508, 82] on span "›" at bounding box center [508, 79] width 1 height 5
click at [425, 84] on link "‹ Previous" at bounding box center [428, 79] width 7 height 9
click at [223, 156] on div "Data Loader Import "(Copy of Copy of Department_Performance_Measures__I...)" Co…" at bounding box center [260, 153] width 321 height 8
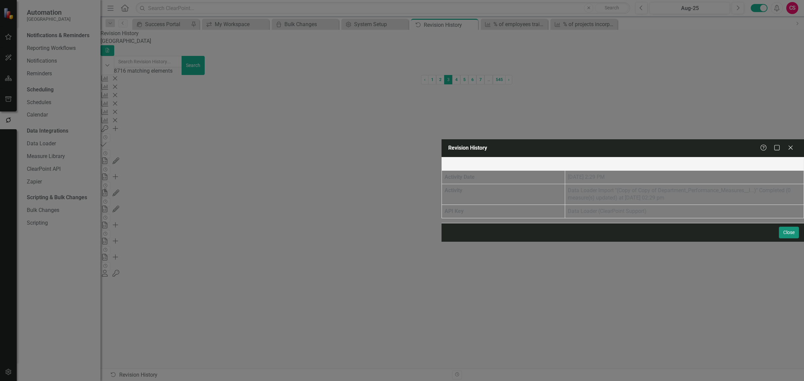
drag, startPoint x: 786, startPoint y: 374, endPoint x: 782, endPoint y: 378, distance: 5.7
click at [786, 238] on button "Close" at bounding box center [789, 233] width 20 height 12
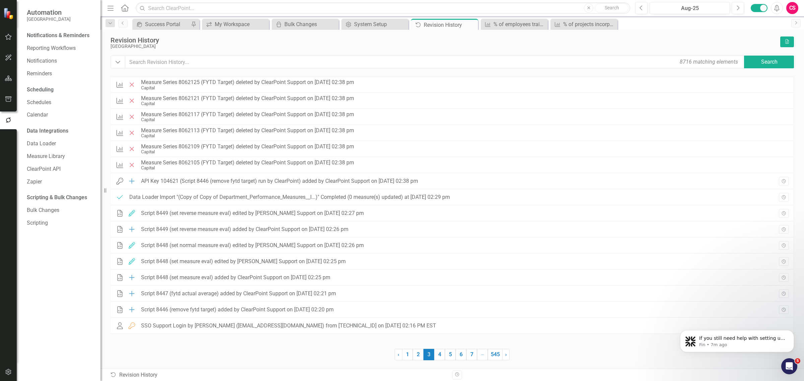
scroll to position [137, 0]
click at [409, 355] on link "1" at bounding box center [407, 354] width 11 height 11
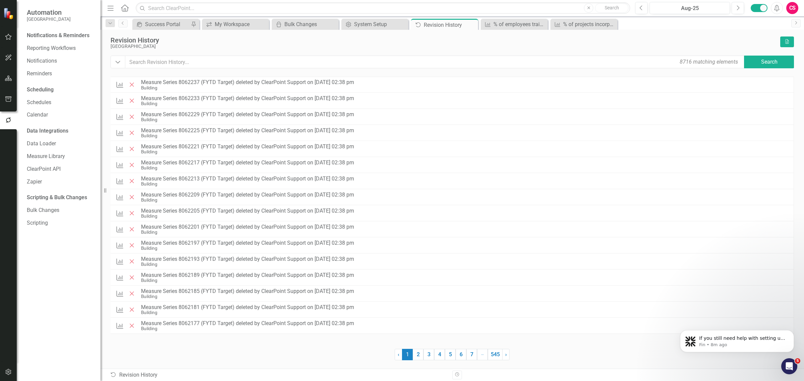
click at [309, 353] on div at bounding box center [253, 354] width 284 height 11
click at [49, 140] on link "Data Loader" at bounding box center [60, 144] width 67 height 8
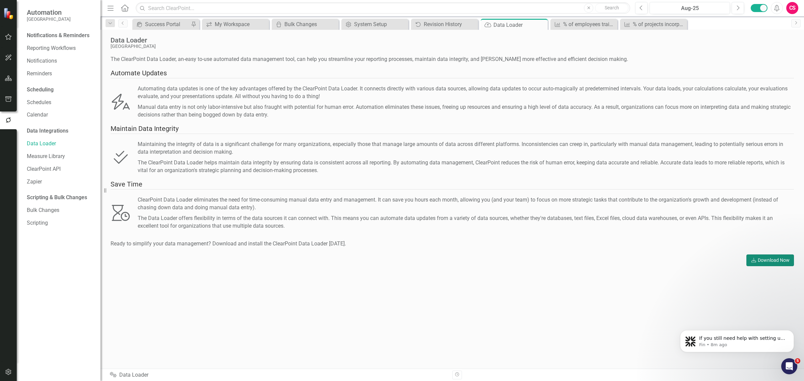
click at [770, 258] on link "Download Download Now" at bounding box center [770, 261] width 48 height 12
click at [434, 24] on div "Revision History" at bounding box center [446, 24] width 44 height 8
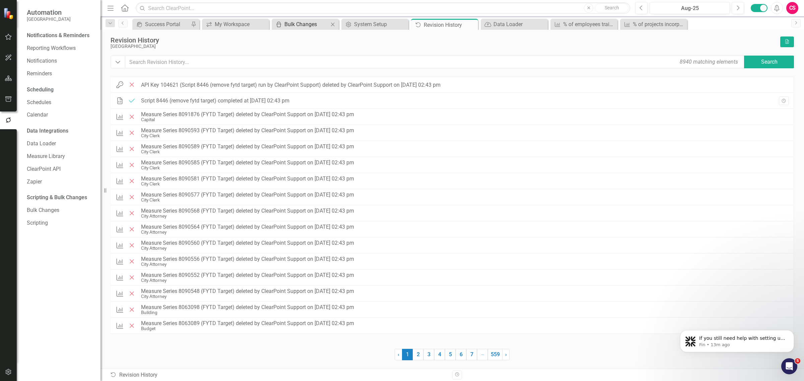
click at [291, 22] on div "Bulk Changes" at bounding box center [306, 24] width 44 height 8
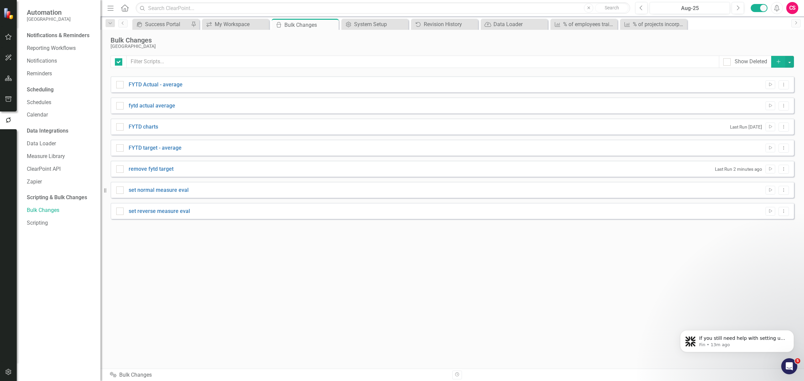
checkbox input "false"
click at [782, 167] on icon "Dropdown Menu" at bounding box center [784, 169] width 6 height 4
click at [762, 218] on link "Trash Delete Script" at bounding box center [762, 218] width 54 height 12
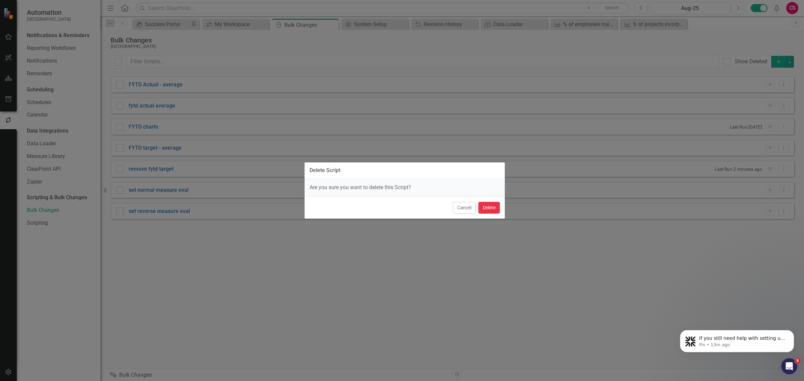
click at [488, 206] on button "Delete" at bounding box center [488, 208] width 21 height 12
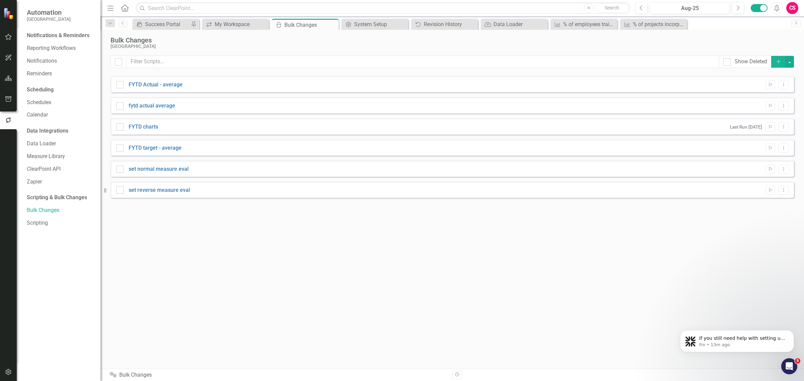
click at [137, 266] on div "Show Deleted Add FYTD Actual - average Run Script Dropdown Menu fytd actual ave…" at bounding box center [452, 208] width 683 height 305
click at [656, 24] on div "% of projects incorporating sustainable or resilient design features" at bounding box center [655, 24] width 44 height 8
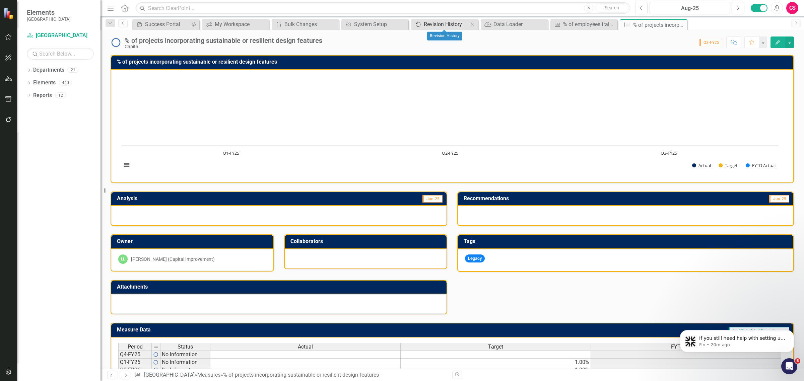
click at [433, 22] on div "Revision History" at bounding box center [446, 24] width 44 height 8
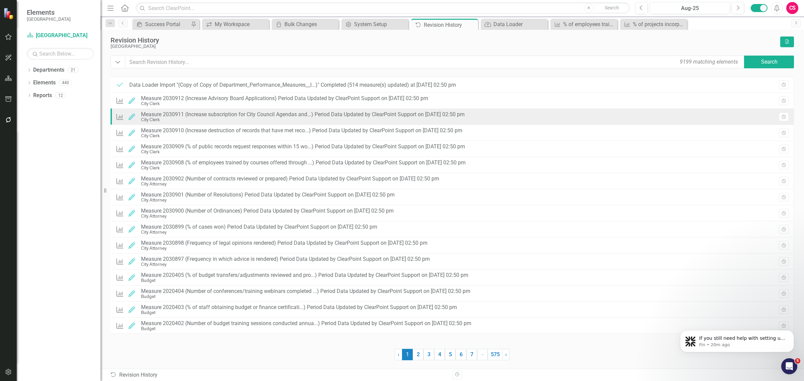
click at [337, 117] on div "Measure 2030911 (Increase subscription for City Council Agendas and...) Period …" at bounding box center [303, 115] width 324 height 6
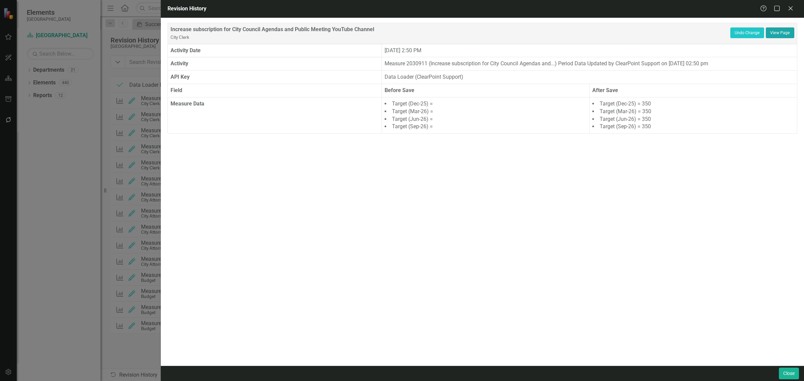
click at [777, 34] on link "View Page" at bounding box center [780, 32] width 28 height 11
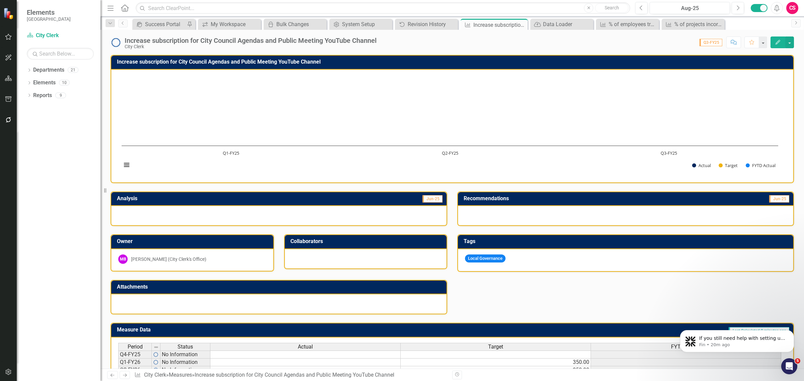
scroll to position [55, 0]
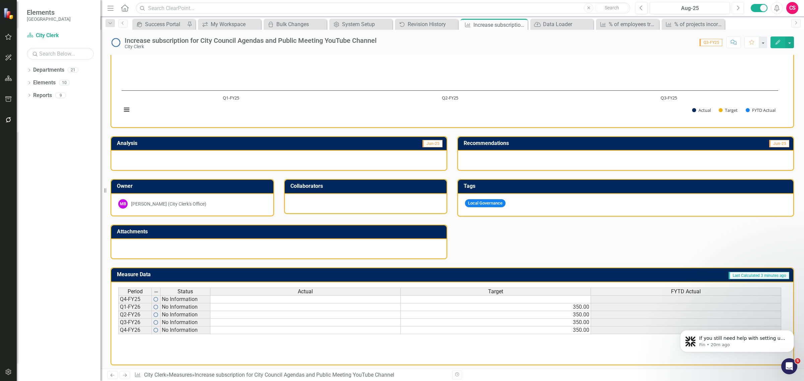
click at [740, 9] on button "Next" at bounding box center [737, 8] width 12 height 12
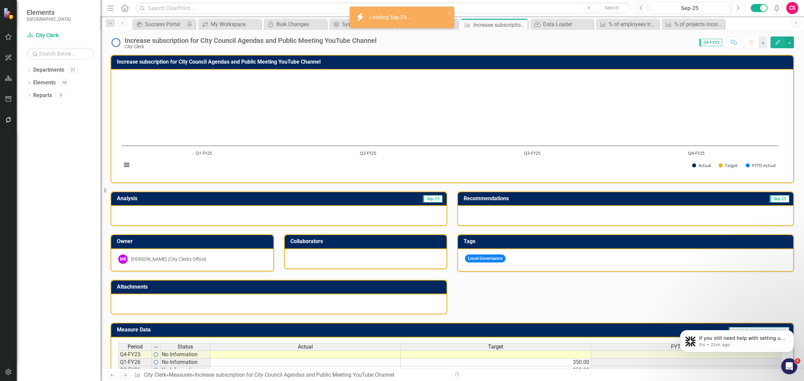
scroll to position [55, 0]
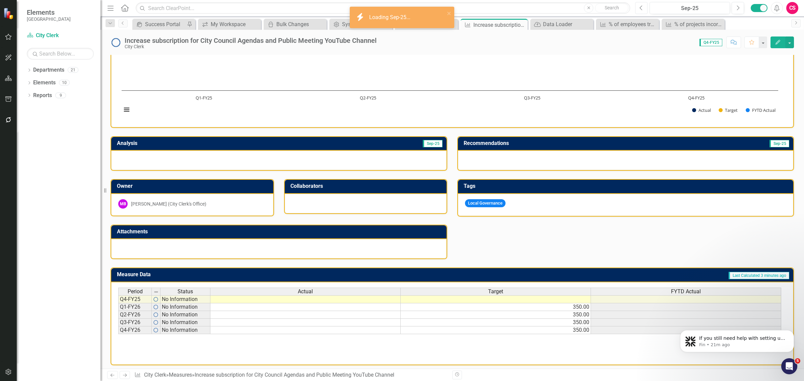
click at [644, 8] on button "Previous" at bounding box center [641, 8] width 12 height 12
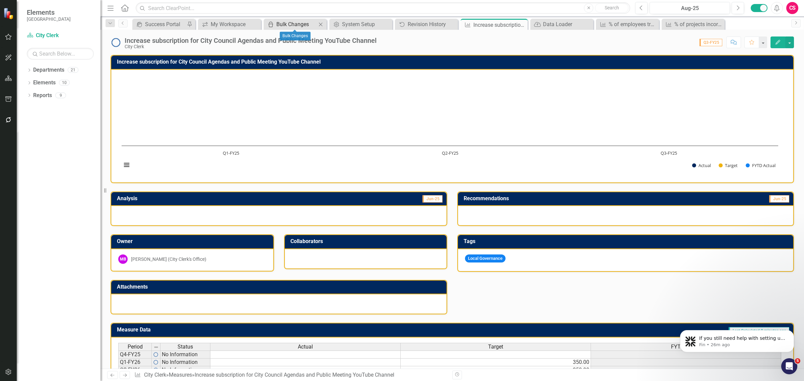
click at [298, 22] on div "Bulk Changes" at bounding box center [296, 24] width 40 height 8
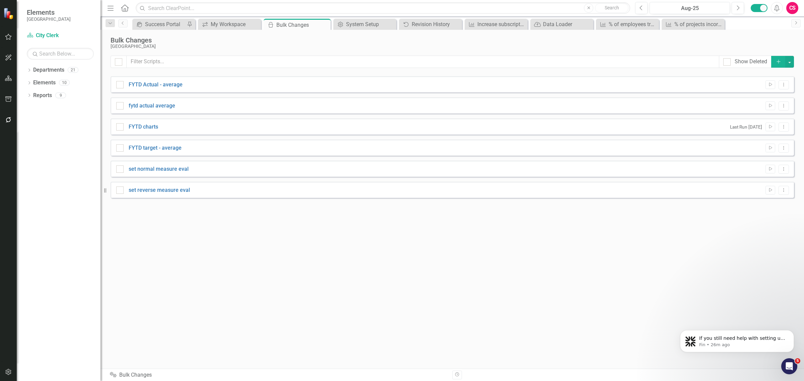
checkbox input "false"
click at [781, 171] on button "Dropdown Menu" at bounding box center [783, 169] width 10 height 9
click at [765, 193] on link "Edit Edit Script" at bounding box center [762, 193] width 54 height 12
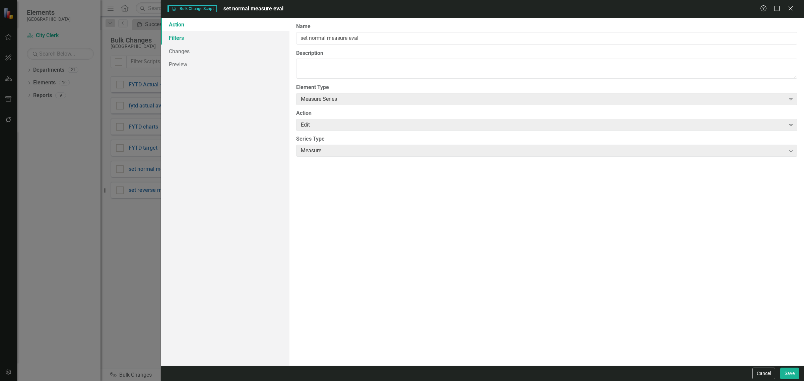
click at [182, 42] on link "Filters" at bounding box center [225, 37] width 129 height 13
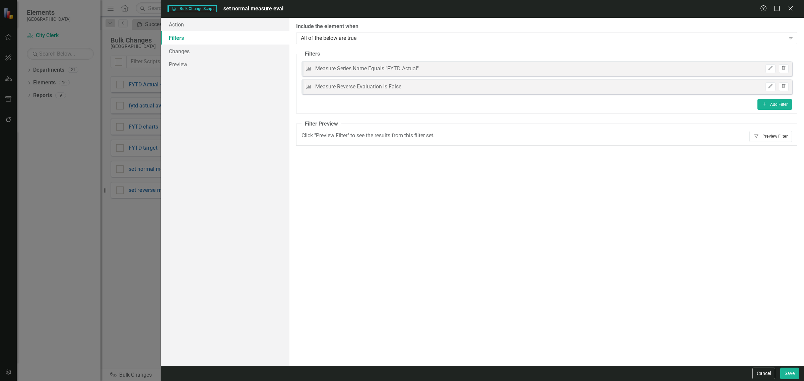
click at [763, 137] on button "Filter Preview Filter" at bounding box center [770, 136] width 43 height 11
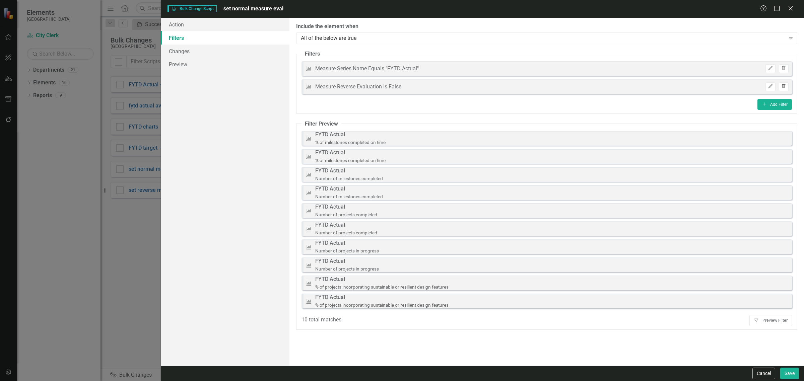
click at [782, 85] on icon "button" at bounding box center [784, 86] width 4 height 4
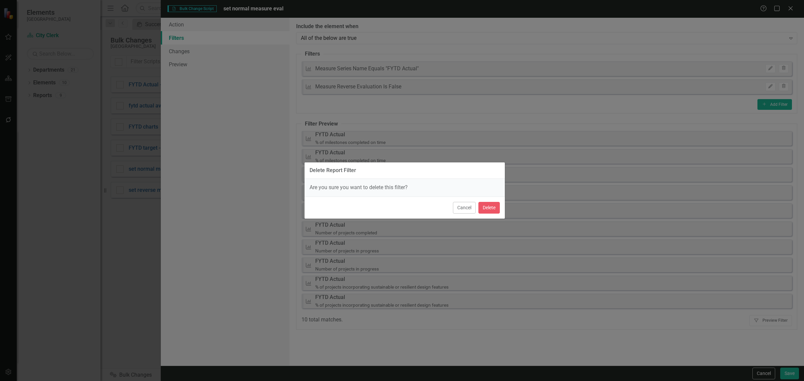
click at [484, 214] on div "Cancel Delete" at bounding box center [404, 208] width 200 height 22
click at [488, 210] on button "Delete" at bounding box center [488, 208] width 21 height 12
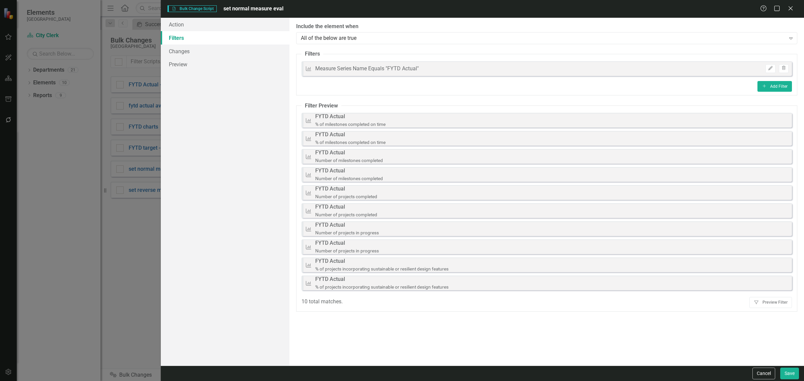
click at [766, 297] on fieldset "Filter Preview Measure Series FYTD Actual % of milestones completed on time Mea…" at bounding box center [546, 207] width 501 height 210
click at [761, 303] on button "Filter Preview Filter" at bounding box center [770, 302] width 43 height 11
click at [231, 57] on link "Changes" at bounding box center [225, 51] width 129 height 13
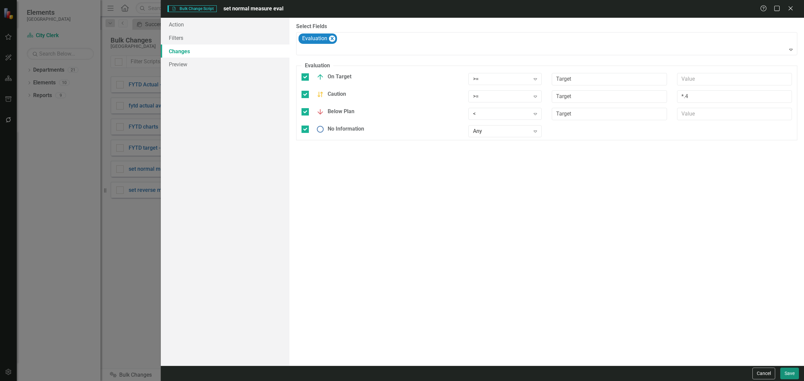
click at [789, 375] on button "Save" at bounding box center [789, 374] width 19 height 12
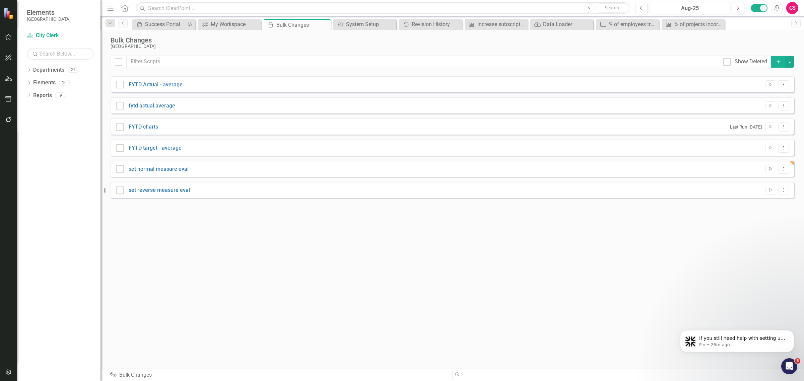
click at [769, 172] on button "Run Script" at bounding box center [770, 169] width 10 height 9
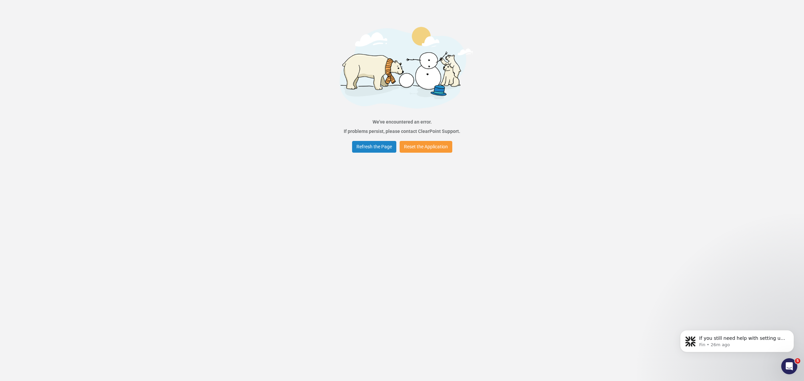
click at [433, 146] on button "Reset the Application" at bounding box center [426, 147] width 53 height 12
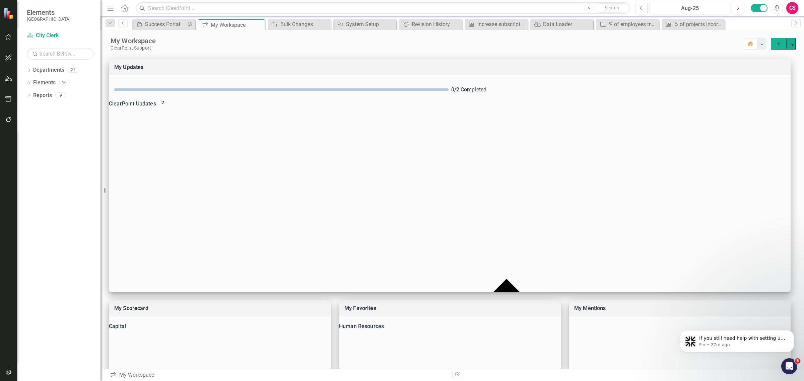
click at [11, 119] on icon "button" at bounding box center [8, 119] width 7 height 5
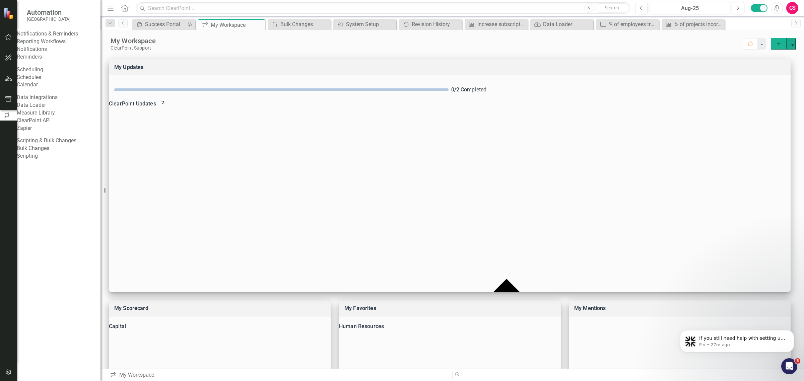
click at [43, 152] on link "Bulk Changes" at bounding box center [59, 149] width 84 height 8
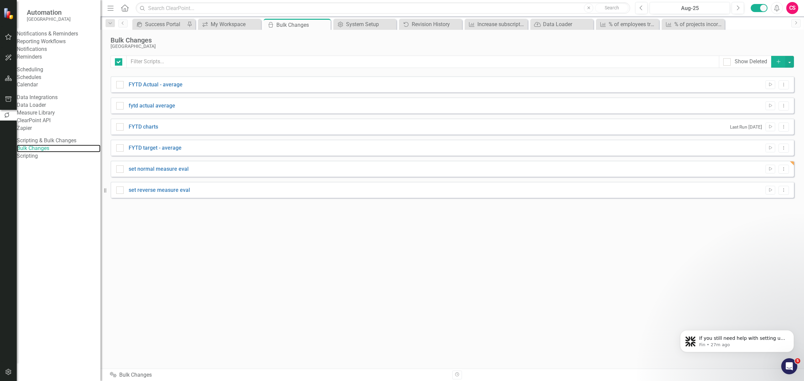
checkbox input "false"
click at [771, 166] on button "Run Script" at bounding box center [770, 169] width 10 height 9
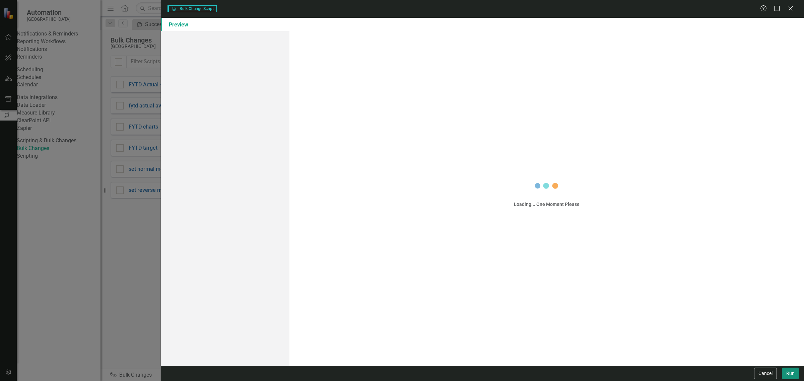
click at [782, 368] on button "Run" at bounding box center [790, 374] width 17 height 12
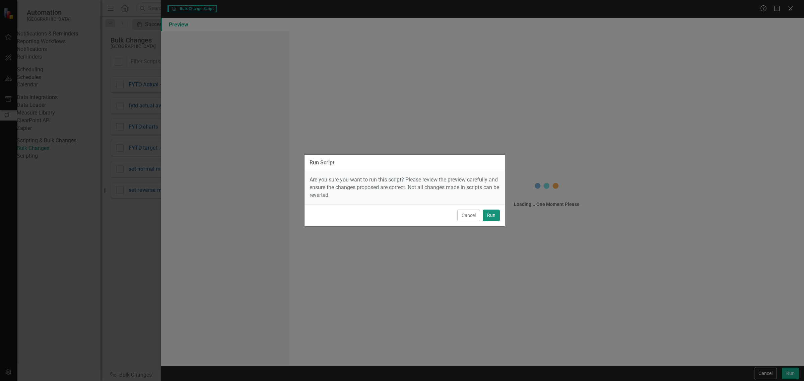
click at [490, 217] on button "Run" at bounding box center [491, 216] width 17 height 12
click at [494, 216] on button "Run" at bounding box center [491, 216] width 17 height 12
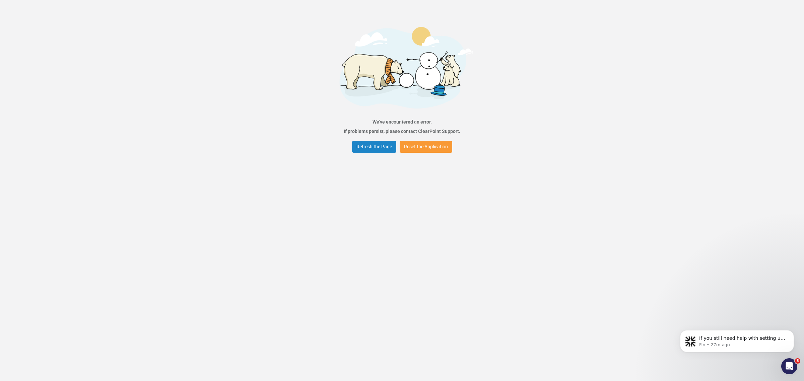
click at [431, 148] on button "Reset the Application" at bounding box center [426, 147] width 53 height 12
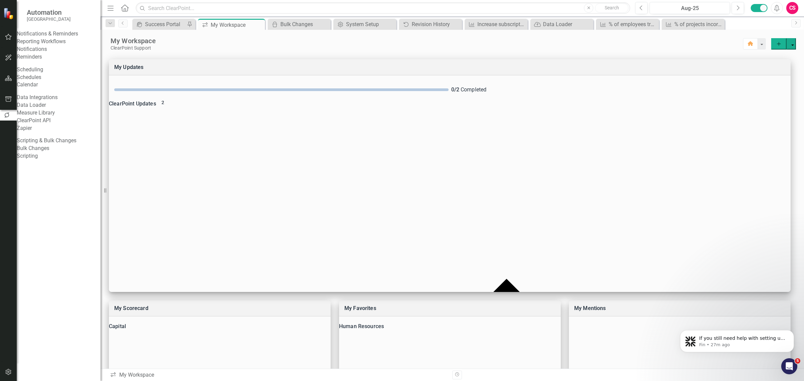
click at [51, 152] on link "Bulk Changes" at bounding box center [59, 149] width 84 height 8
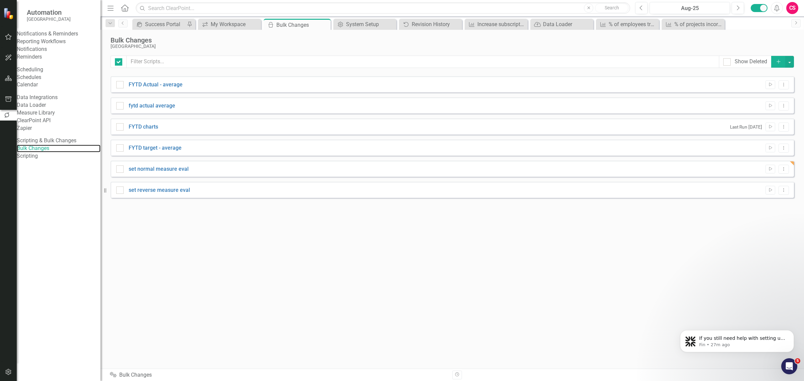
checkbox input "false"
click at [770, 165] on button "Run Script" at bounding box center [770, 169] width 10 height 9
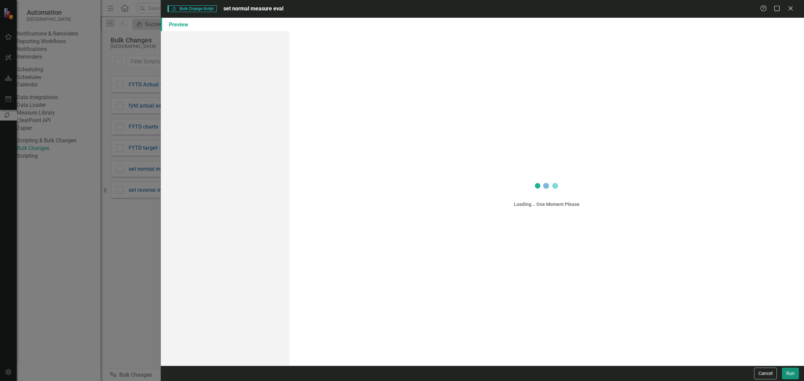
click at [789, 371] on button "Run" at bounding box center [790, 374] width 17 height 12
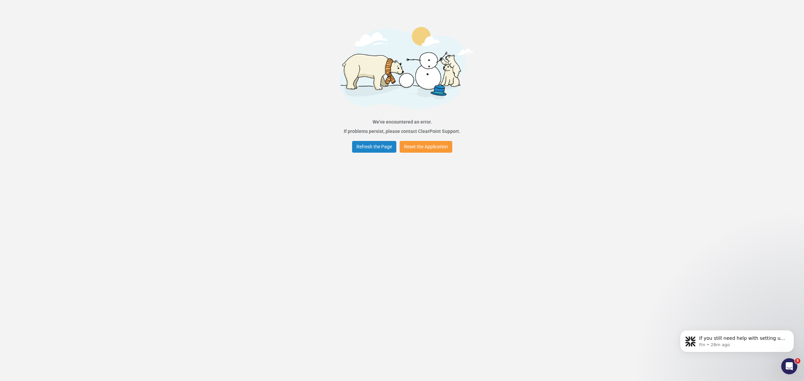
click at [429, 151] on button "Reset the Application" at bounding box center [426, 147] width 53 height 12
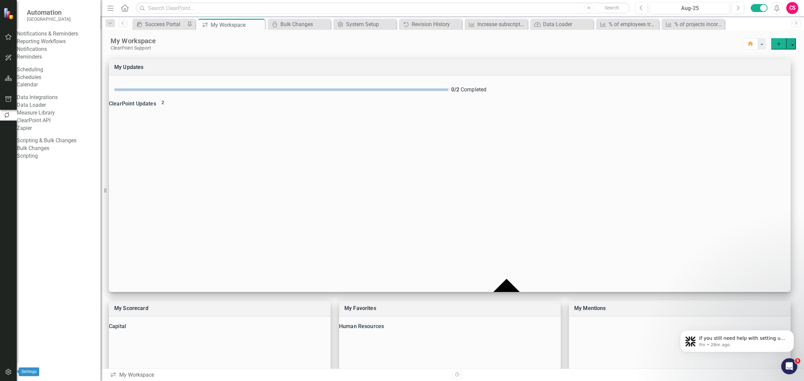
click at [3, 372] on button "button" at bounding box center [8, 372] width 15 height 14
click at [51, 110] on div "System Setup" at bounding box center [59, 106] width 84 height 8
click at [41, 110] on div "System Setup" at bounding box center [59, 106] width 84 height 8
click at [39, 110] on link "System Setup" at bounding box center [59, 106] width 84 height 8
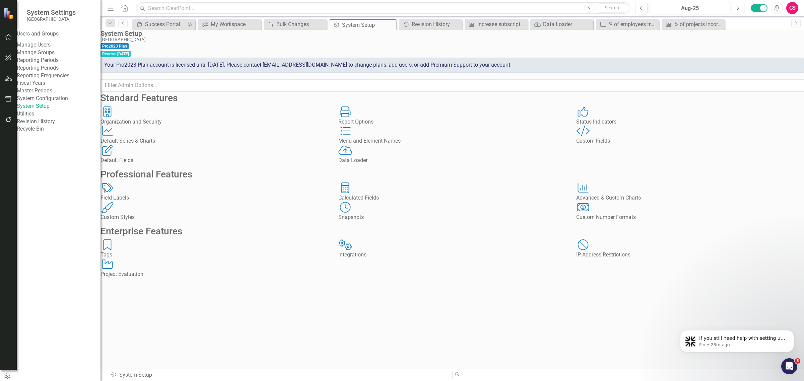
click at [193, 259] on div "Tags Tags" at bounding box center [214, 248] width 228 height 19
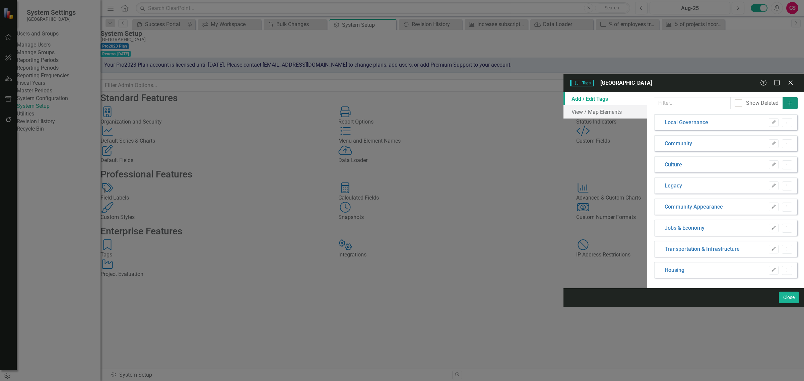
click at [784, 97] on button "Add" at bounding box center [789, 103] width 15 height 12
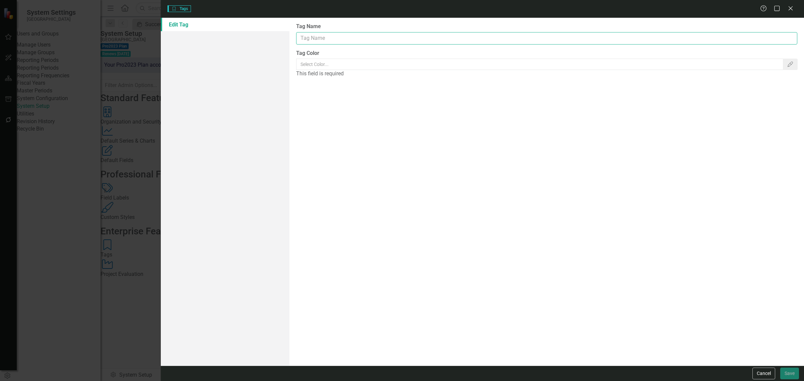
click at [382, 41] on input "Tag Name" at bounding box center [546, 38] width 501 height 12
type input "bulkchange"
click at [446, 61] on input "Tag Color" at bounding box center [539, 64] width 487 height 11
type input "#7ed321"
click at [786, 371] on button "Save" at bounding box center [789, 374] width 19 height 12
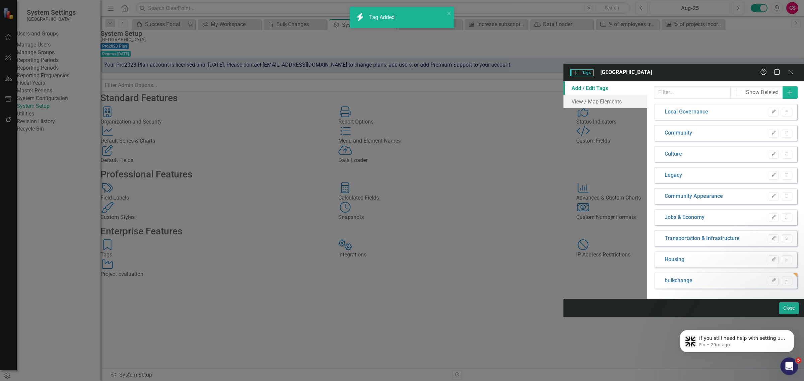
click at [783, 373] on html at bounding box center [788, 365] width 16 height 16
click at [780, 314] on button "Close" at bounding box center [789, 308] width 20 height 12
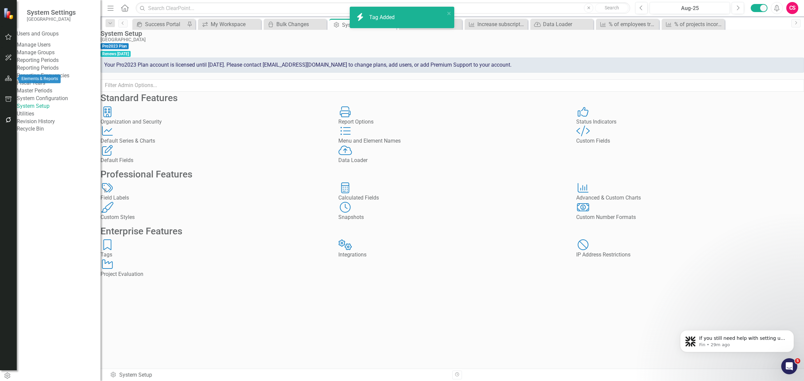
click at [5, 81] on button "button" at bounding box center [8, 79] width 15 height 14
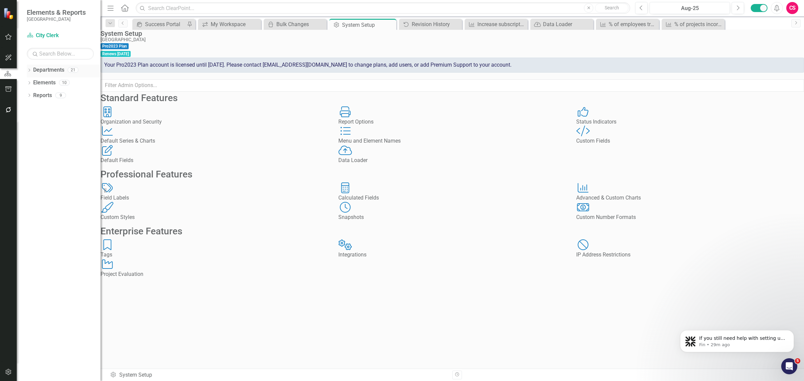
click at [42, 70] on link "Departments" at bounding box center [48, 70] width 31 height 8
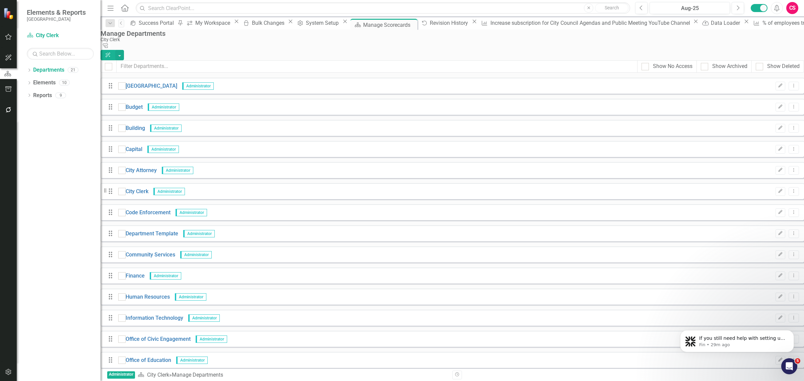
drag, startPoint x: 125, startPoint y: 103, endPoint x: 131, endPoint y: 113, distance: 11.3
click at [125, 103] on div at bounding box center [121, 106] width 7 height 7
click at [123, 103] on input "checkbox" at bounding box center [120, 105] width 4 height 4
checkbox input "true"
drag, startPoint x: 129, startPoint y: 126, endPoint x: 131, endPoint y: 140, distance: 13.8
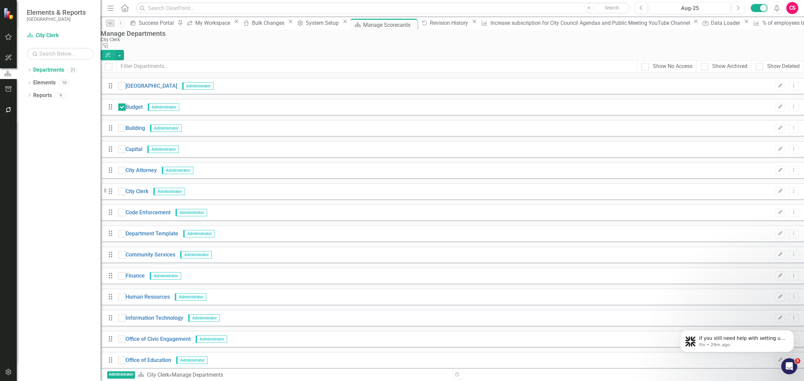
click at [126, 126] on div at bounding box center [121, 128] width 7 height 7
click at [123, 126] on input "checkbox" at bounding box center [120, 127] width 4 height 4
checkbox input "true"
click at [126, 146] on div at bounding box center [121, 149] width 7 height 7
click at [123, 146] on input "checkbox" at bounding box center [120, 148] width 4 height 4
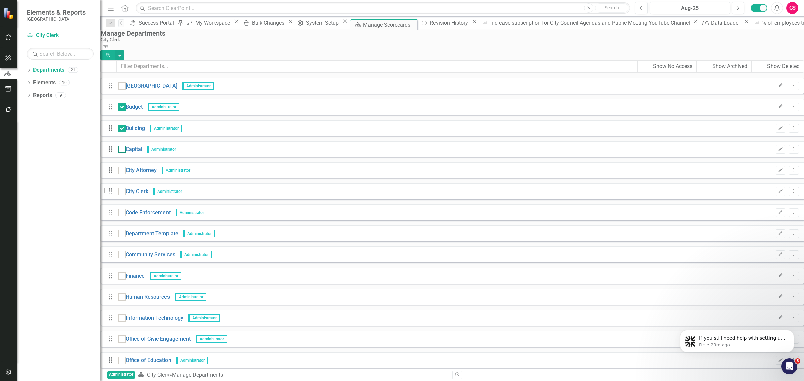
checkbox input "true"
click at [124, 50] on button "button" at bounding box center [119, 55] width 9 height 10
click at [768, 96] on link "Edit Multiple Edit Multiple" at bounding box center [756, 93] width 73 height 12
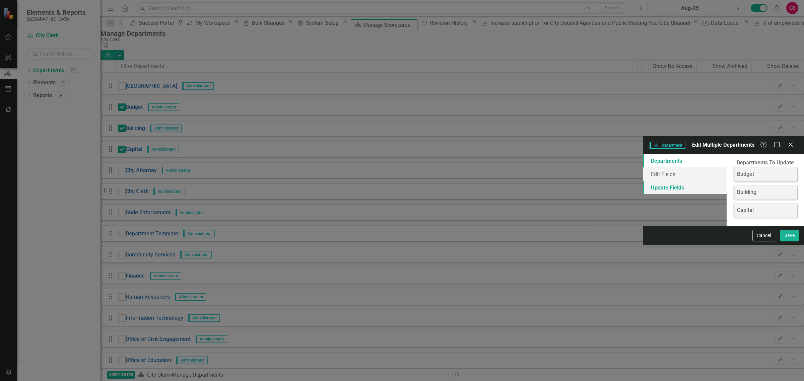
click at [643, 181] on link "Update Fields" at bounding box center [685, 187] width 84 height 13
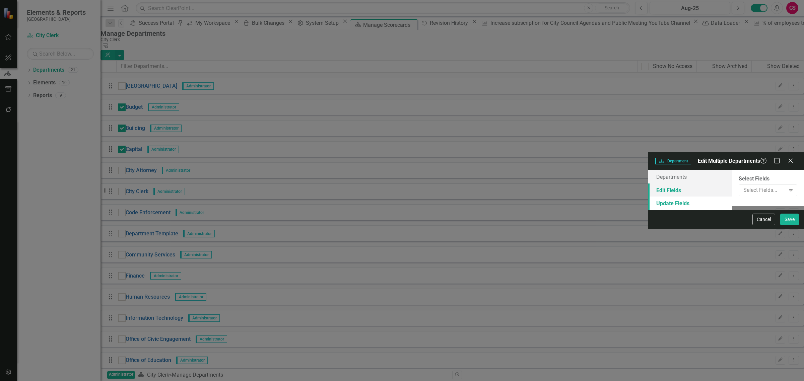
click at [648, 184] on link "Edit Fields" at bounding box center [690, 190] width 84 height 13
drag, startPoint x: 320, startPoint y: 36, endPoint x: 273, endPoint y: 54, distance: 50.4
click at [739, 185] on div at bounding box center [768, 189] width 59 height 8
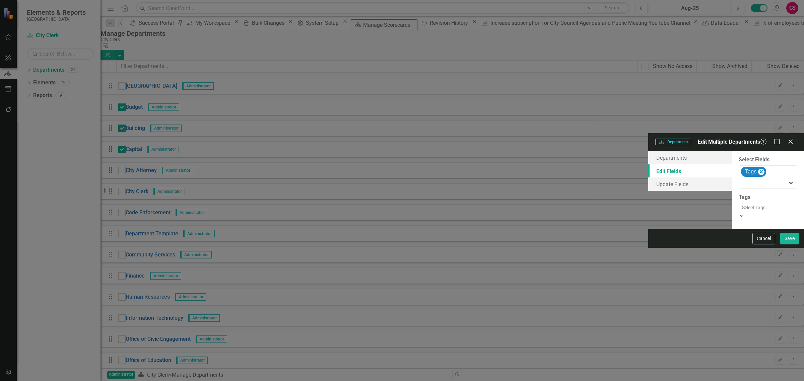
click at [739, 204] on div at bounding box center [768, 208] width 59 height 8
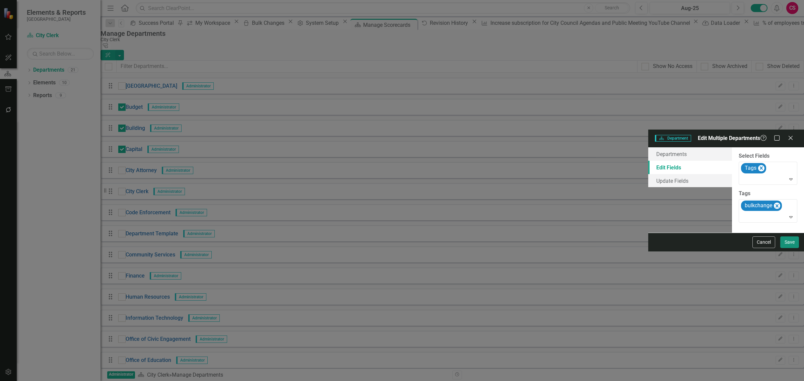
click at [790, 248] on button "Save" at bounding box center [789, 242] width 19 height 12
checkbox input "false"
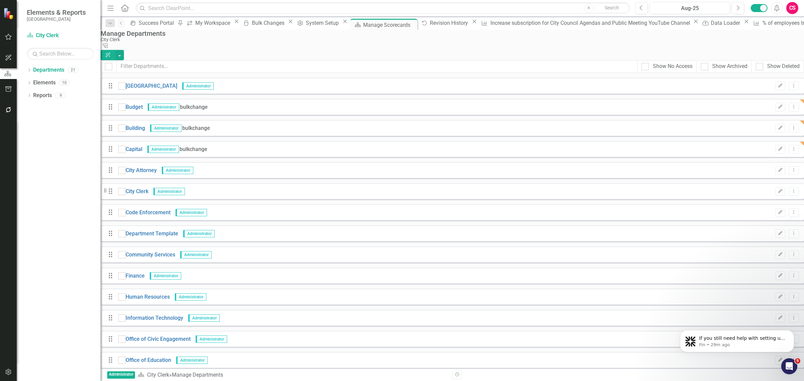
click at [4, 117] on button "button" at bounding box center [8, 110] width 15 height 14
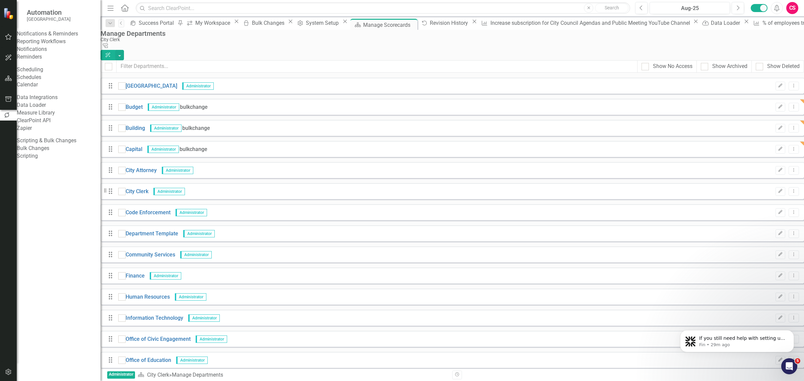
click at [43, 152] on link "Bulk Changes" at bounding box center [59, 149] width 84 height 8
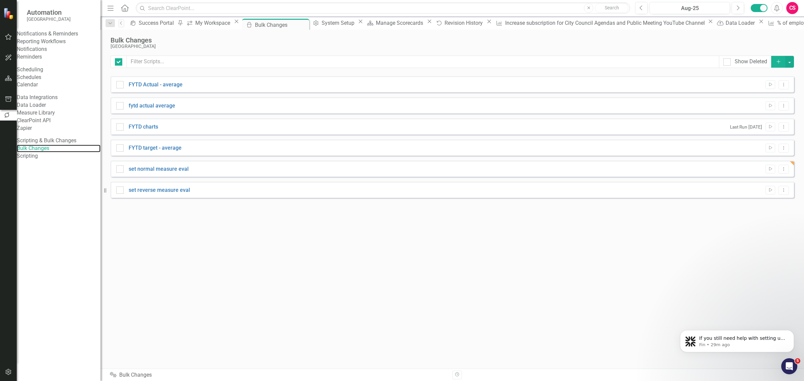
checkbox input "false"
click at [784, 167] on icon "Dropdown Menu" at bounding box center [784, 169] width 6 height 4
click at [772, 193] on link "Edit Edit Script" at bounding box center [762, 193] width 54 height 12
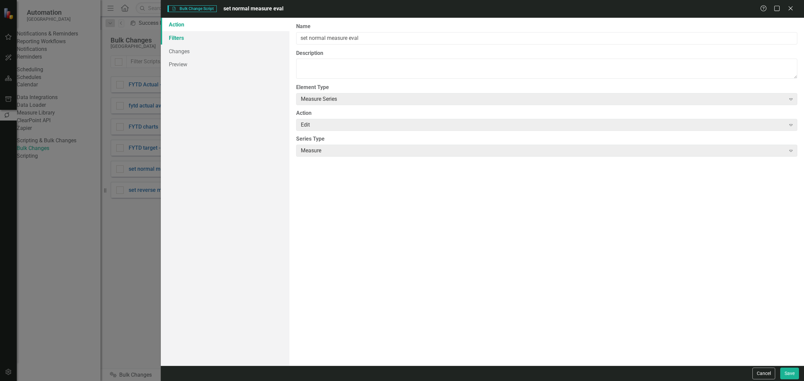
click at [189, 38] on link "Filters" at bounding box center [225, 37] width 129 height 13
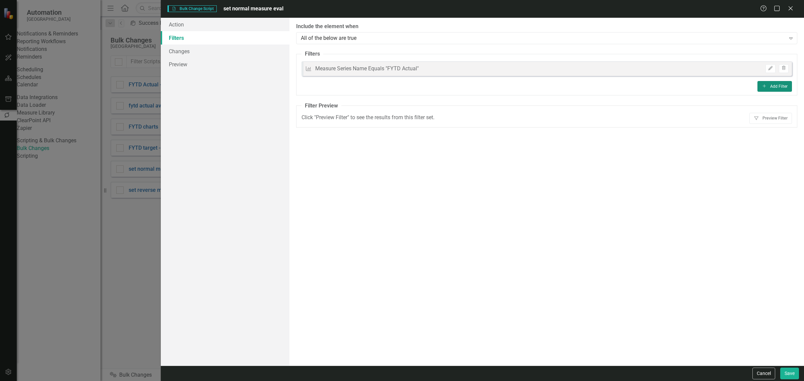
click at [774, 88] on button "Add Add Filter" at bounding box center [774, 86] width 34 height 11
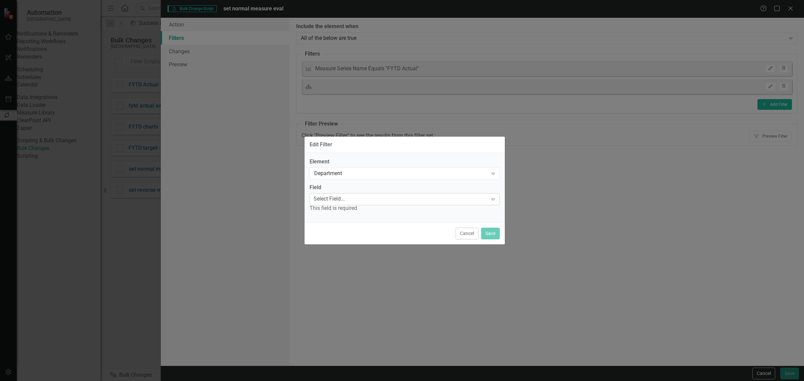
click at [335, 196] on div "Select Field..." at bounding box center [328, 199] width 31 height 8
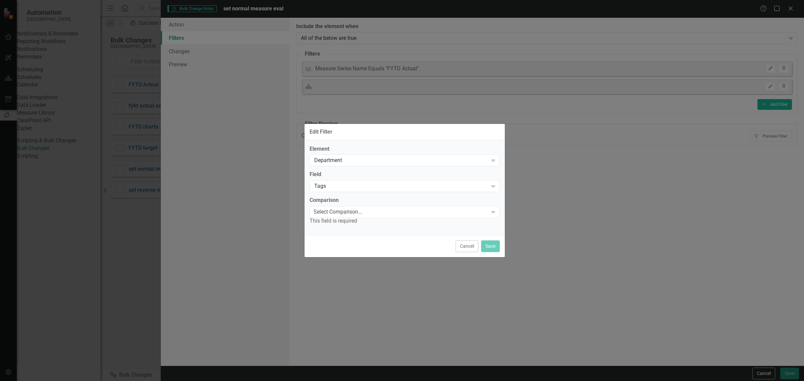
click at [330, 220] on div "This field is required" at bounding box center [404, 221] width 190 height 8
click at [330, 217] on div "Select Comparison... Expand" at bounding box center [404, 212] width 190 height 12
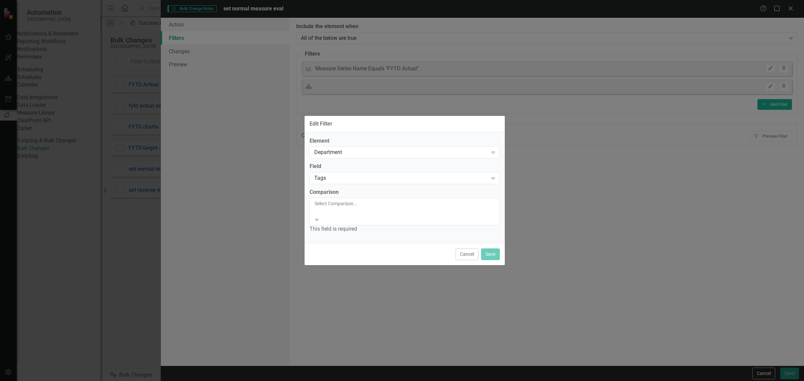
click at [327, 381] on div "Contains" at bounding box center [402, 385] width 804 height 8
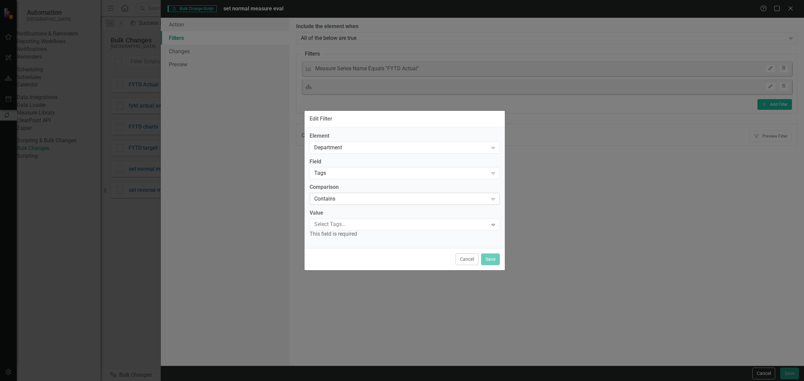
click at [331, 195] on div "Contains" at bounding box center [401, 199] width 174 height 8
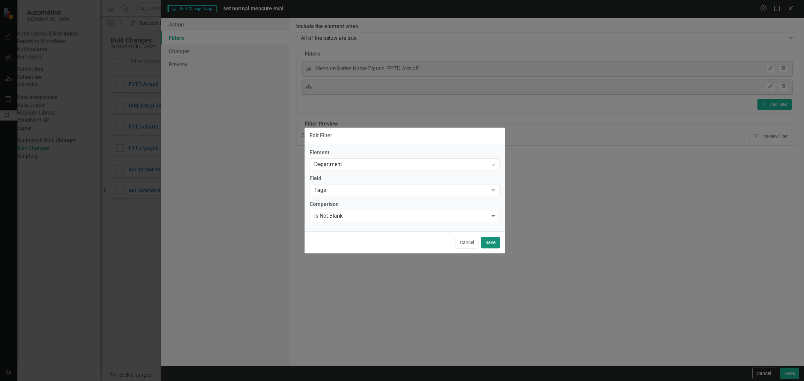
click at [497, 246] on button "Save" at bounding box center [490, 243] width 19 height 12
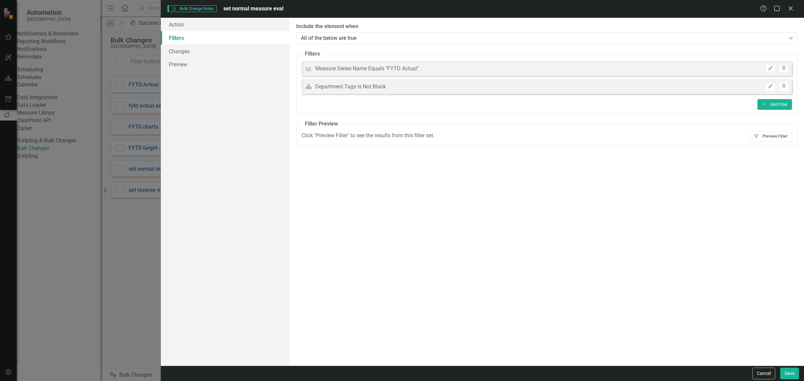
click at [756, 136] on icon "button" at bounding box center [756, 136] width 4 height 4
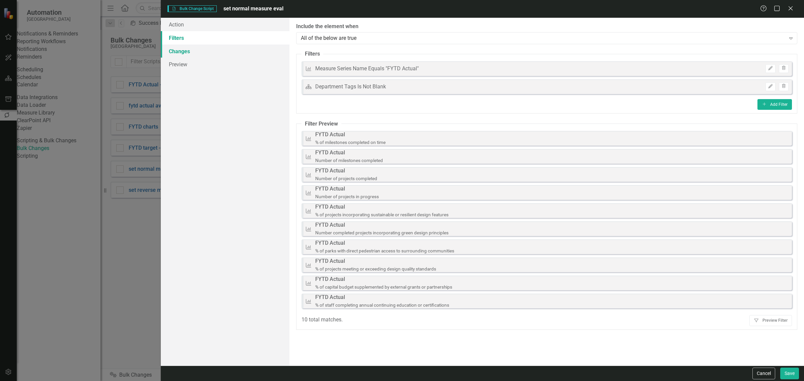
click at [208, 53] on link "Changes" at bounding box center [225, 51] width 129 height 13
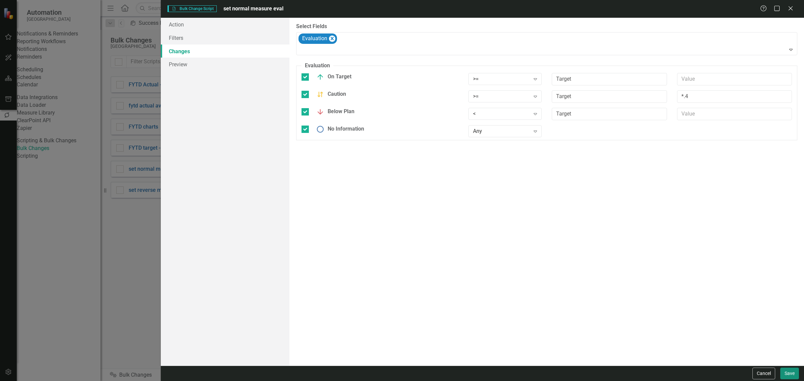
click at [791, 372] on button "Save" at bounding box center [789, 374] width 19 height 12
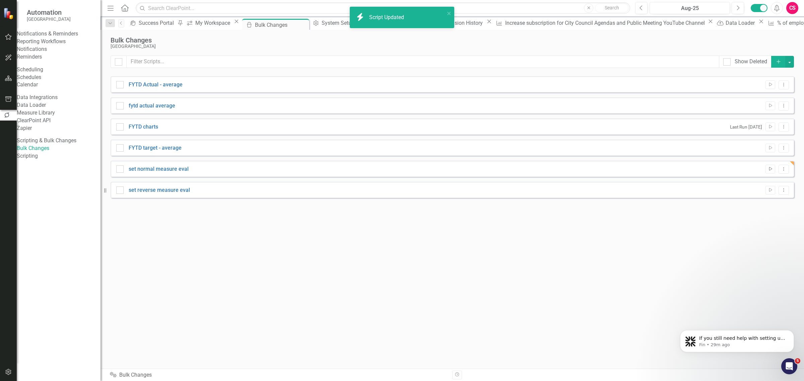
click at [769, 165] on button "Run Script" at bounding box center [770, 169] width 10 height 9
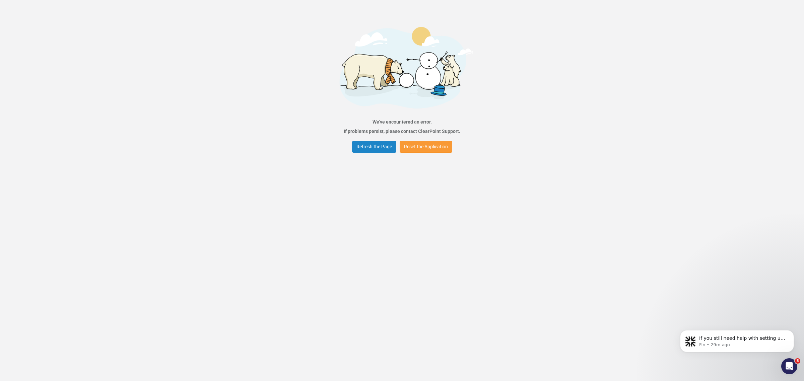
click at [431, 151] on button "Reset the Application" at bounding box center [426, 147] width 53 height 12
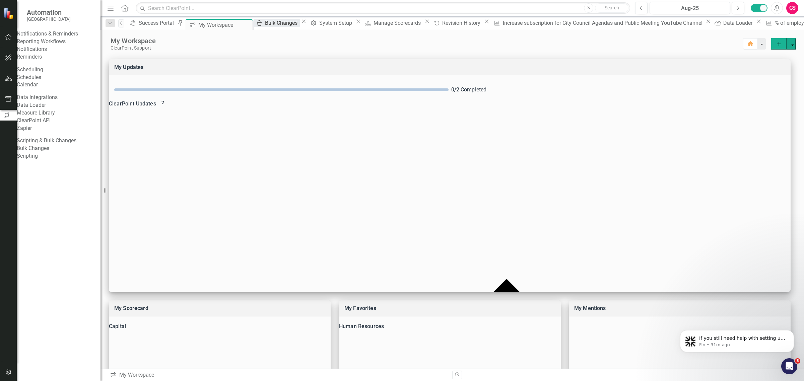
click at [286, 20] on div "Bulk Changes" at bounding box center [282, 23] width 34 height 8
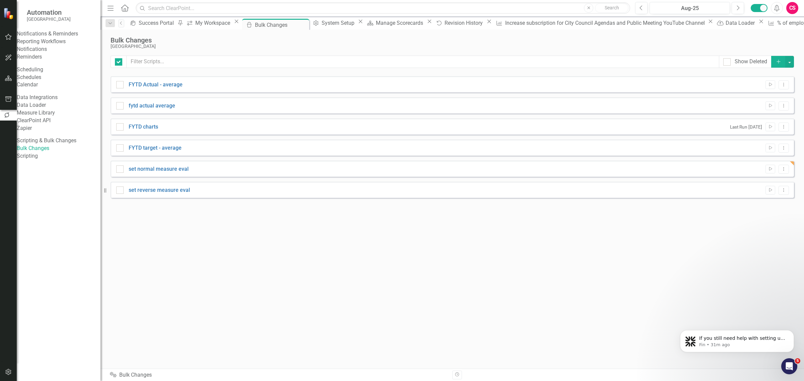
checkbox input "false"
drag, startPoint x: 786, startPoint y: 166, endPoint x: 781, endPoint y: 172, distance: 7.1
click at [786, 167] on icon "Dropdown Menu" at bounding box center [784, 169] width 6 height 4
click at [761, 193] on link "Edit Edit Script" at bounding box center [762, 193] width 54 height 12
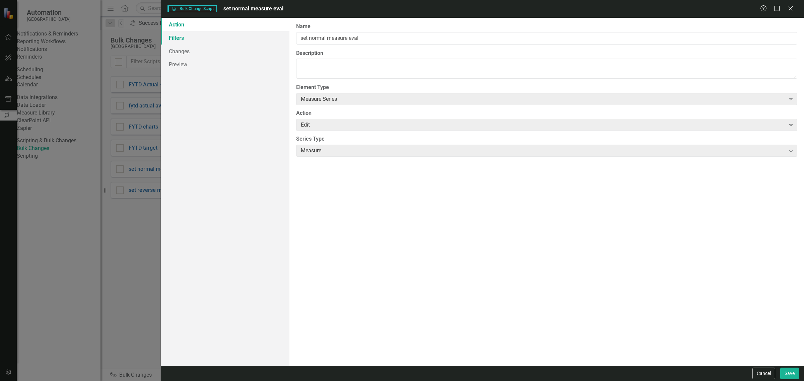
click at [177, 34] on link "Filters" at bounding box center [225, 37] width 129 height 13
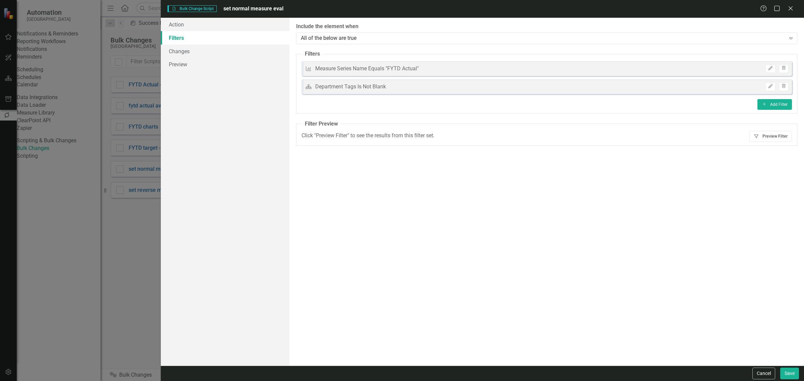
click at [783, 137] on button "Filter Preview Filter" at bounding box center [770, 136] width 43 height 11
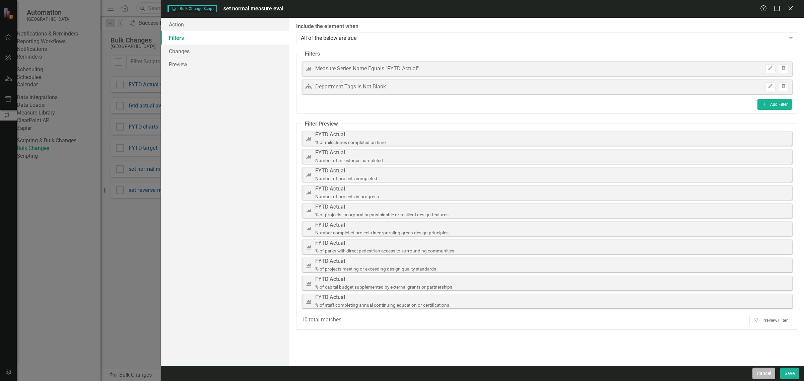
click at [760, 373] on button "Cancel" at bounding box center [763, 374] width 23 height 12
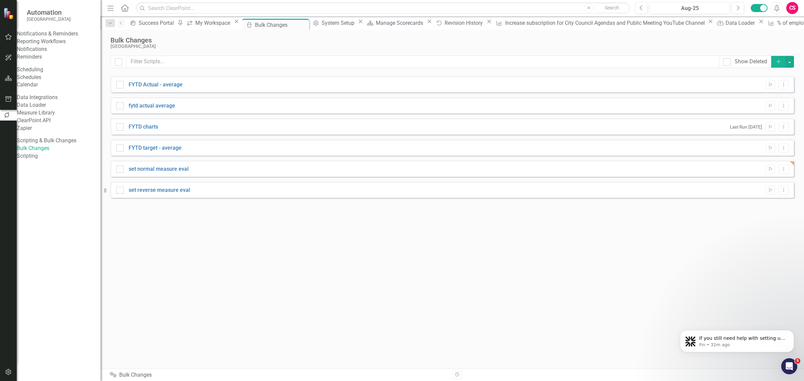
click at [790, 195] on div "set reverse measure eval Run Script Dropdown Menu" at bounding box center [452, 190] width 683 height 16
click at [787, 193] on button "Dropdown Menu" at bounding box center [783, 190] width 10 height 9
click at [755, 235] on link "Trash Delete Script" at bounding box center [762, 239] width 54 height 12
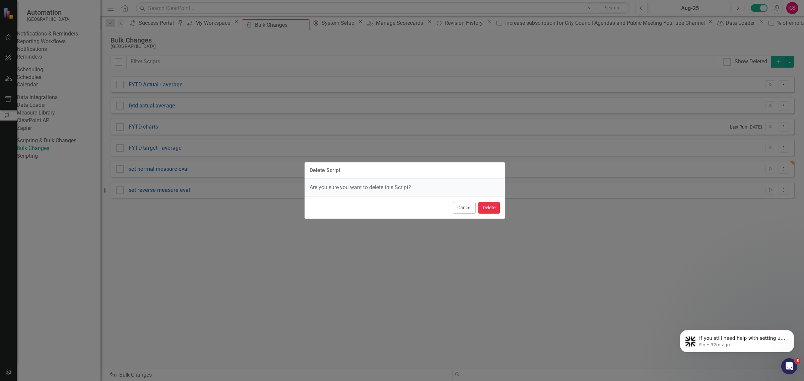
click at [483, 209] on button "Delete" at bounding box center [488, 208] width 21 height 12
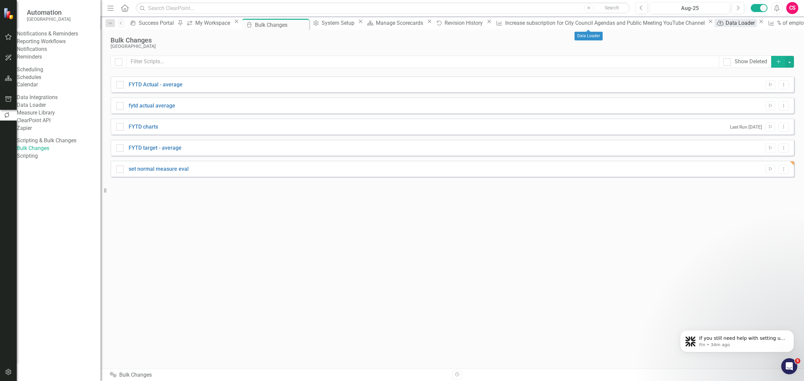
click at [725, 21] on div "Data Loader" at bounding box center [740, 23] width 31 height 8
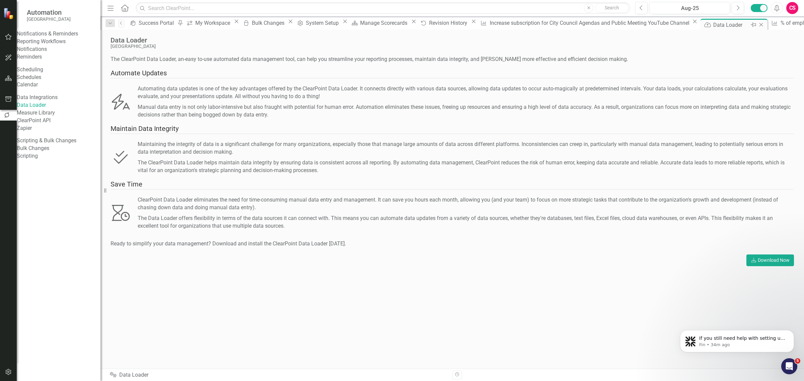
click at [757, 23] on div "Close" at bounding box center [761, 25] width 8 height 8
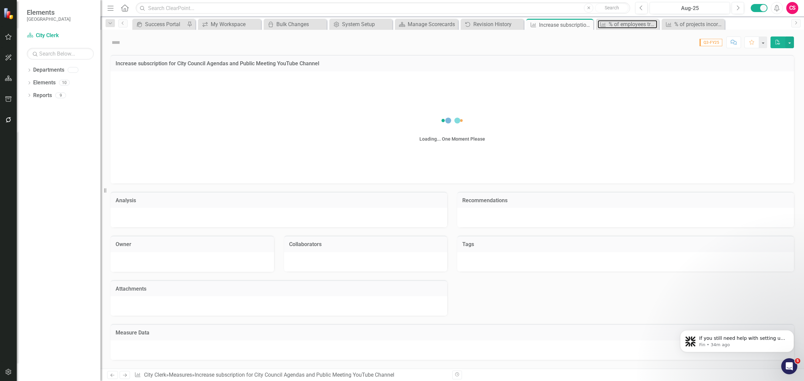
click at [614, 23] on div "% of employees trained by courses offered through the City and/or outside agenc…" at bounding box center [633, 24] width 49 height 8
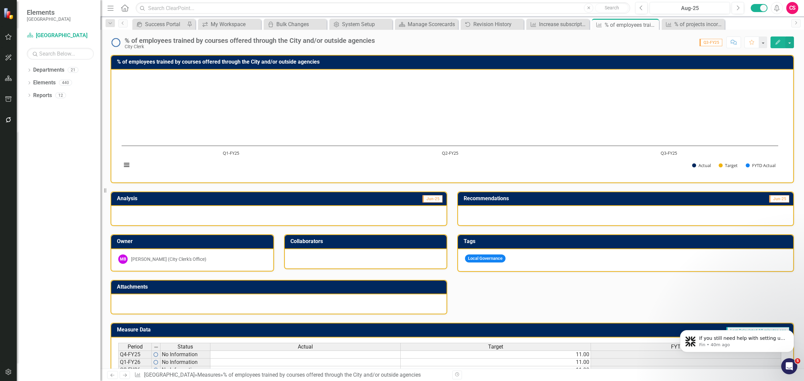
click at [8, 377] on button "button" at bounding box center [8, 372] width 15 height 14
click at [46, 49] on div "Manage Users" at bounding box center [59, 45] width 84 height 8
click at [42, 45] on link "Manage Users" at bounding box center [59, 45] width 84 height 8
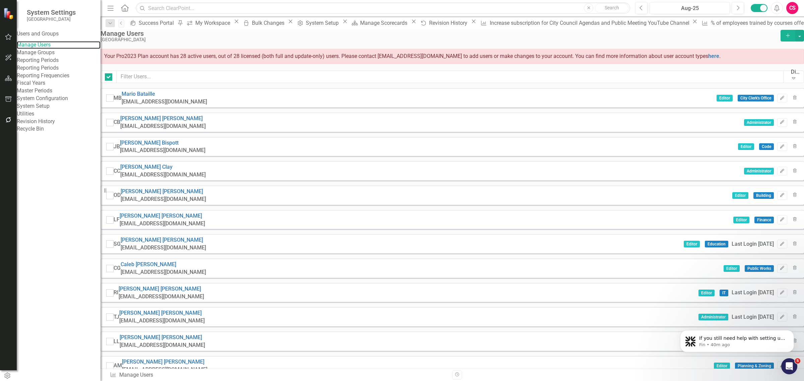
checkbox input "false"
click at [151, 83] on input "text" at bounding box center [450, 77] width 667 height 12
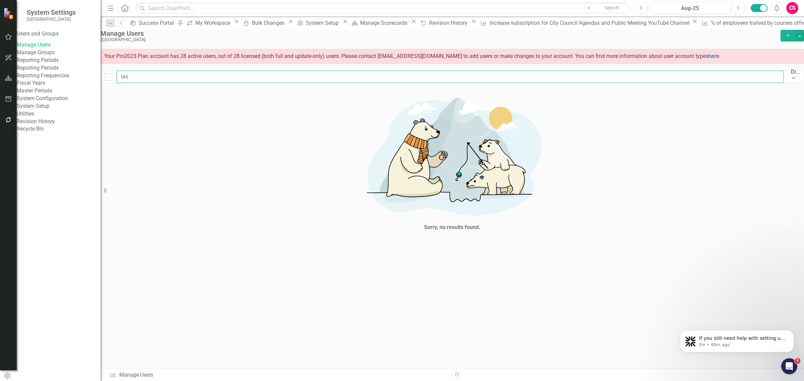
type input "la"
checkbox input "false"
type input "l"
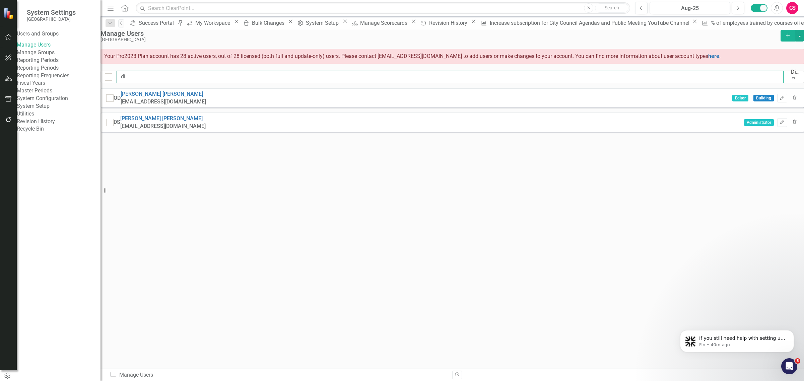
type input "d"
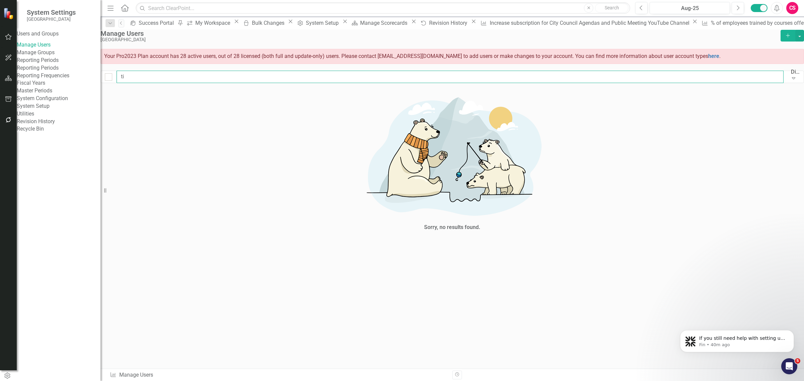
type input "t"
checkbox input "false"
type input "y"
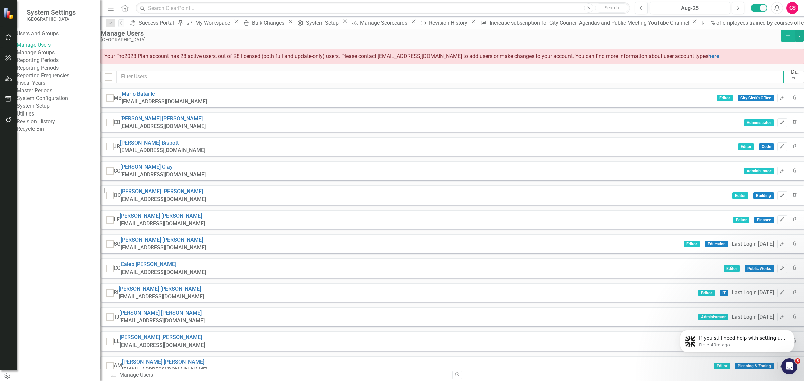
checkbox input "false"
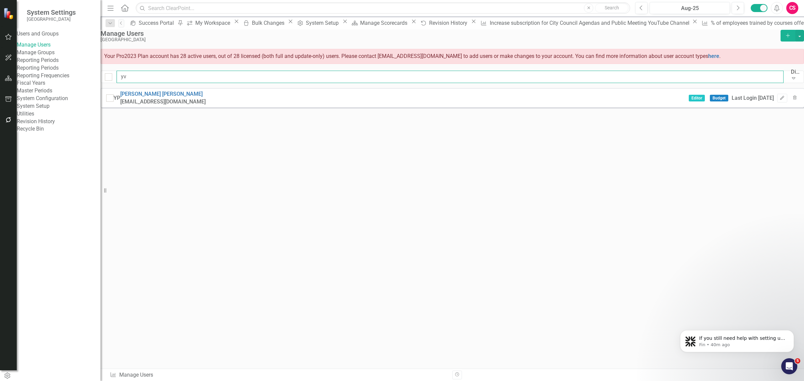
type input "y"
type input "d"
type input "j"
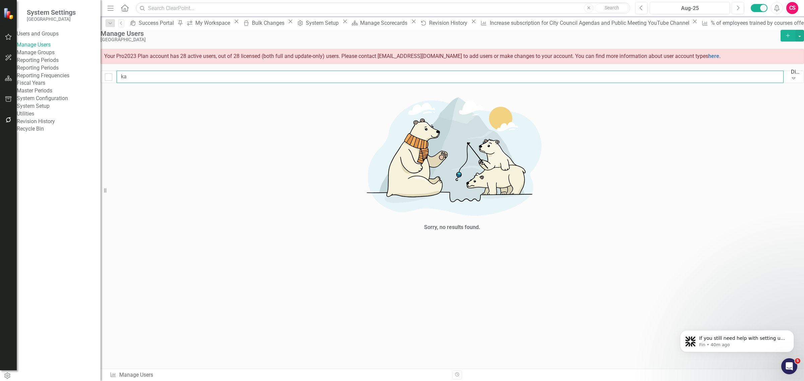
type input "k"
checkbox input "false"
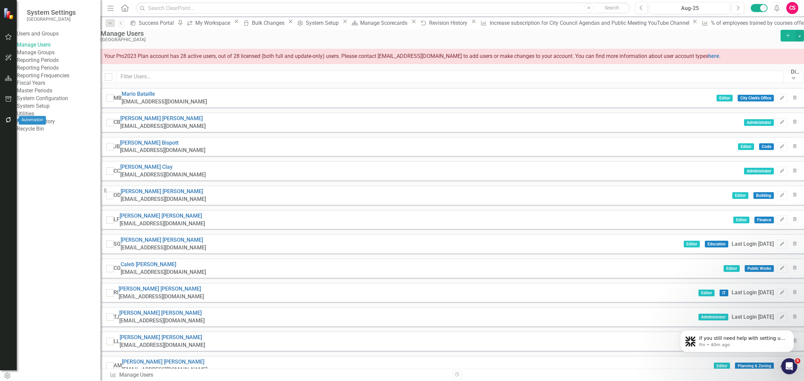
click at [12, 124] on button "button" at bounding box center [8, 120] width 15 height 14
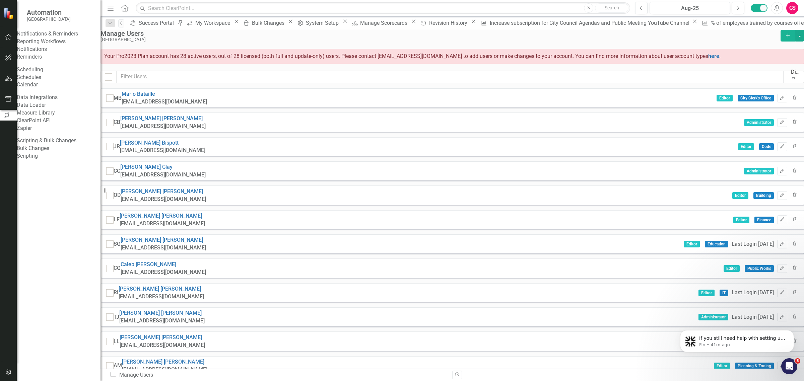
click at [46, 46] on link "Reporting Workflows" at bounding box center [59, 42] width 84 height 8
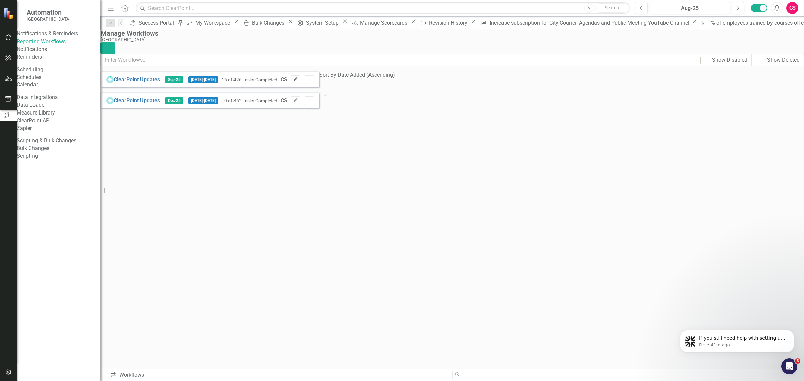
click at [298, 82] on icon "Edit" at bounding box center [295, 80] width 5 height 4
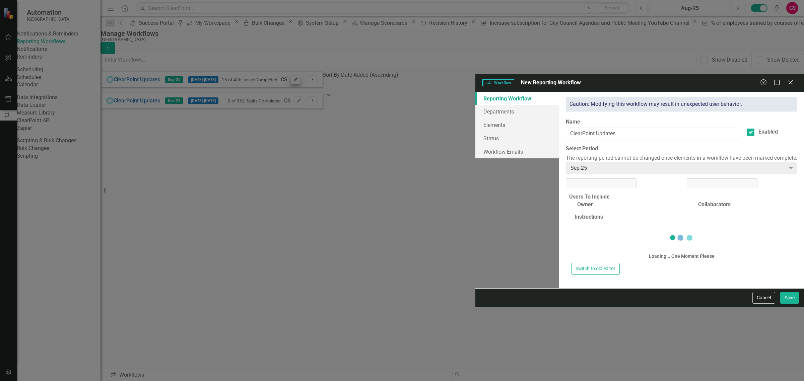
checkbox input "true"
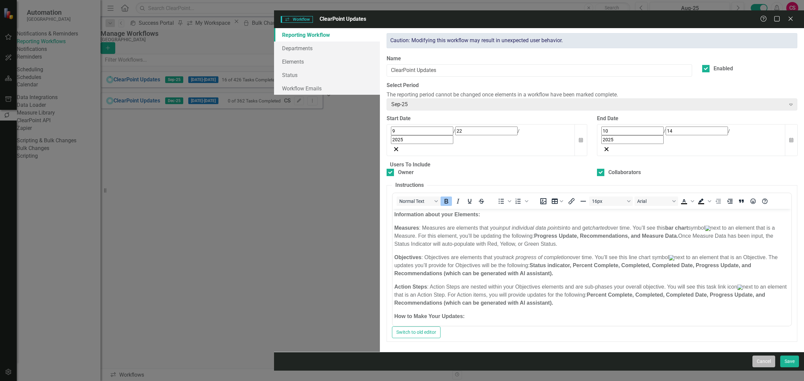
click at [767, 367] on button "Cancel" at bounding box center [763, 362] width 23 height 12
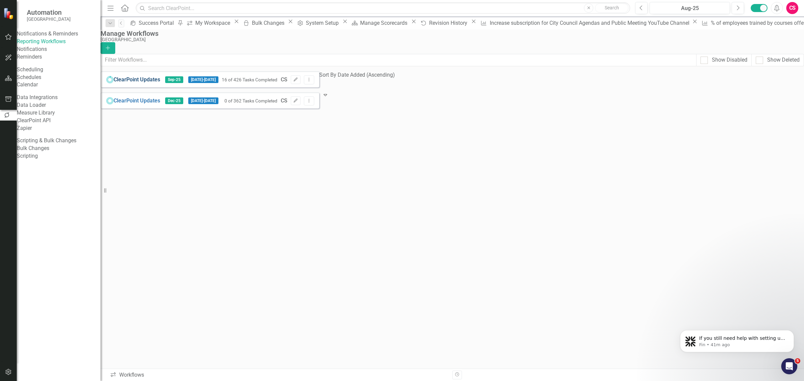
click at [158, 84] on link "ClearPoint Updates" at bounding box center [137, 80] width 47 height 8
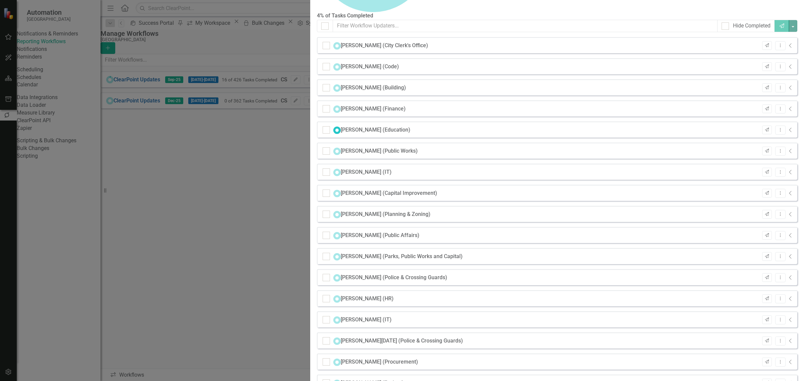
checkbox input "false"
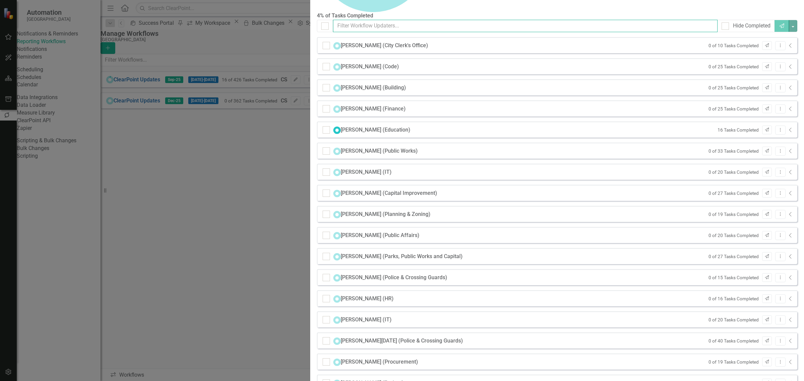
click at [451, 32] on input "text" at bounding box center [525, 26] width 384 height 12
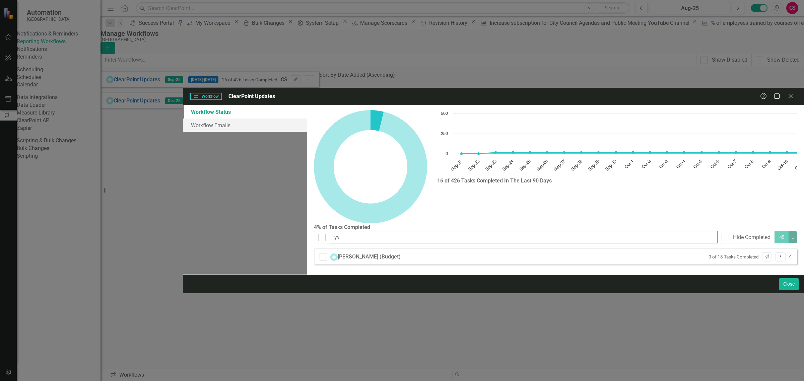
type input "y"
type input "j"
type input "d"
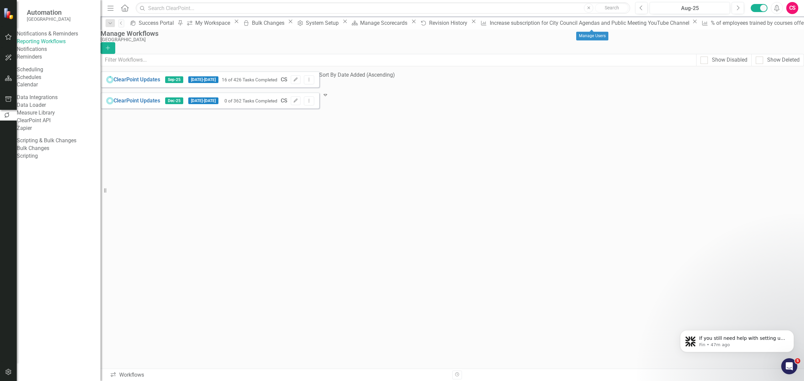
click at [310, 109] on div "ClearPoint Updates Sep-25 [DATE] - [DATE] 16 of 426 Tasks Completed CS Edit Dro…" at bounding box center [209, 89] width 219 height 37
